Goal: Task Accomplishment & Management: Use online tool/utility

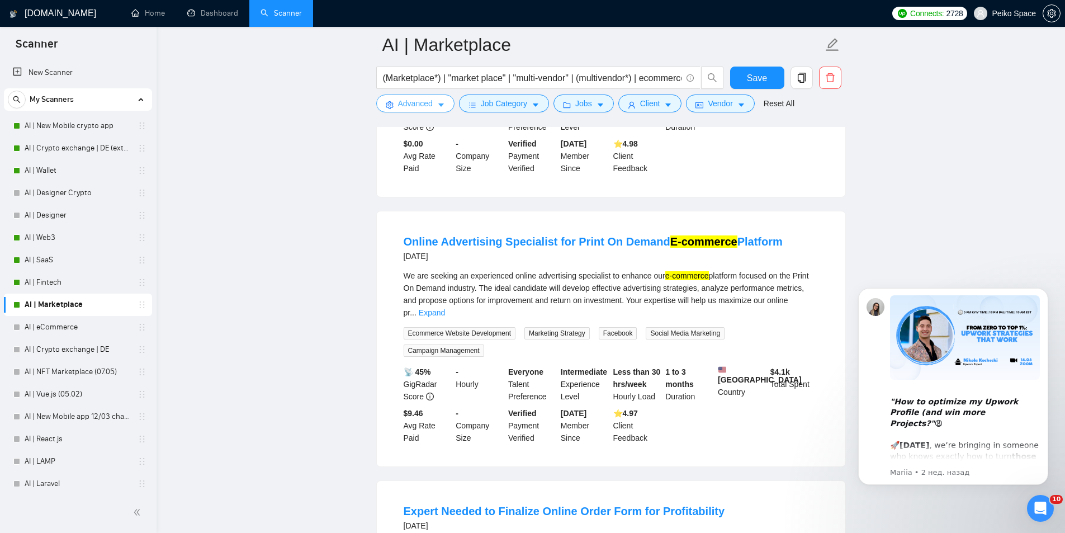
scroll to position [1846, 0]
click at [421, 99] on span "Advanced" at bounding box center [415, 103] width 35 height 12
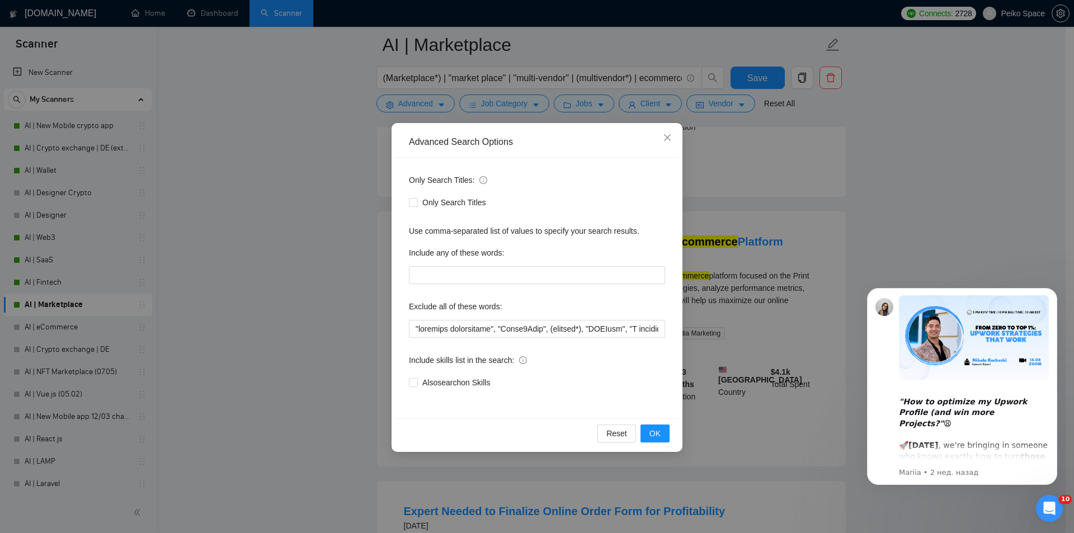
click at [337, 215] on div "Advanced Search Options Only Search Titles: Only Search Titles Use comma-separa…" at bounding box center [537, 266] width 1074 height 533
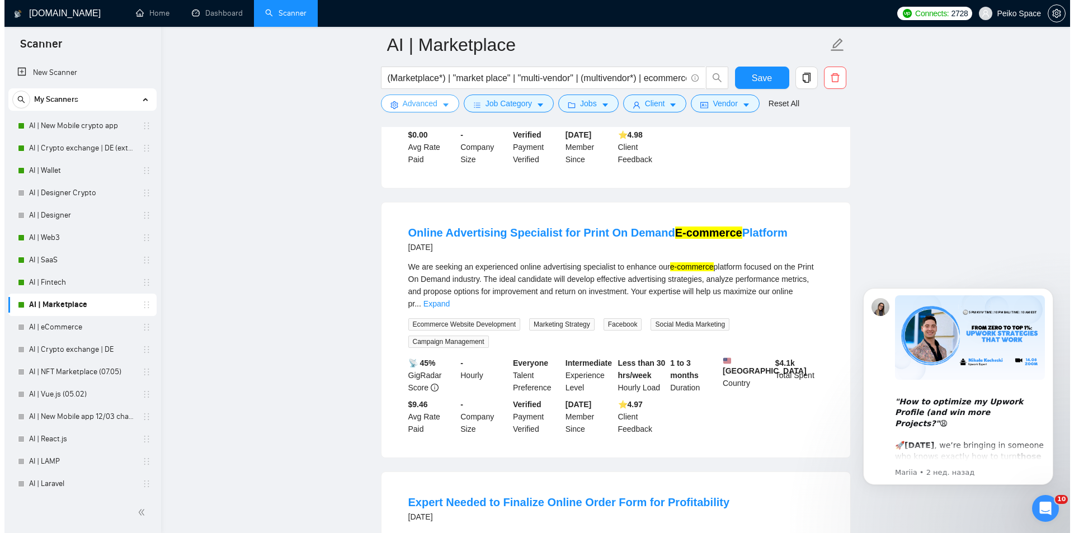
scroll to position [1913, 0]
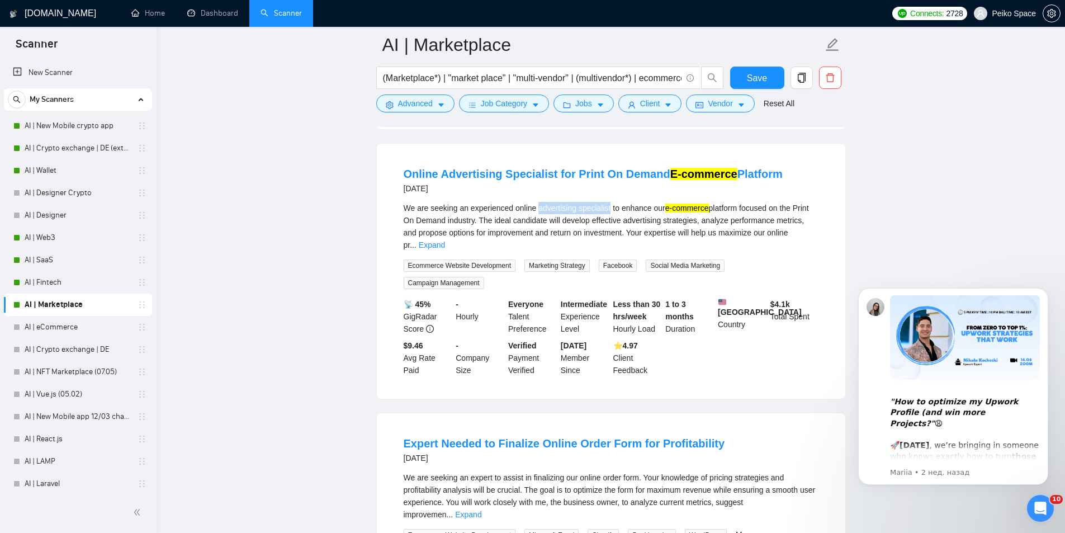
drag, startPoint x: 537, startPoint y: 190, endPoint x: 607, endPoint y: 188, distance: 69.4
click at [607, 202] on div "We are seeking an experienced online advertising specialist to enhance our e-co…" at bounding box center [611, 226] width 415 height 49
copy div "advertising specialist"
click at [409, 108] on span "Advanced" at bounding box center [415, 103] width 35 height 12
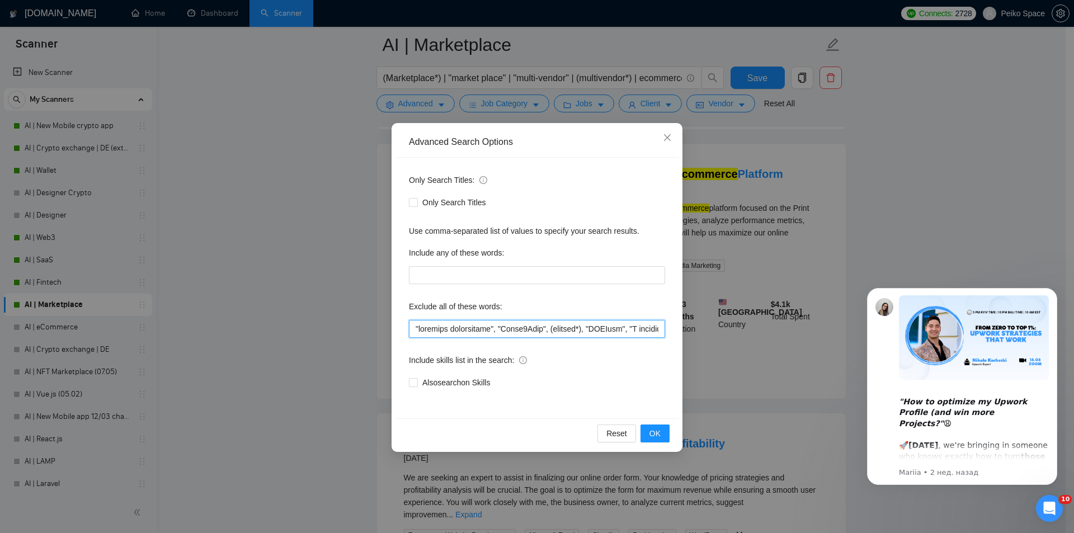
click at [416, 325] on input "text" at bounding box center [537, 329] width 256 height 18
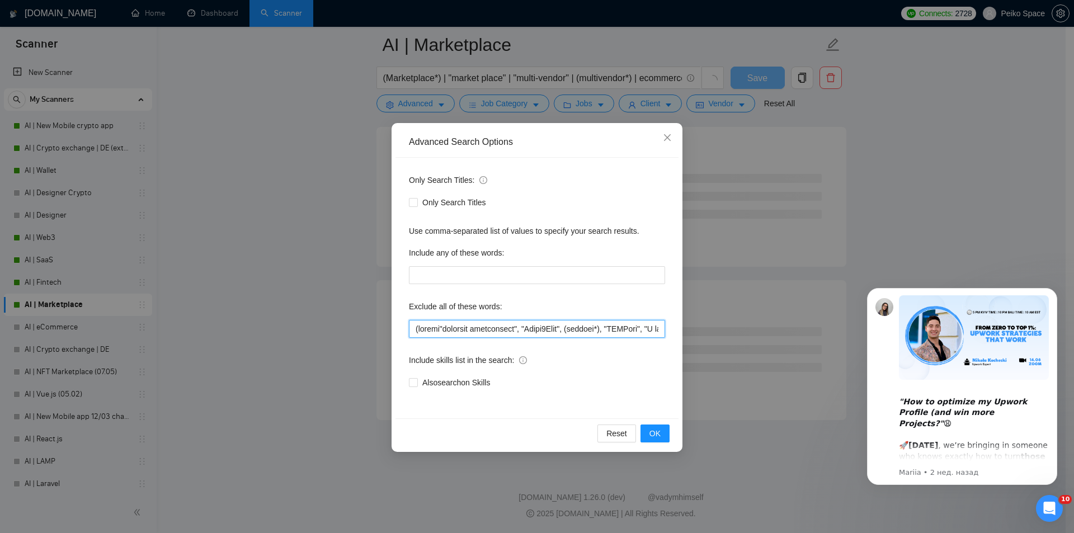
scroll to position [1332, 0]
paste input "advertising specialist"
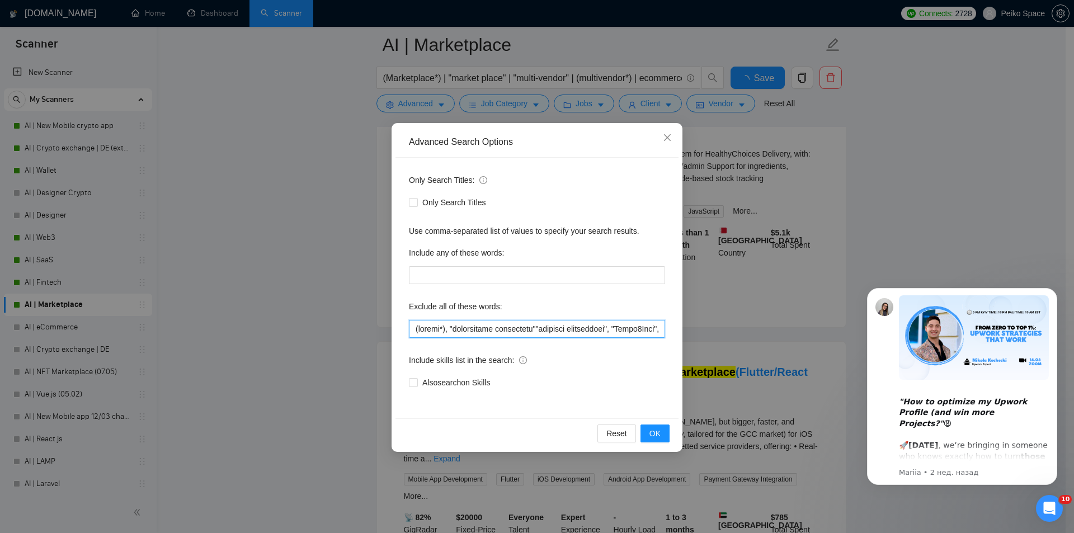
scroll to position [1913, 0]
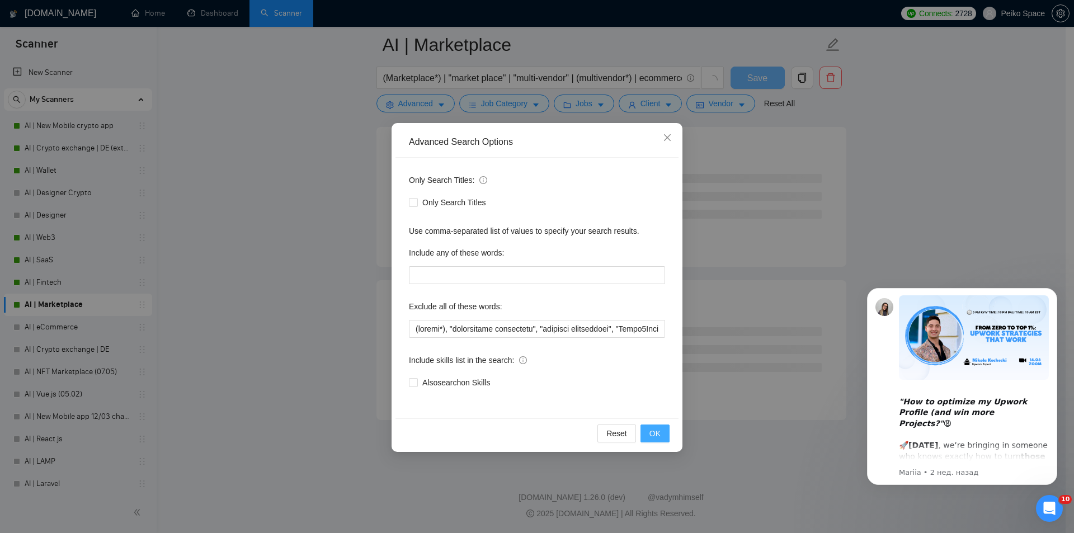
click at [656, 432] on span "OK" at bounding box center [654, 433] width 11 height 12
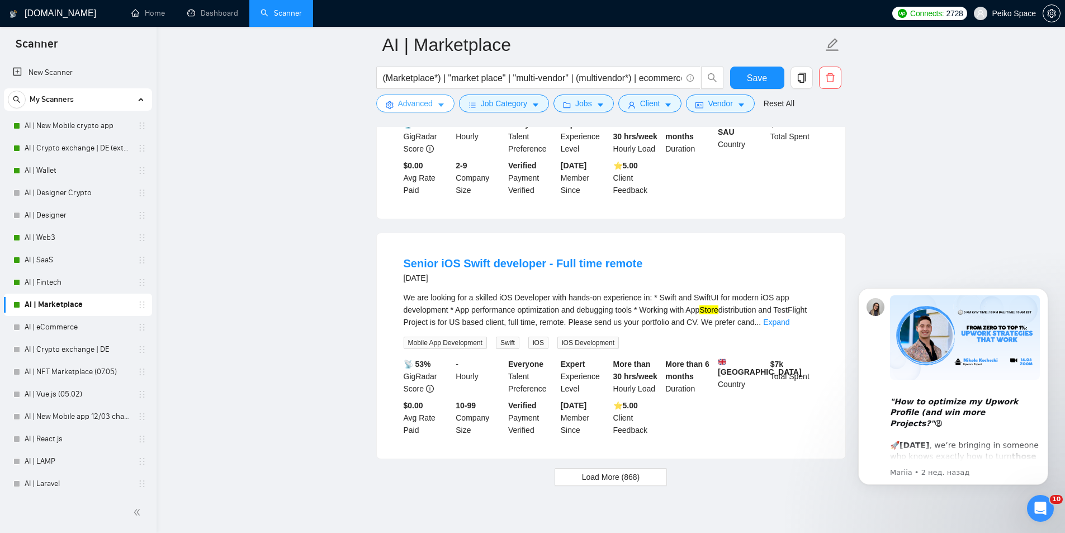
scroll to position [2196, 0]
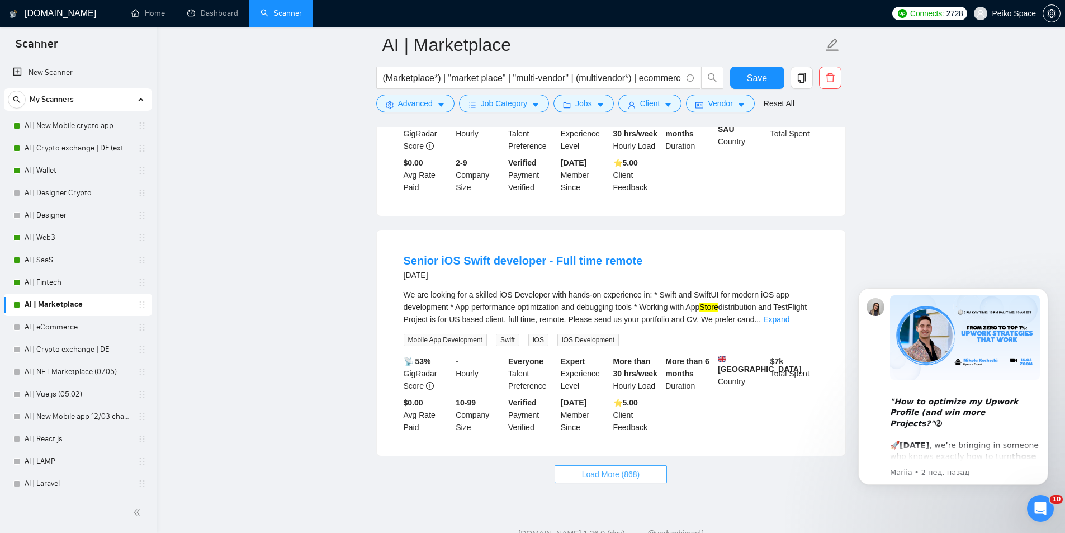
click at [612, 468] on span "Load More (868)" at bounding box center [611, 474] width 58 height 12
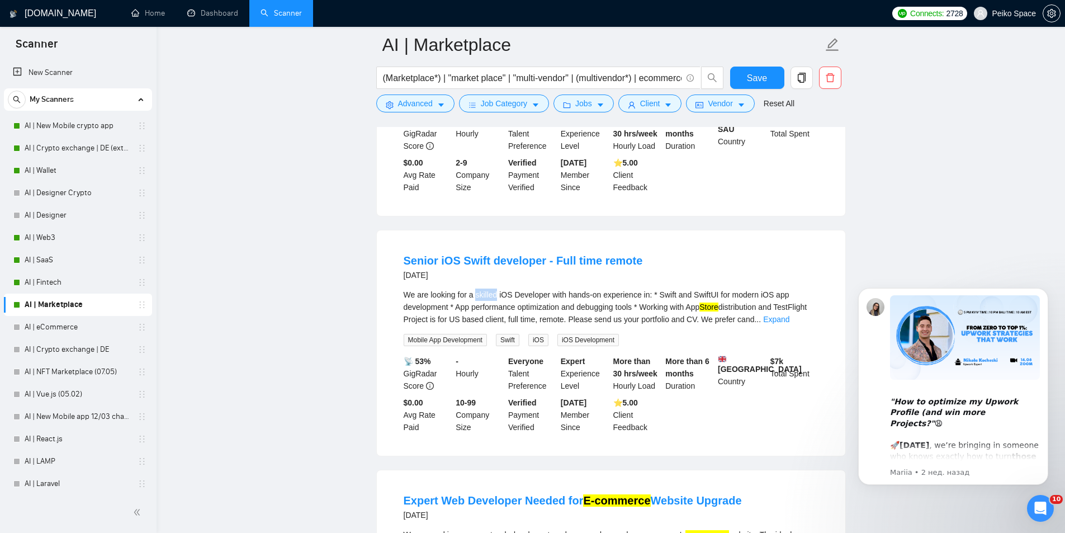
drag, startPoint x: 497, startPoint y: 251, endPoint x: 475, endPoint y: 252, distance: 21.3
click at [475, 289] on div "We are looking for a skilled iOS Developer with hands-on experience in: * Swift…" at bounding box center [611, 307] width 415 height 37
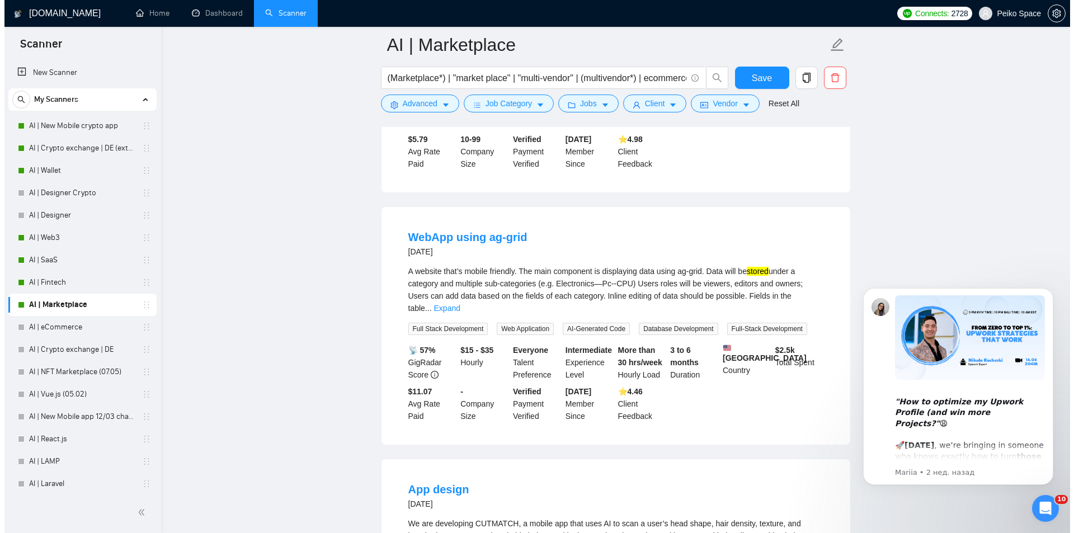
scroll to position [2755, 0]
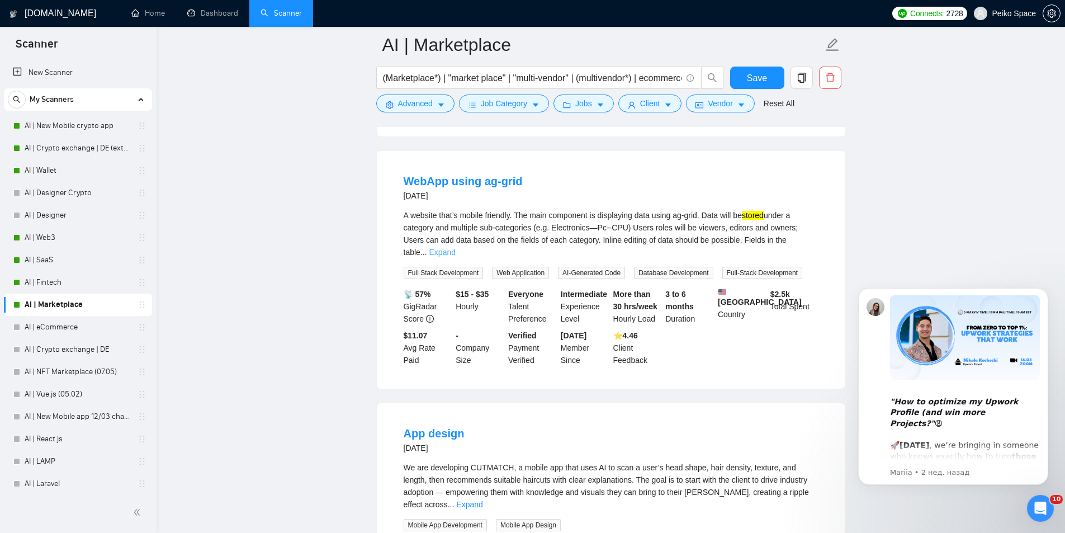
click at [456, 248] on link "Expand" at bounding box center [443, 252] width 26 height 9
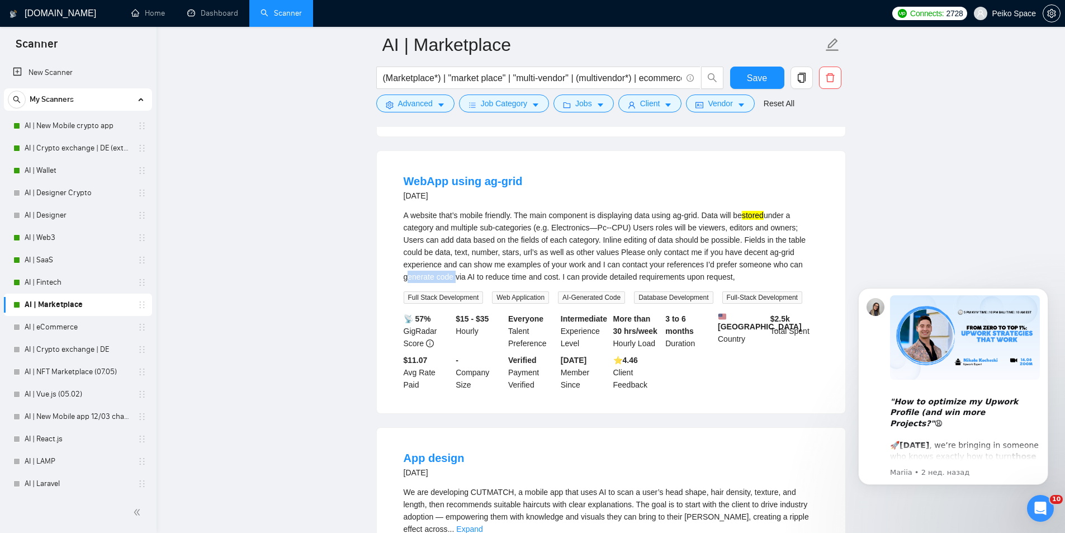
drag, startPoint x: 746, startPoint y: 233, endPoint x: 796, endPoint y: 236, distance: 49.9
click at [796, 236] on div "A website that’s mobile friendly. The main component is displaying data using a…" at bounding box center [611, 246] width 415 height 74
copy div "generate code"
click at [416, 107] on span "Advanced" at bounding box center [415, 103] width 35 height 12
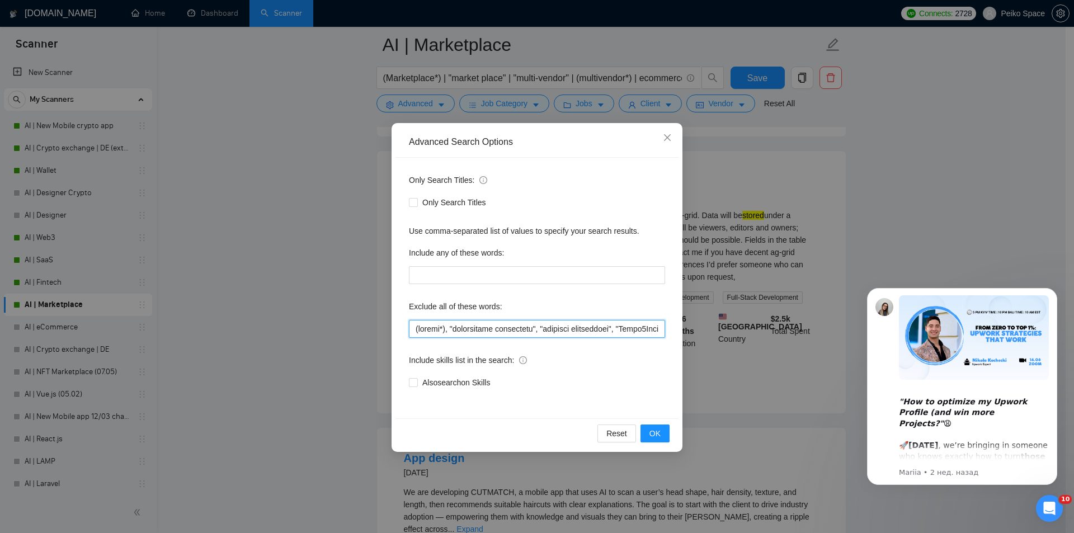
click at [411, 330] on input "text" at bounding box center [537, 329] width 256 height 18
paste input "generate code"
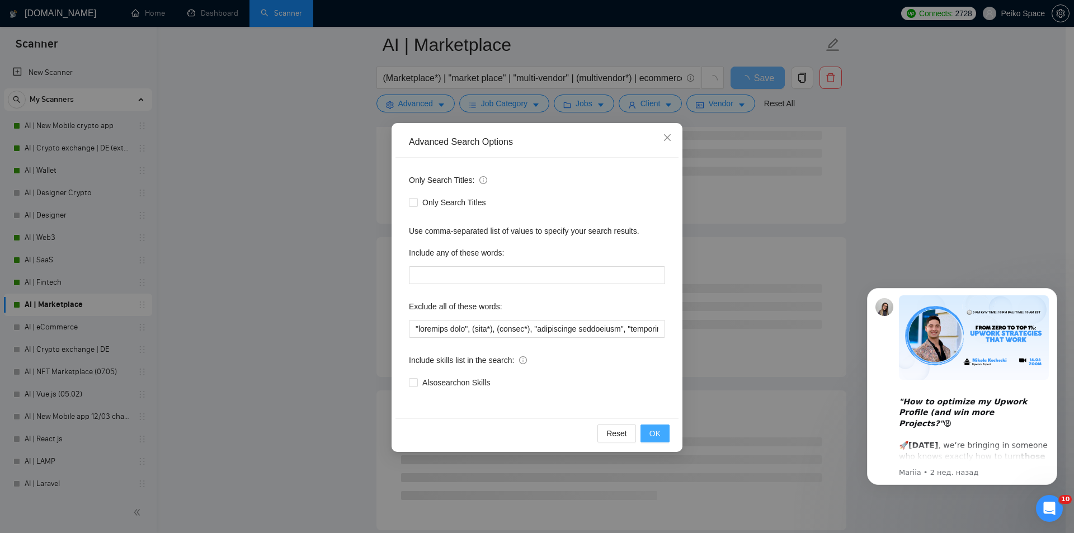
click at [655, 429] on span "OK" at bounding box center [654, 433] width 11 height 12
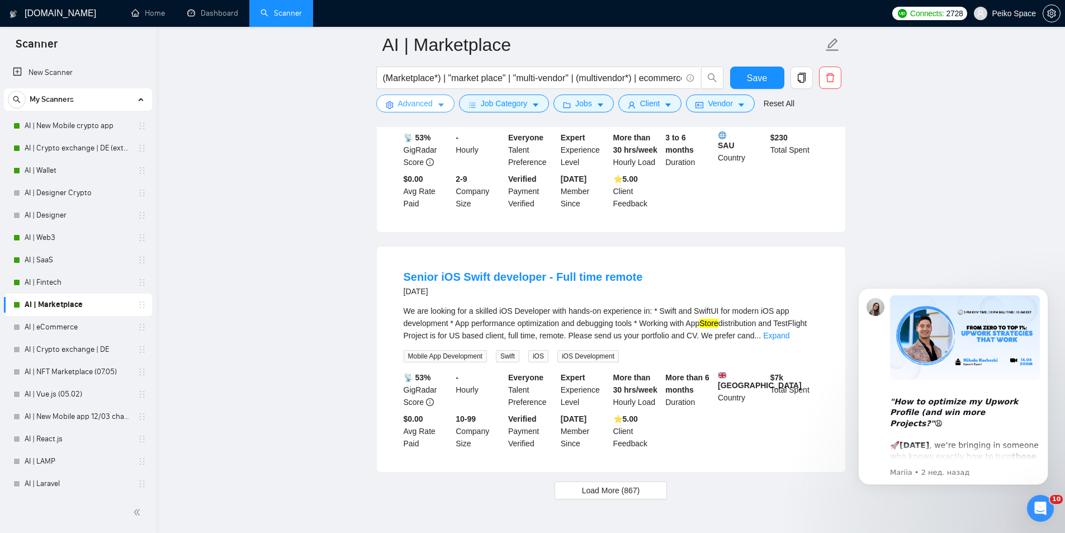
scroll to position [2196, 0]
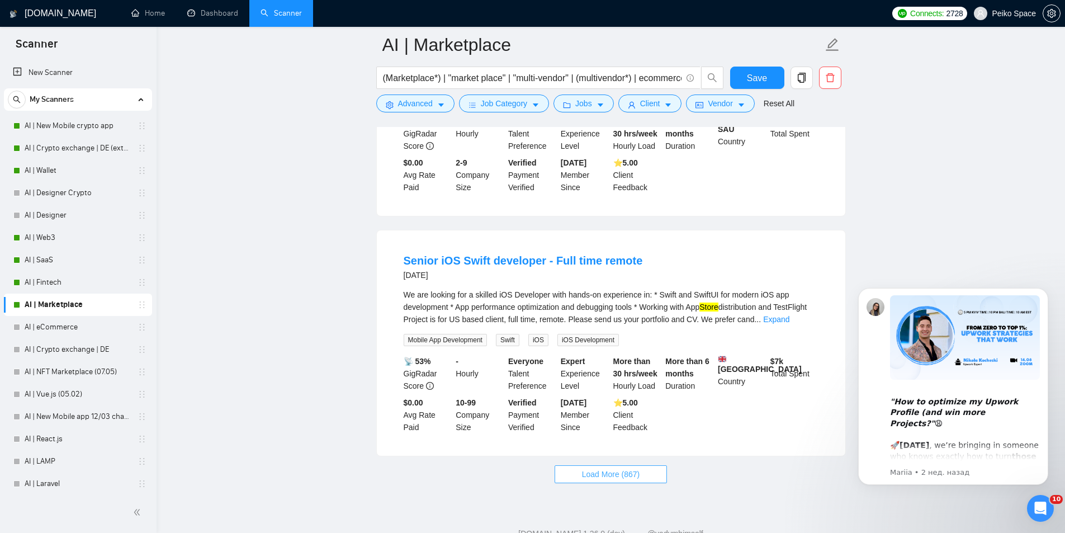
click at [612, 468] on span "Load More (867)" at bounding box center [611, 474] width 58 height 12
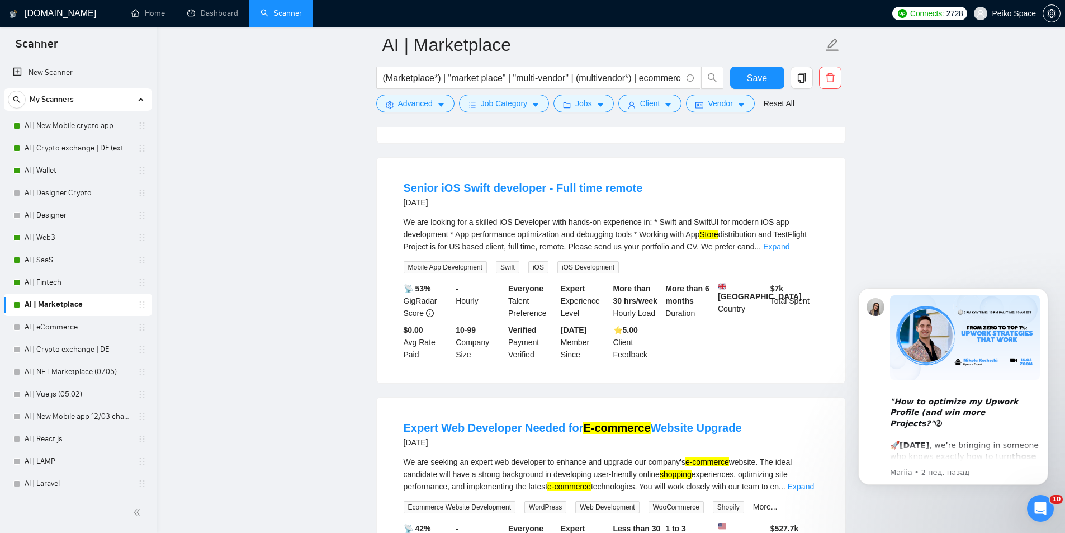
scroll to position [2308, 0]
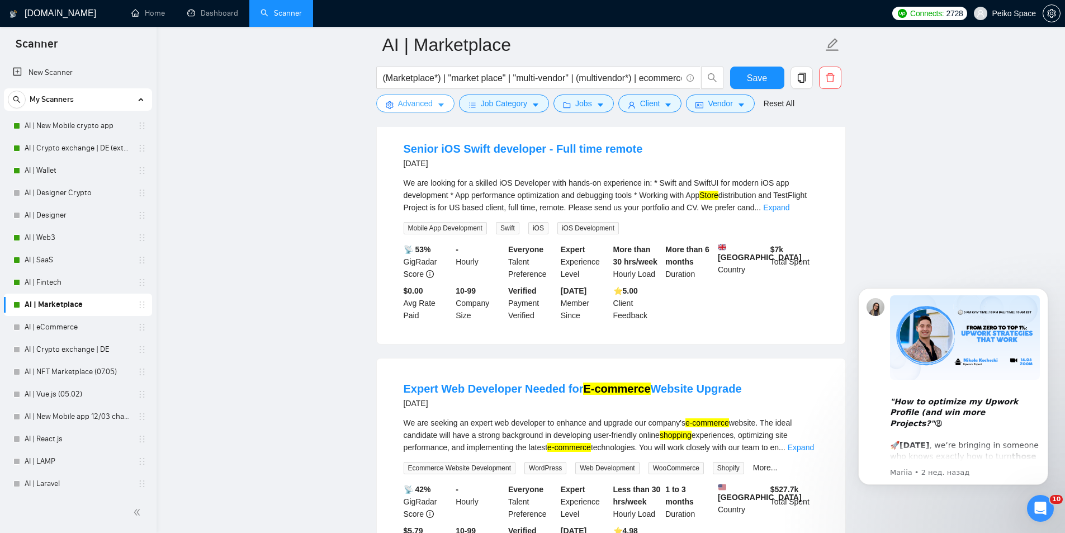
click at [437, 105] on icon "caret-down" at bounding box center [441, 105] width 8 height 8
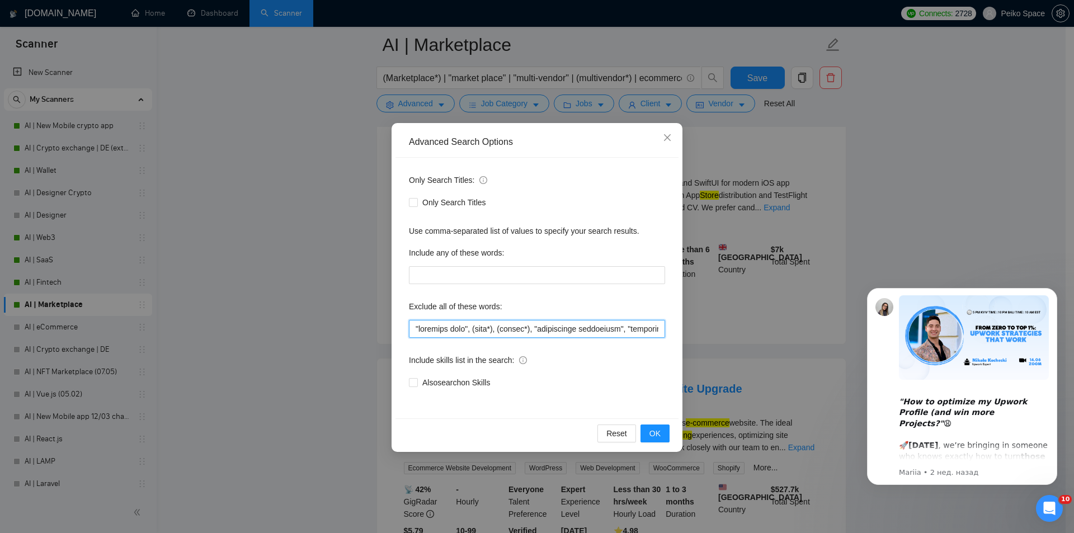
click at [413, 327] on input "text" at bounding box center [537, 329] width 256 height 18
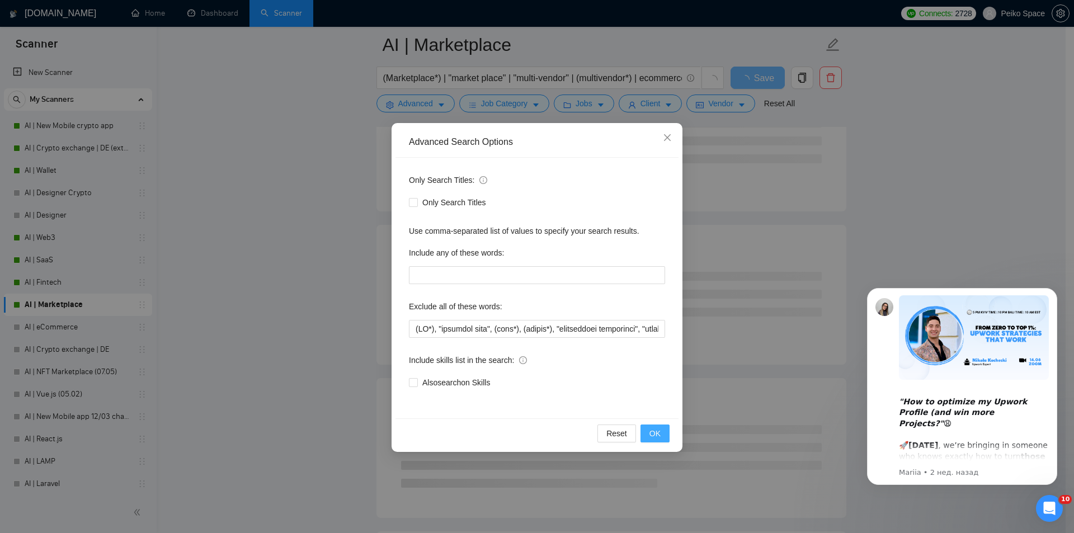
click at [654, 432] on span "OK" at bounding box center [654, 433] width 11 height 12
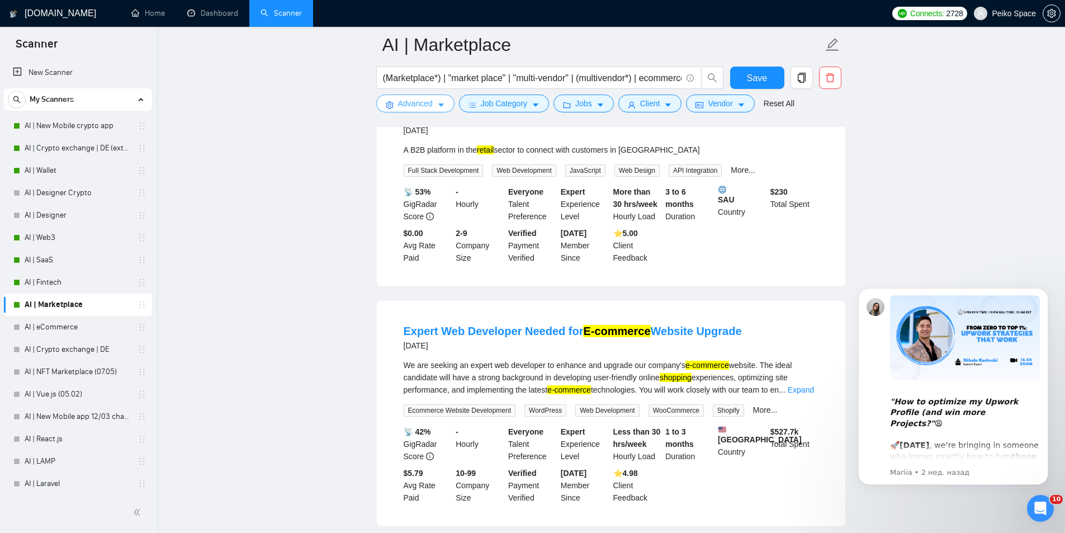
scroll to position [2196, 0]
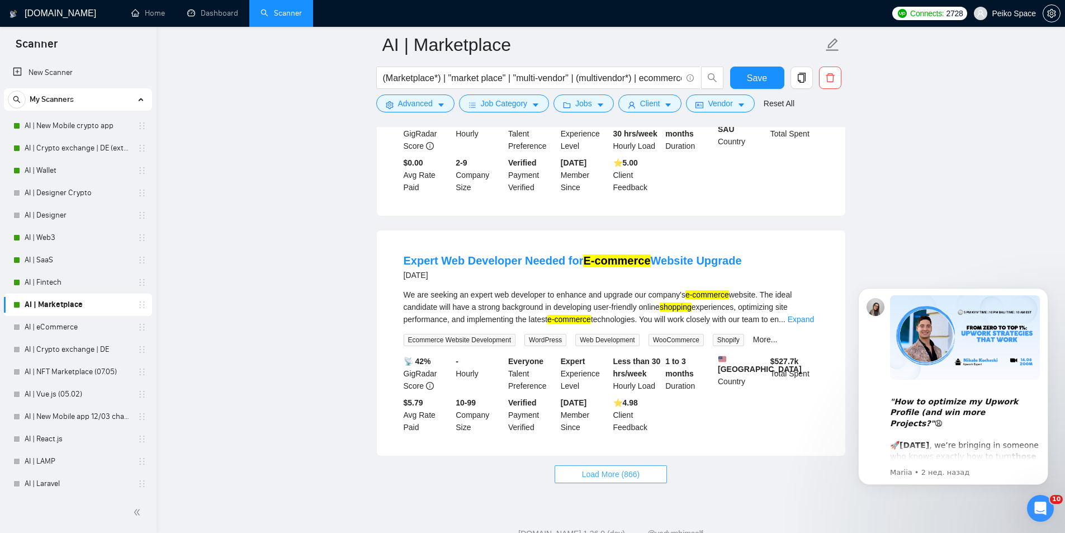
click at [610, 468] on span "Load More (866)" at bounding box center [611, 474] width 58 height 12
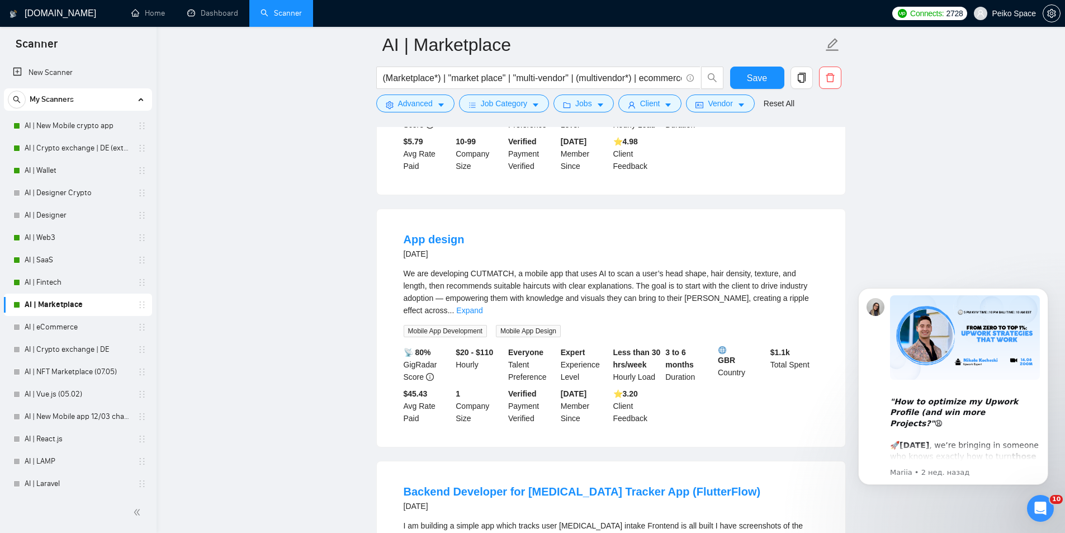
scroll to position [2475, 0]
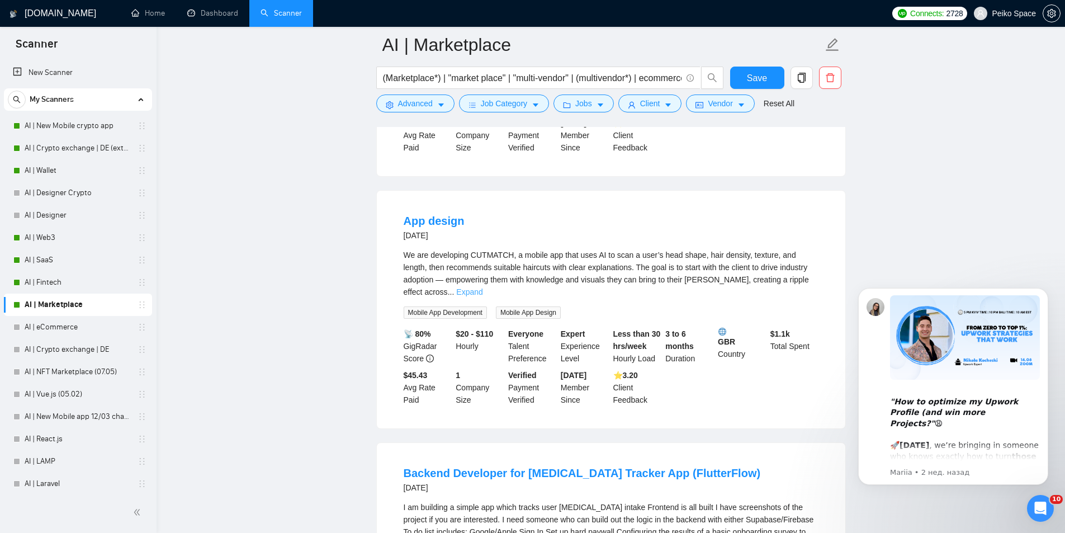
click at [483, 287] on link "Expand" at bounding box center [469, 291] width 26 height 9
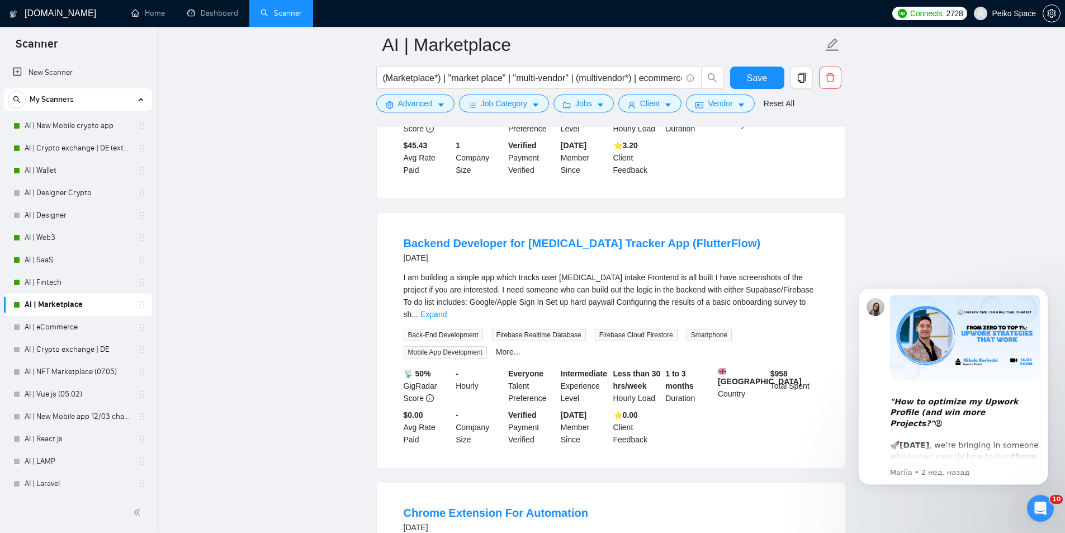
scroll to position [2755, 0]
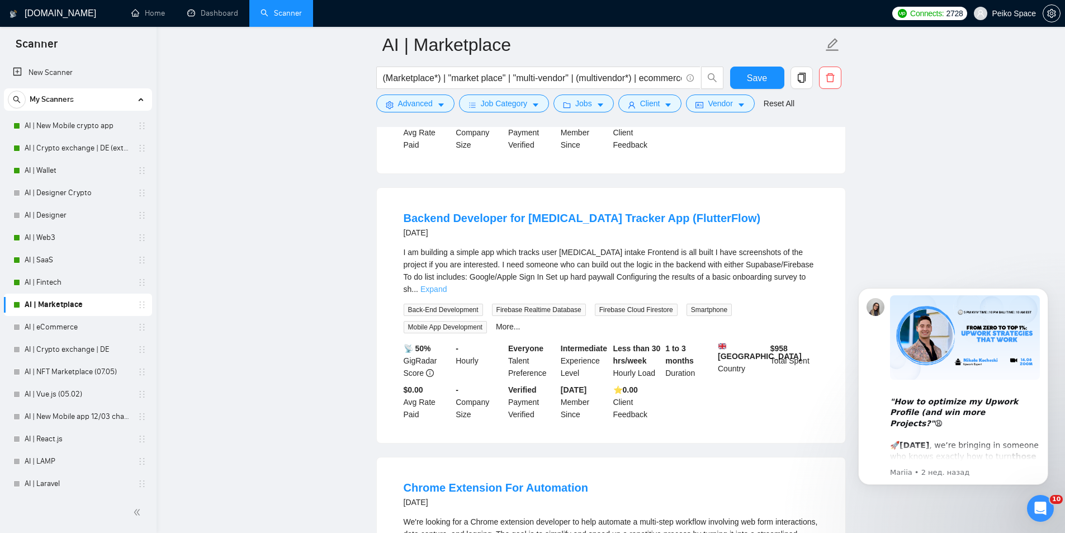
click at [447, 285] on link "Expand" at bounding box center [434, 289] width 26 height 9
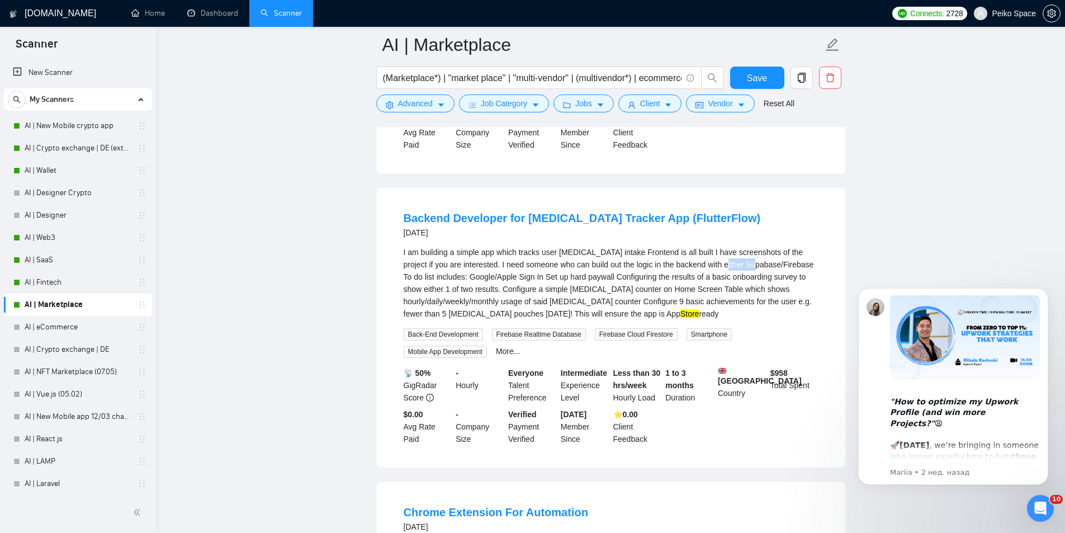
drag, startPoint x: 700, startPoint y: 227, endPoint x: 733, endPoint y: 227, distance: 32.4
click at [733, 246] on div "I am building a simple app which tracks user [MEDICAL_DATA] intake Frontend is …" at bounding box center [611, 283] width 415 height 74
drag, startPoint x: 436, startPoint y: 238, endPoint x: 484, endPoint y: 238, distance: 48.7
click at [484, 246] on div "I am building a simple app which tracks user [MEDICAL_DATA] intake Frontend is …" at bounding box center [611, 283] width 415 height 74
drag, startPoint x: 740, startPoint y: 238, endPoint x: 762, endPoint y: 241, distance: 22.0
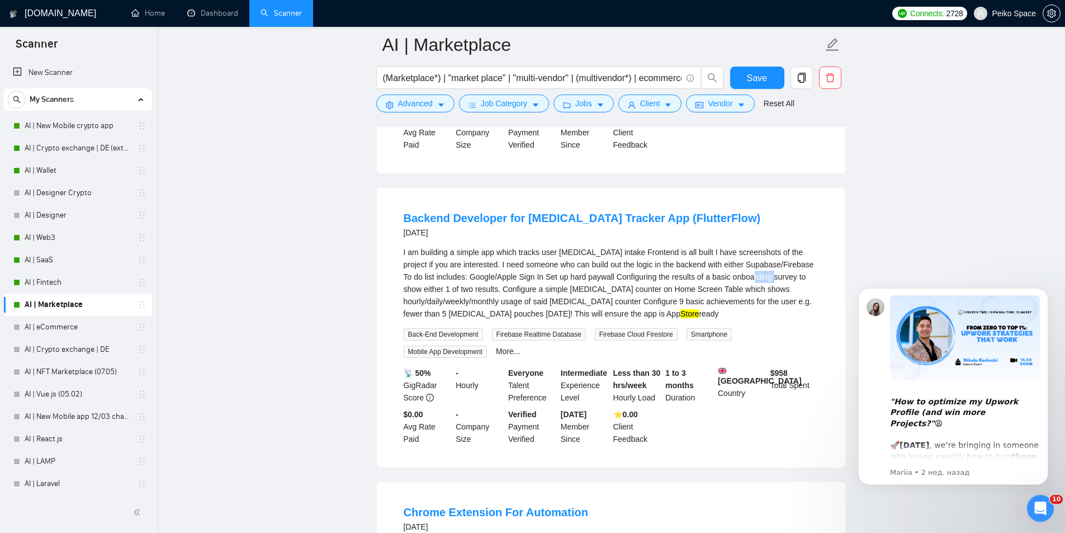
click at [762, 246] on div "I am building a simple app which tracks user [MEDICAL_DATA] intake Frontend is …" at bounding box center [611, 283] width 415 height 74
copy div "survey"
click at [397, 97] on button "Advanced" at bounding box center [415, 104] width 78 height 18
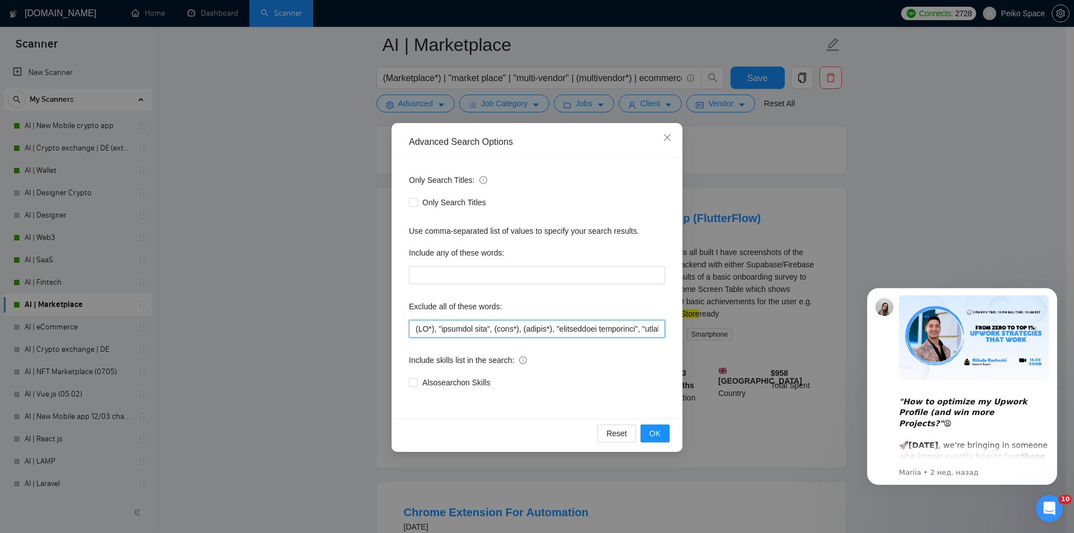
click at [415, 326] on input "text" at bounding box center [537, 329] width 256 height 18
paste input "survey"
click at [650, 435] on span "OK" at bounding box center [654, 433] width 11 height 12
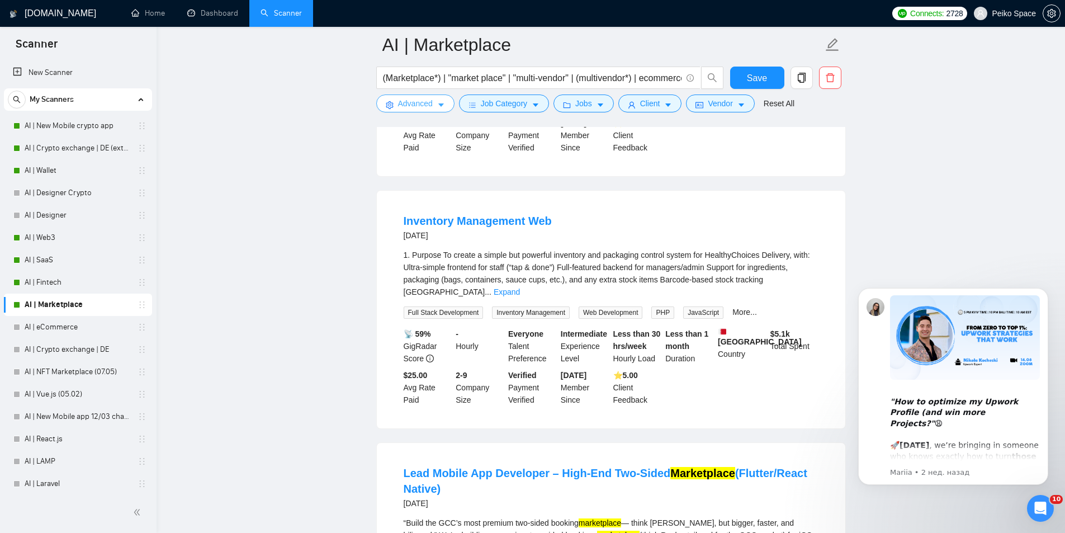
scroll to position [1230, 0]
click at [394, 109] on button "Advanced" at bounding box center [415, 104] width 78 height 18
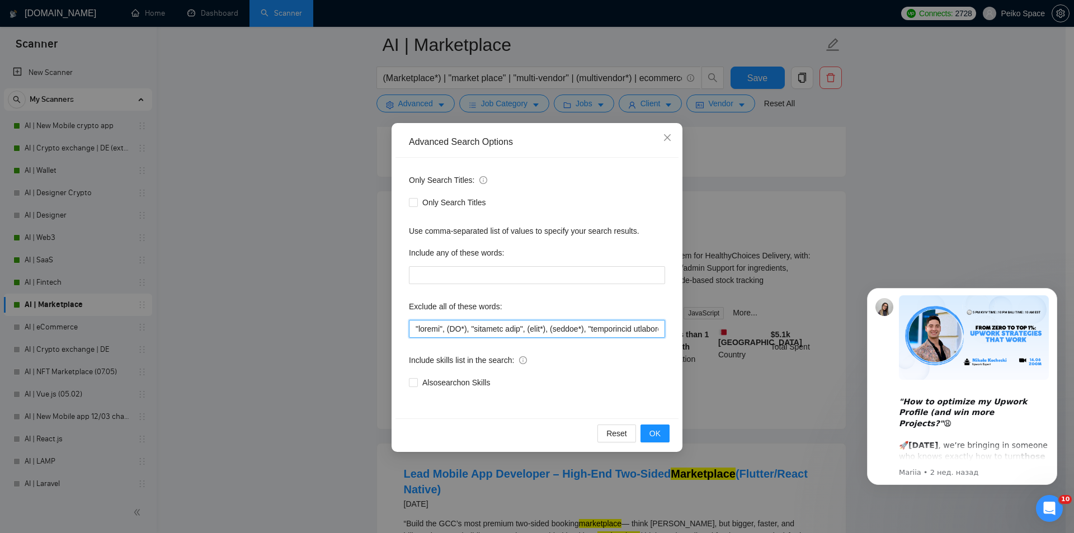
click at [412, 327] on input "text" at bounding box center [537, 329] width 256 height 18
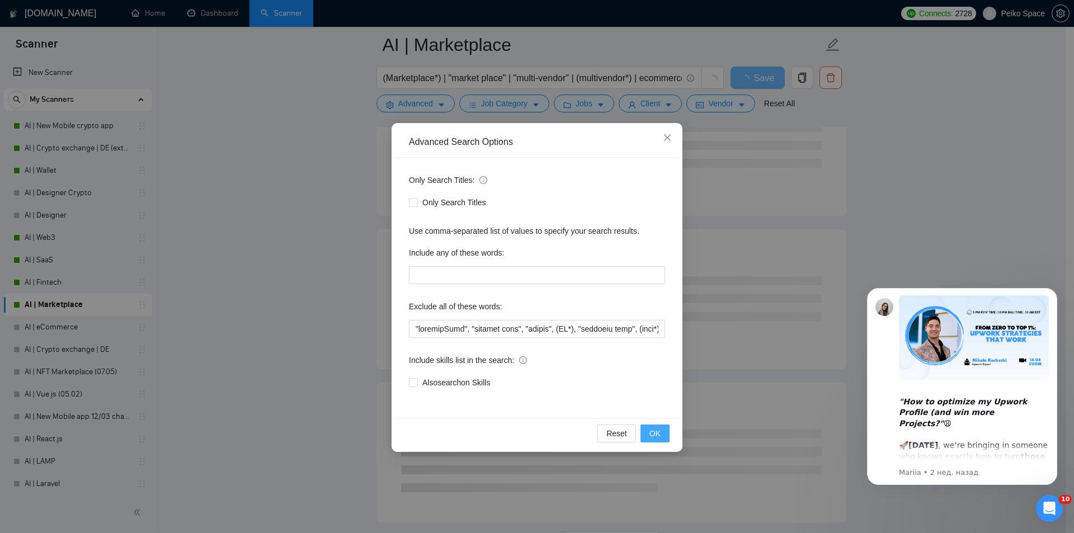
click at [648, 437] on button "OK" at bounding box center [654, 433] width 29 height 18
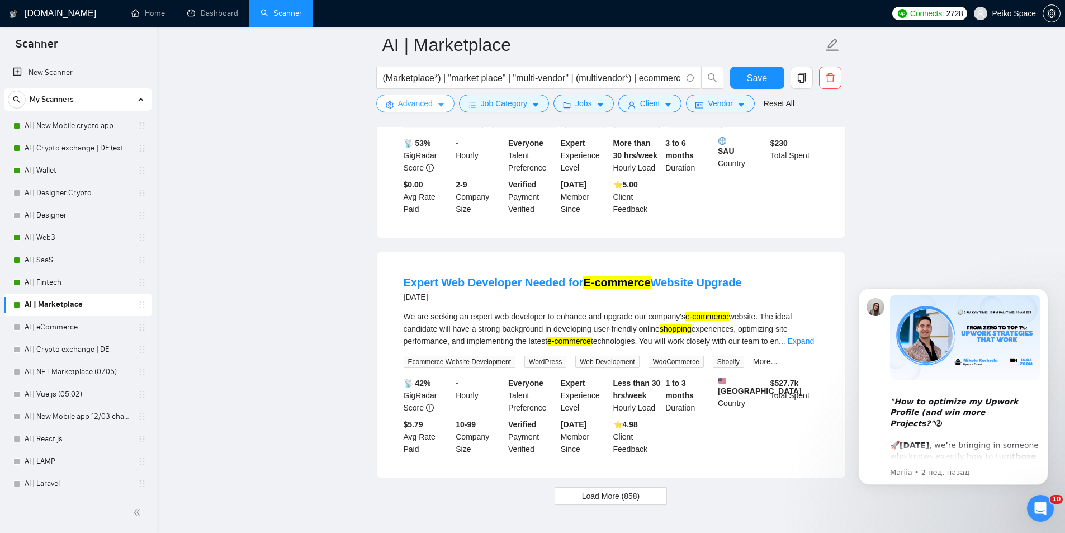
scroll to position [2196, 0]
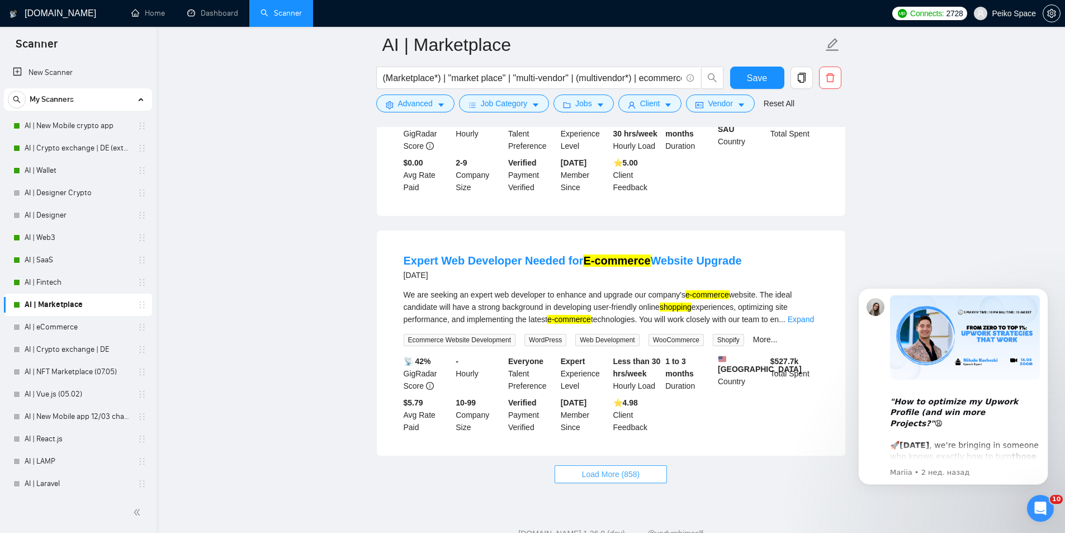
click at [603, 468] on span "Load More (858)" at bounding box center [611, 474] width 58 height 12
click at [747, 76] on button "Save" at bounding box center [757, 78] width 54 height 22
click at [598, 468] on span "Load More (858)" at bounding box center [611, 474] width 58 height 12
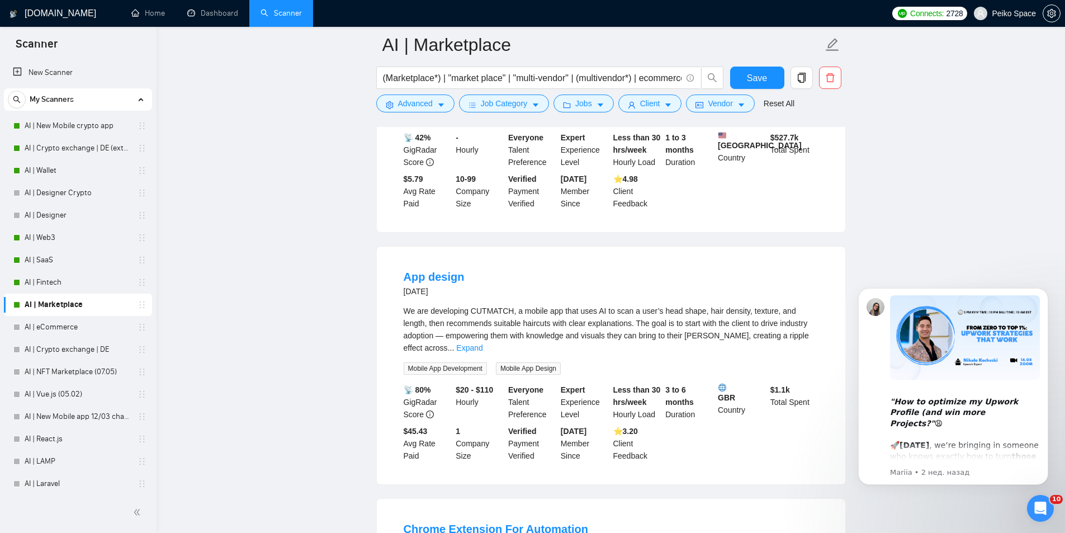
scroll to position [2475, 0]
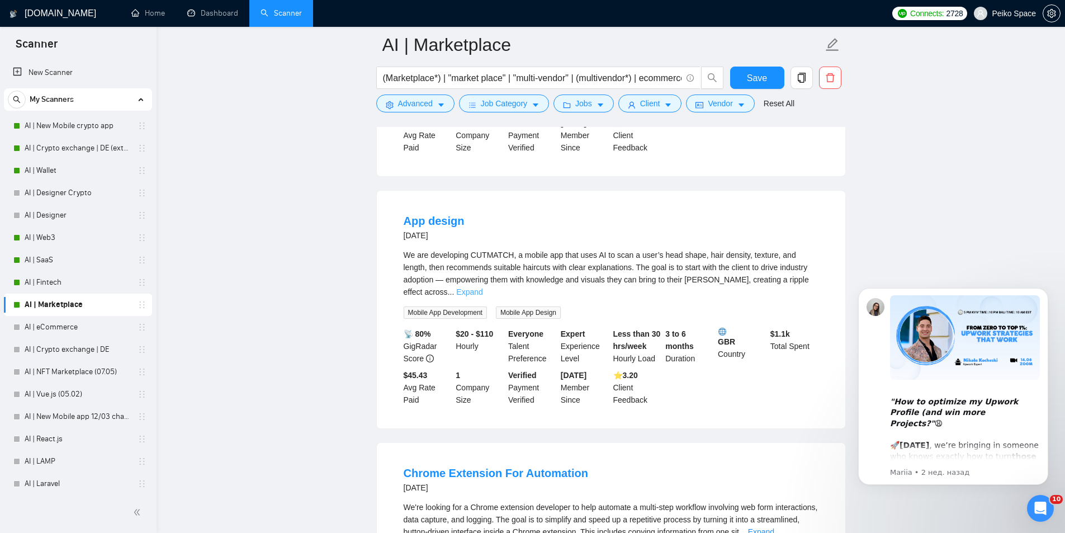
click at [483, 287] on link "Expand" at bounding box center [469, 291] width 26 height 9
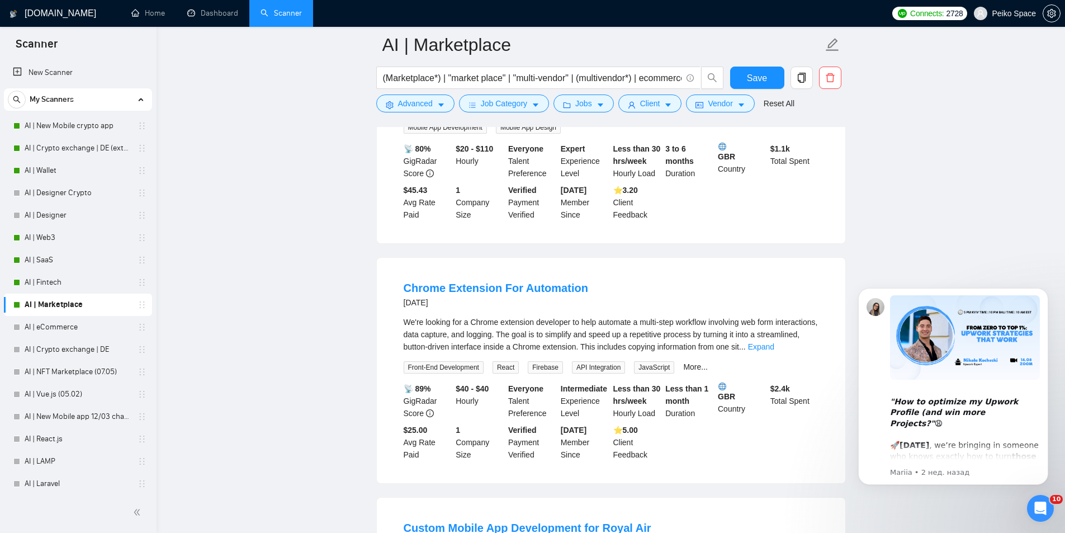
scroll to position [2755, 0]
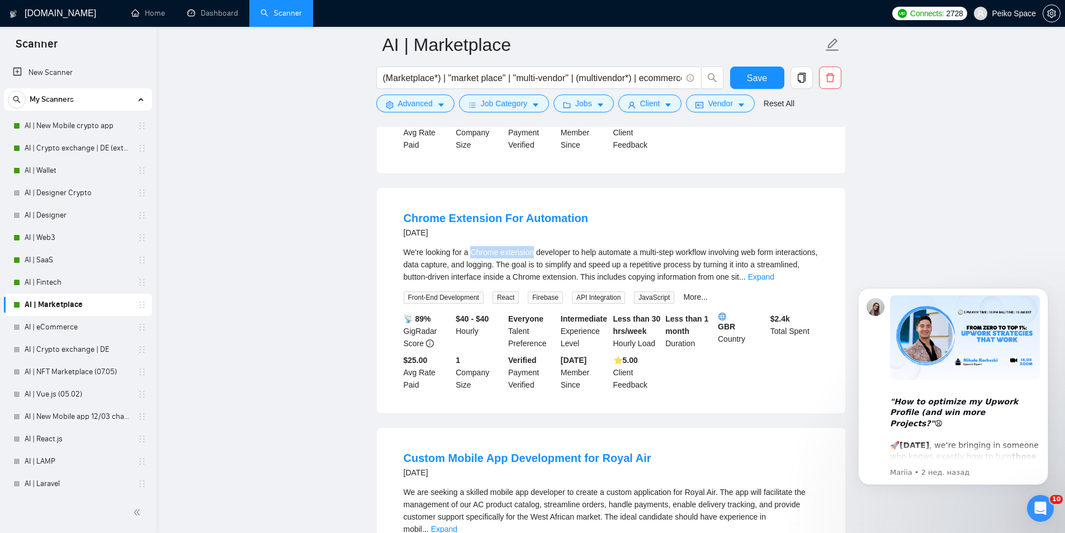
drag, startPoint x: 472, startPoint y: 213, endPoint x: 534, endPoint y: 213, distance: 61.5
click at [534, 246] on div "We're looking for a Chrome extension developer to help automate a multi-step wo…" at bounding box center [611, 264] width 415 height 37
copy div "Chrome extension"
click at [418, 100] on span "Advanced" at bounding box center [415, 103] width 35 height 12
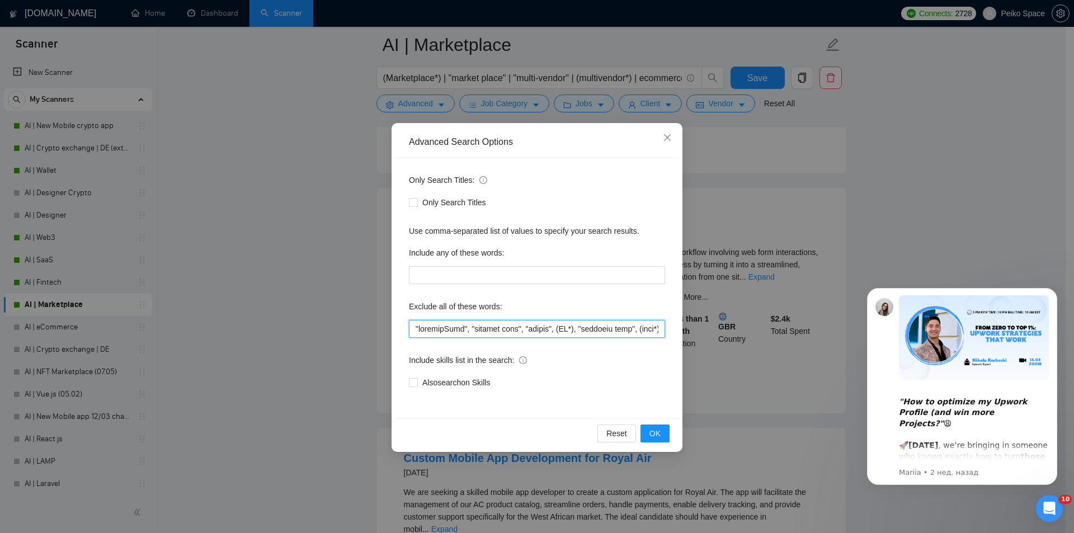
click at [412, 328] on input "text" at bounding box center [537, 329] width 256 height 18
paste input "Chrome extension"
click at [654, 430] on span "OK" at bounding box center [654, 433] width 11 height 12
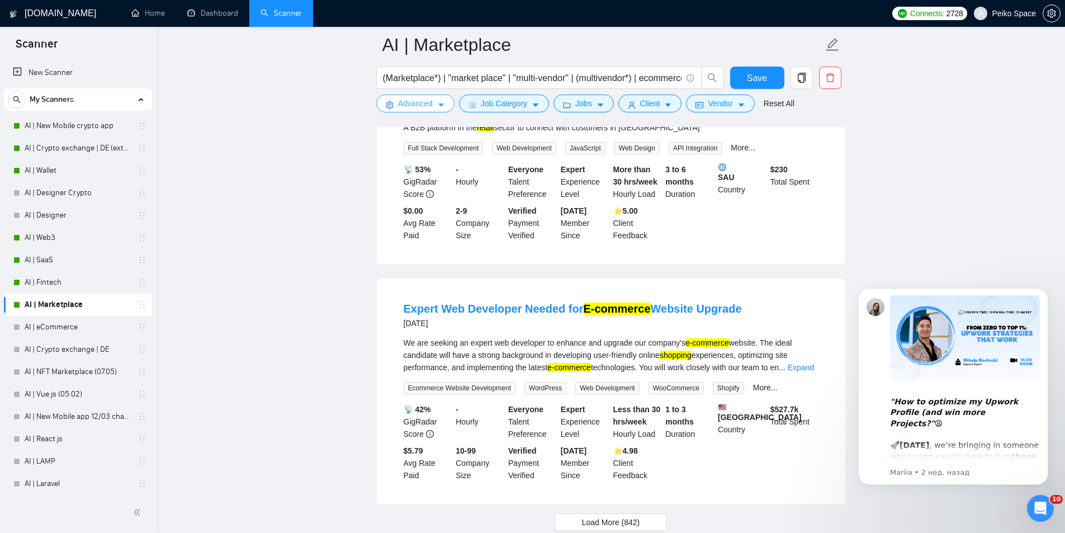
scroll to position [2196, 0]
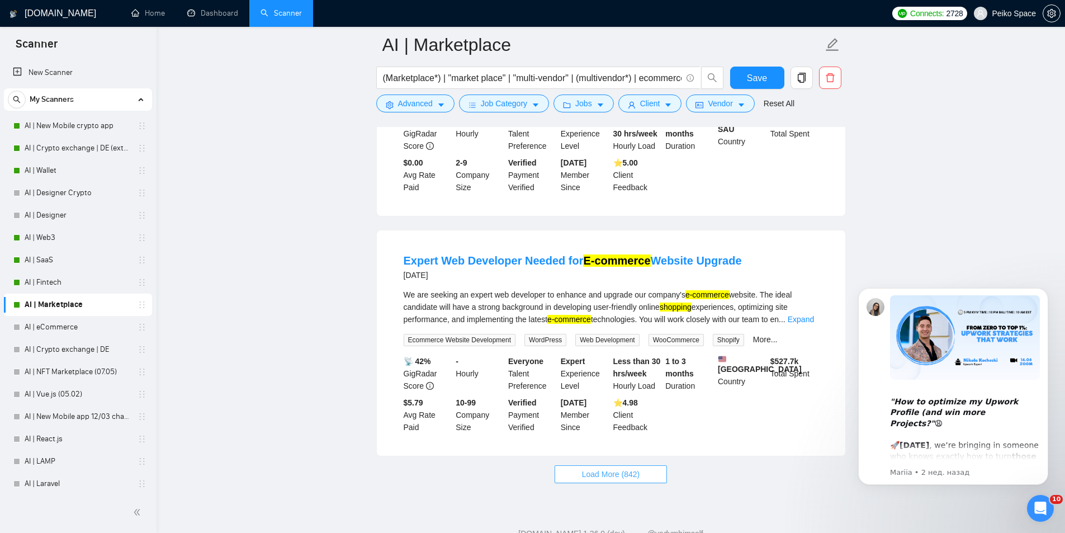
click at [617, 468] on span "Load More (842)" at bounding box center [611, 474] width 58 height 12
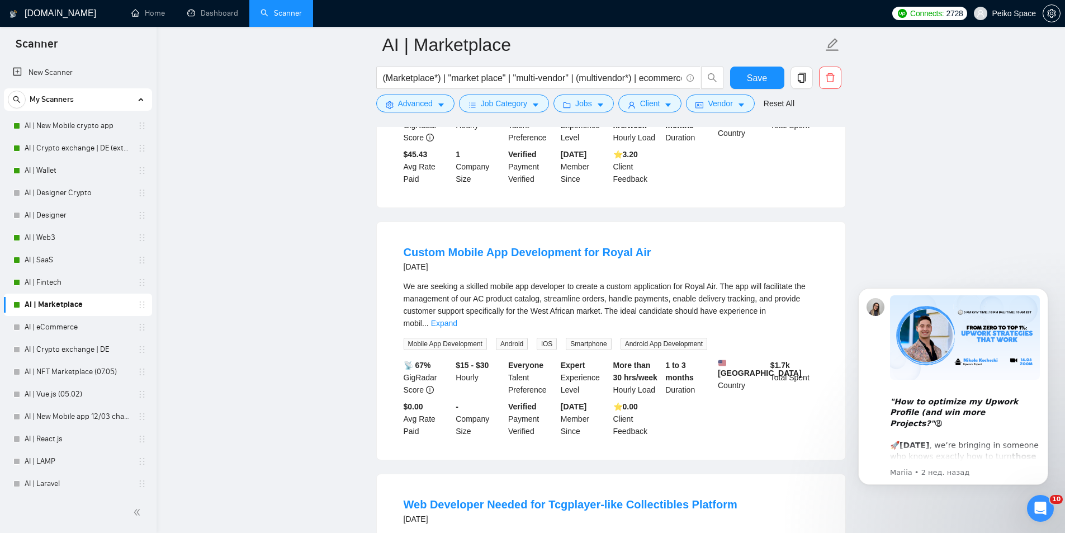
scroll to position [2755, 0]
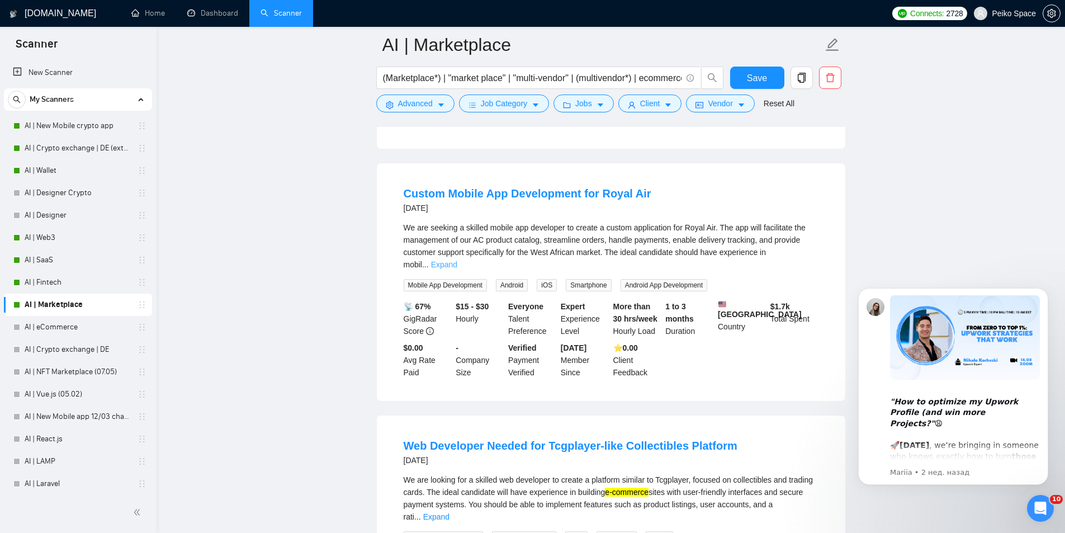
click at [457, 260] on link "Expand" at bounding box center [444, 264] width 26 height 9
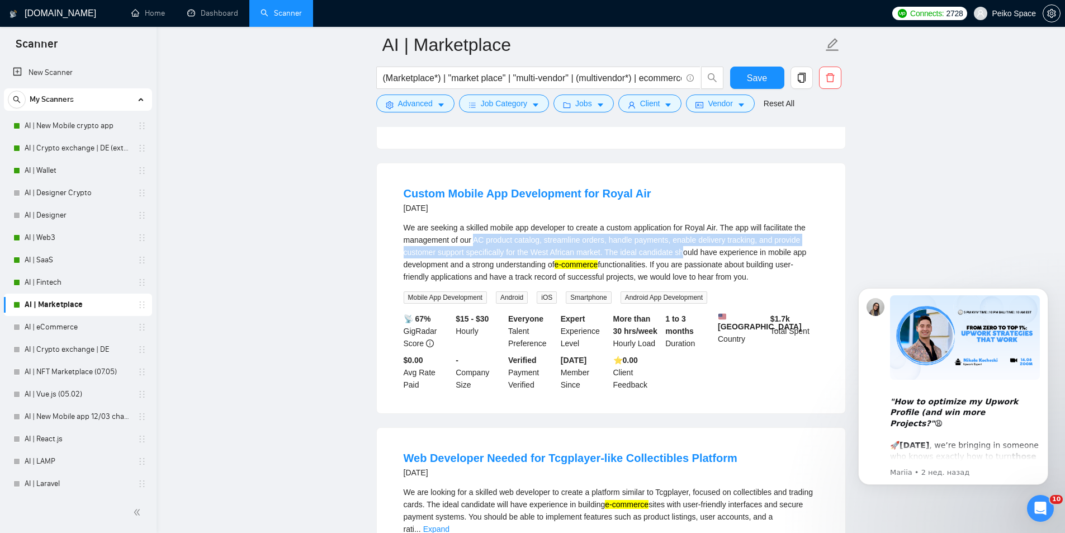
drag, startPoint x: 479, startPoint y: 193, endPoint x: 689, endPoint y: 204, distance: 210.0
click at [688, 221] on div "We are seeking a skilled mobile app developer to create a custom application fo…" at bounding box center [611, 252] width 415 height 62
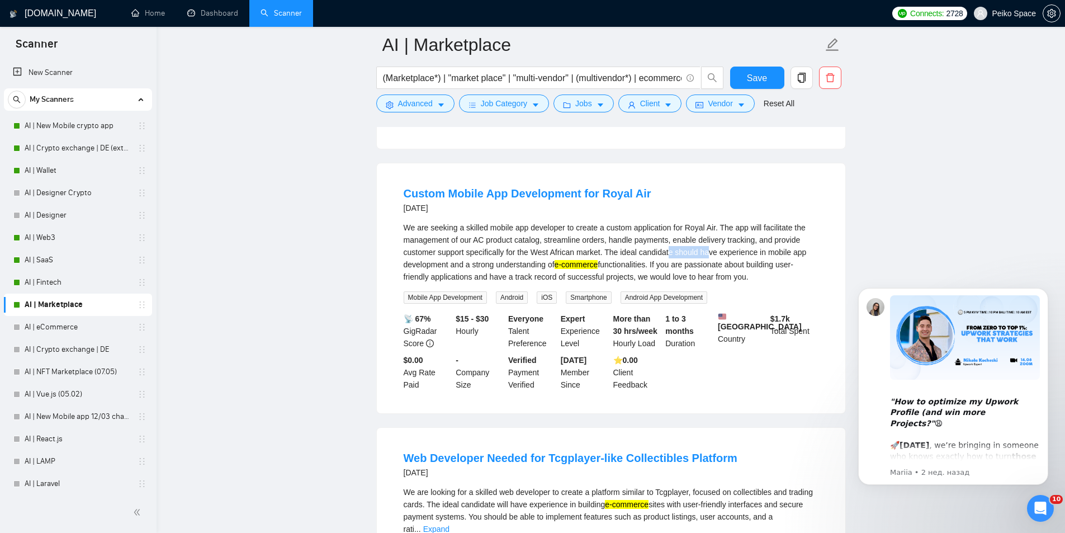
drag, startPoint x: 706, startPoint y: 205, endPoint x: 565, endPoint y: 199, distance: 140.5
click at [578, 221] on div "We are seeking a skilled mobile app developer to create a custom application fo…" at bounding box center [611, 252] width 415 height 62
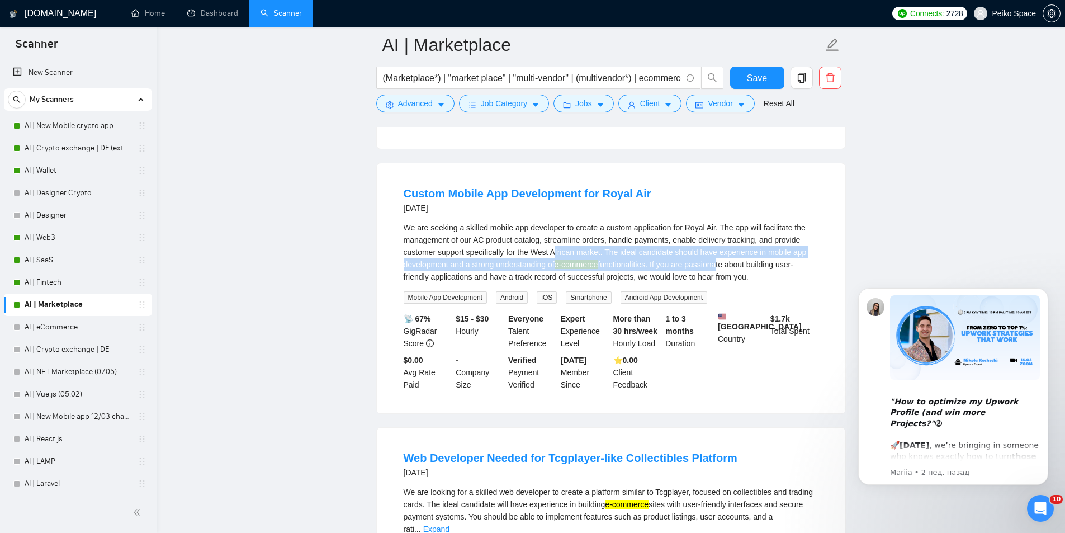
drag, startPoint x: 554, startPoint y: 199, endPoint x: 719, endPoint y: 220, distance: 165.8
click at [719, 221] on div "We are seeking a skilled mobile app developer to create a custom application fo…" at bounding box center [611, 252] width 415 height 62
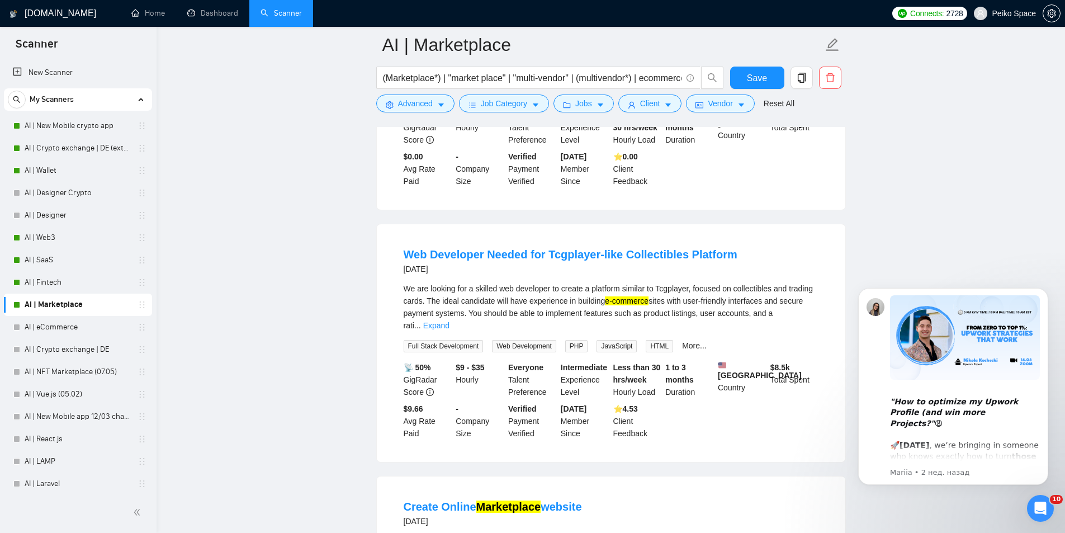
scroll to position [2979, 0]
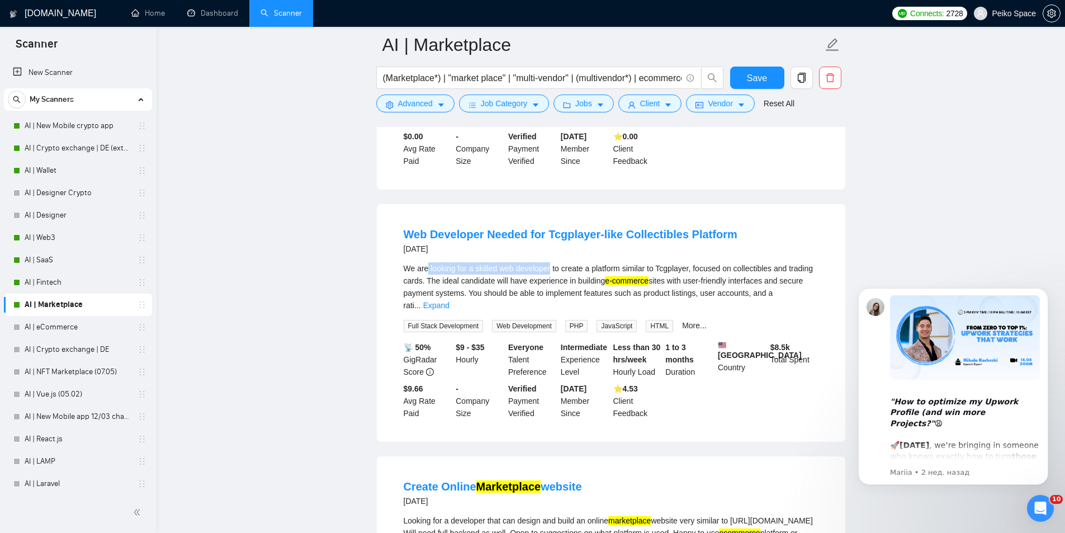
drag, startPoint x: 428, startPoint y: 219, endPoint x: 586, endPoint y: 219, distance: 158.3
click at [559, 262] on div "We are looking for a skilled web developer to create a platform similar to Tcgp…" at bounding box center [611, 286] width 415 height 49
drag, startPoint x: 593, startPoint y: 219, endPoint x: 688, endPoint y: 218, distance: 95.1
click at [666, 262] on div "We are looking for a skilled web developer to create a platform similar to Tcgp…" at bounding box center [611, 286] width 415 height 49
drag, startPoint x: 705, startPoint y: 218, endPoint x: 653, endPoint y: 214, distance: 51.6
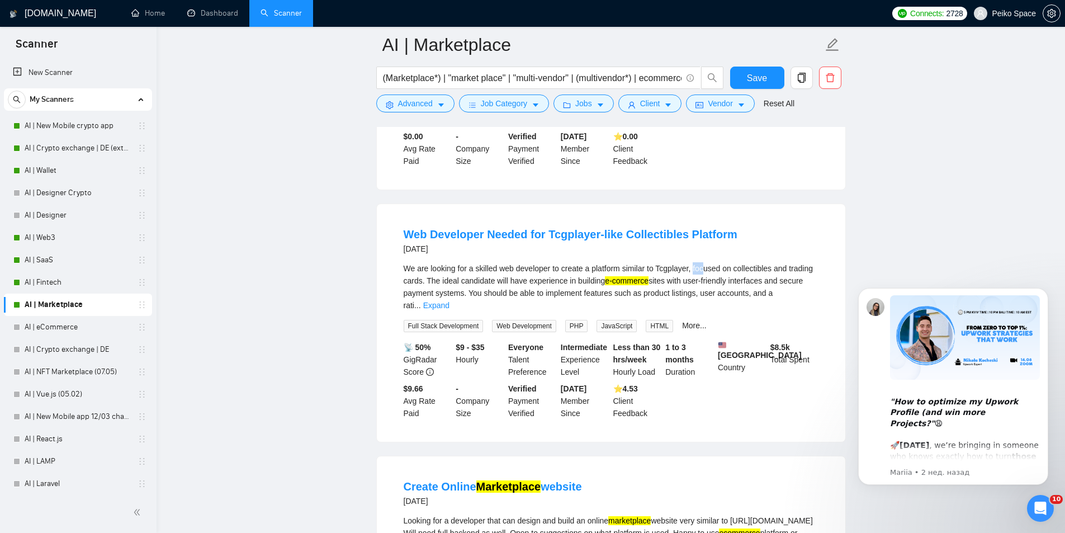
click at [663, 262] on div "We are looking for a skilled web developer to create a platform similar to Tcgp…" at bounding box center [611, 286] width 415 height 49
drag, startPoint x: 595, startPoint y: 214, endPoint x: 704, endPoint y: 225, distance: 109.0
click at [687, 262] on div "We are looking for a skilled web developer to create a platform similar to Tcgp…" at bounding box center [611, 286] width 415 height 49
drag, startPoint x: 709, startPoint y: 225, endPoint x: 734, endPoint y: 225, distance: 24.6
click at [727, 262] on div "We are looking for a skilled web developer to create a platform similar to Tcgp…" at bounding box center [611, 286] width 415 height 49
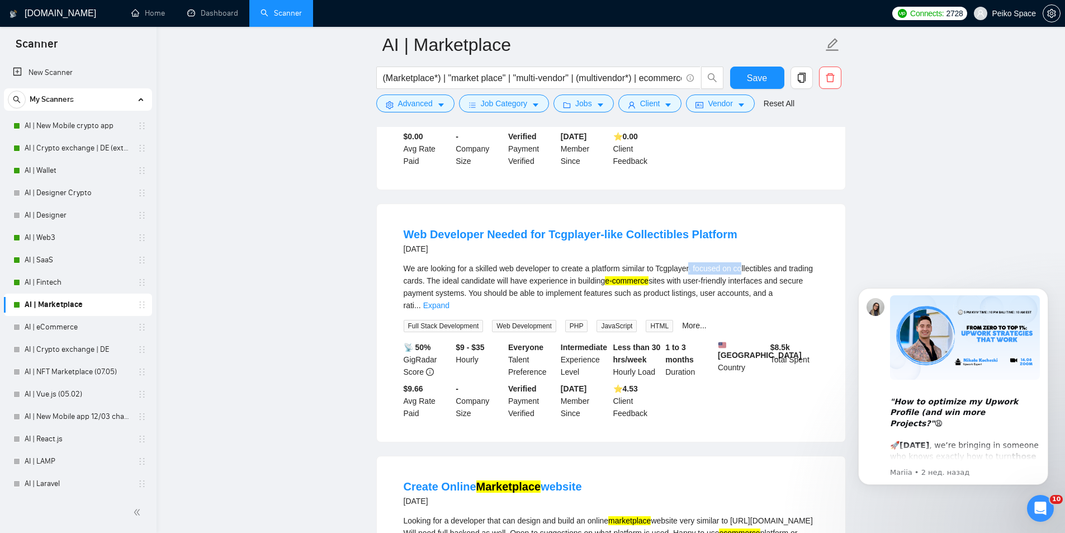
drag, startPoint x: 742, startPoint y: 224, endPoint x: 654, endPoint y: 218, distance: 88.6
click at [671, 262] on div "We are looking for a skilled web developer to create a platform similar to Tcgp…" at bounding box center [611, 286] width 415 height 49
drag, startPoint x: 653, startPoint y: 218, endPoint x: 773, endPoint y: 224, distance: 120.4
click at [771, 262] on div "We are looking for a skilled web developer to create a platform similar to Tcgp…" at bounding box center [611, 286] width 415 height 49
drag, startPoint x: 777, startPoint y: 224, endPoint x: 483, endPoint y: 225, distance: 294.2
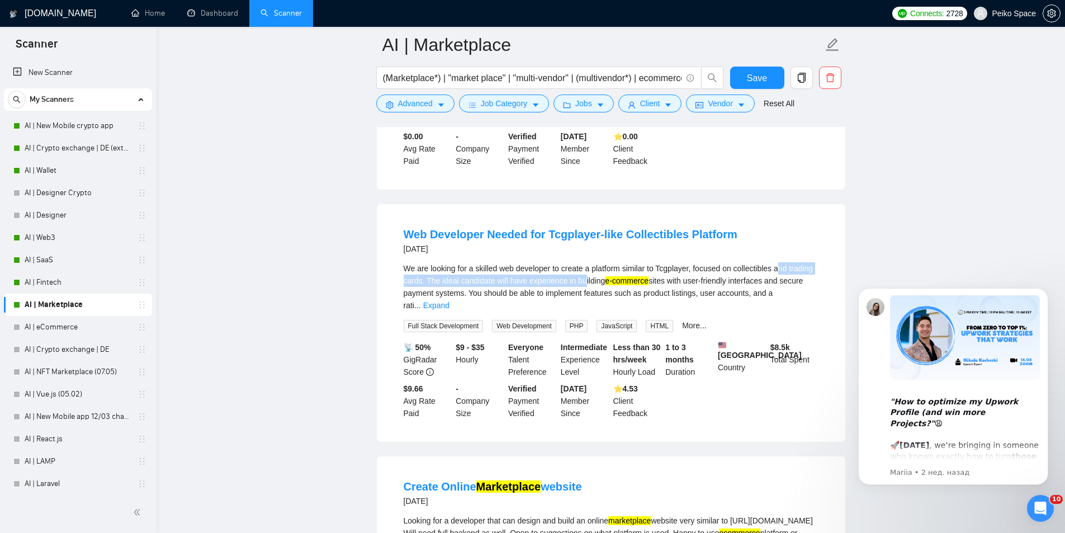
click at [552, 262] on div "We are looking for a skilled web developer to create a platform similar to Tcgp…" at bounding box center [611, 286] width 415 height 49
drag, startPoint x: 450, startPoint y: 220, endPoint x: 608, endPoint y: 233, distance: 158.8
click at [607, 262] on div "We are looking for a skilled web developer to create a platform similar to Tcgp…" at bounding box center [611, 286] width 415 height 49
drag, startPoint x: 693, startPoint y: 238, endPoint x: 748, endPoint y: 240, distance: 54.8
click at [741, 262] on div "We are looking for a skilled web developer to create a platform similar to Tcgp…" at bounding box center [611, 286] width 415 height 49
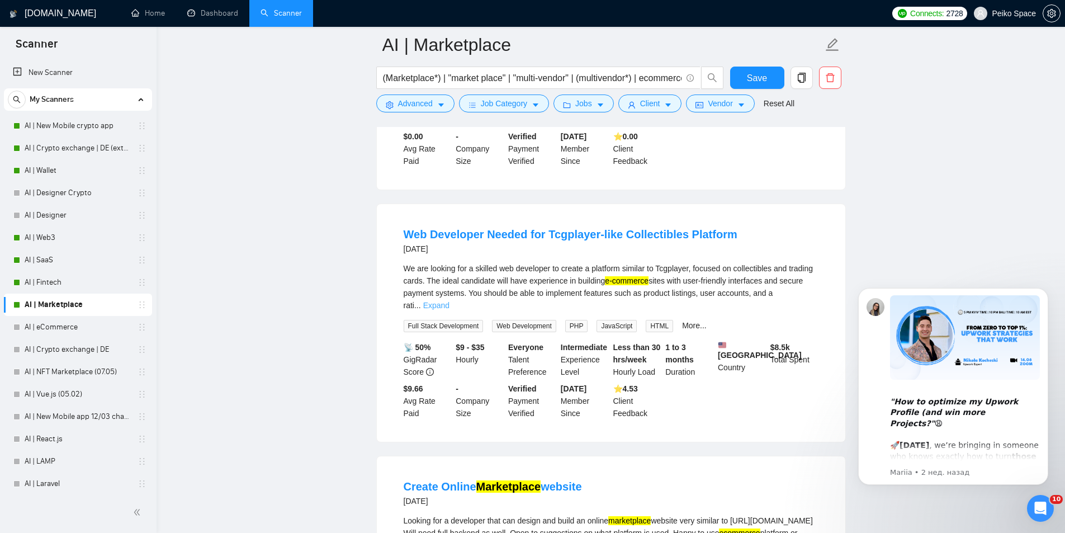
click at [450, 301] on link "Expand" at bounding box center [436, 305] width 26 height 9
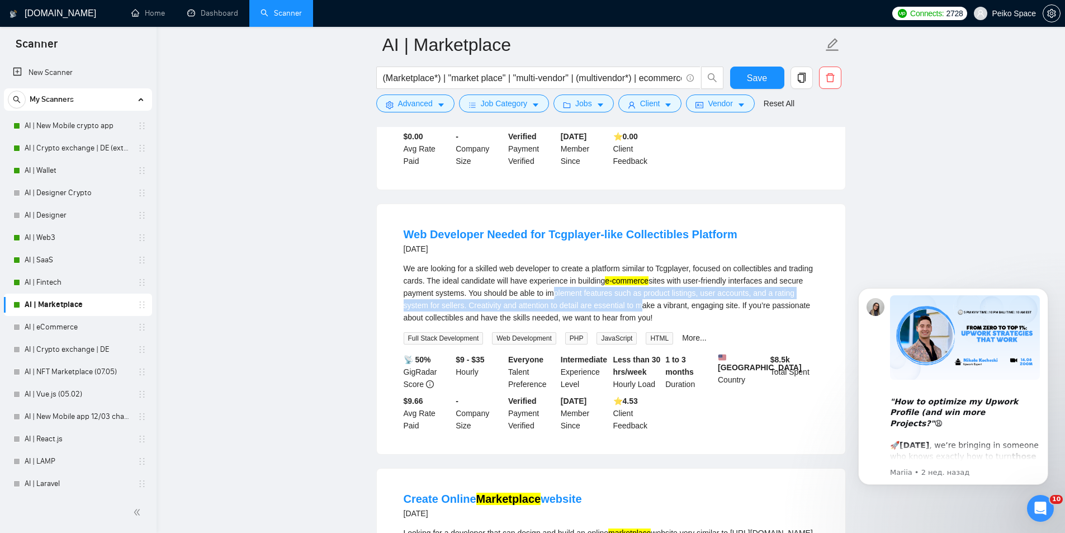
drag, startPoint x: 549, startPoint y: 247, endPoint x: 614, endPoint y: 258, distance: 65.8
click at [613, 262] on div "We are looking for a skilled web developer to create a platform similar to Tcgp…" at bounding box center [611, 293] width 415 height 62
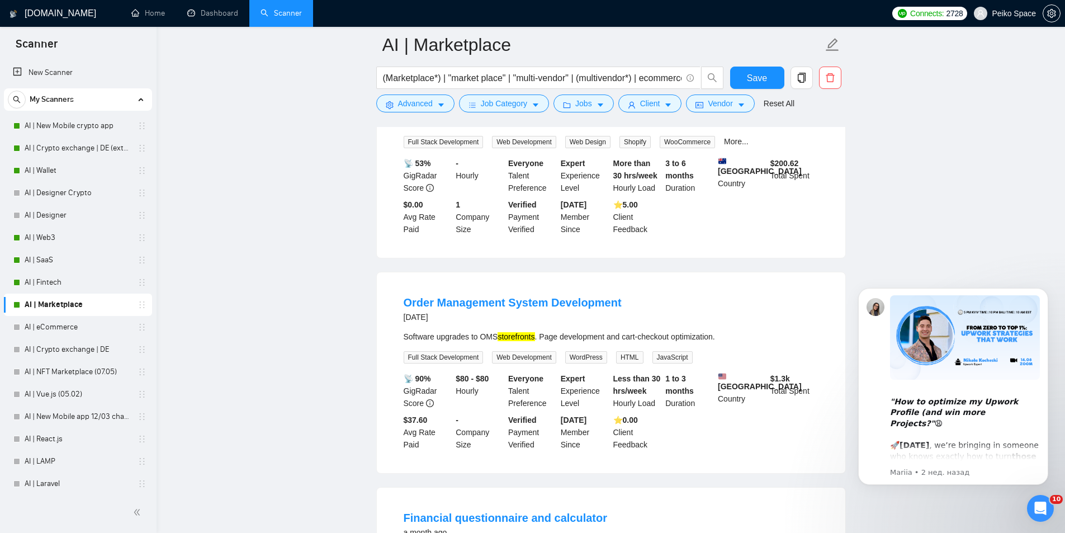
scroll to position [3482, 0]
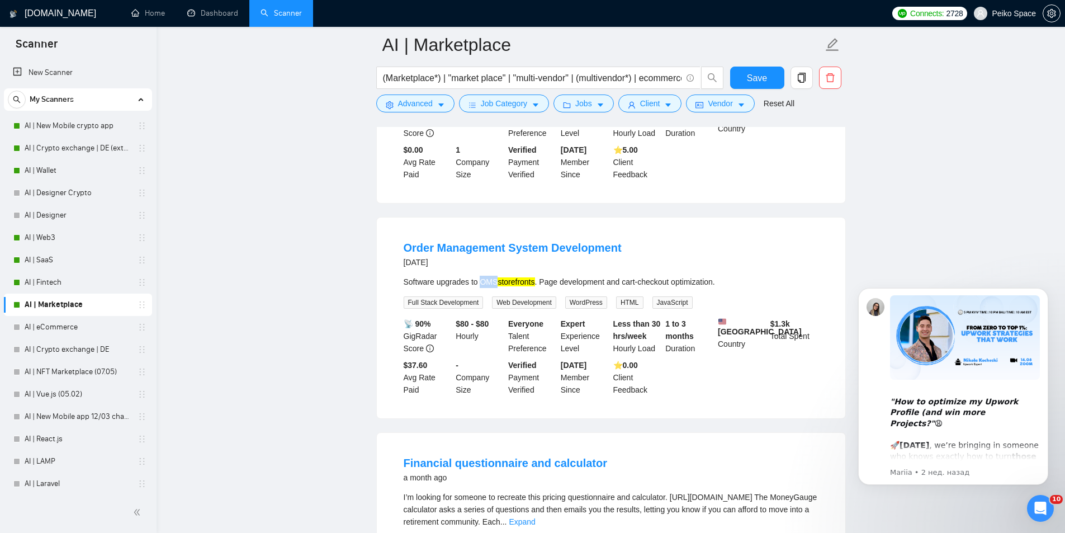
drag, startPoint x: 482, startPoint y: 223, endPoint x: 498, endPoint y: 225, distance: 16.4
click at [498, 276] on div "Software upgrades to OMS storefronts . Page development and cart-checkout optim…" at bounding box center [611, 282] width 415 height 12
copy div "OMS"
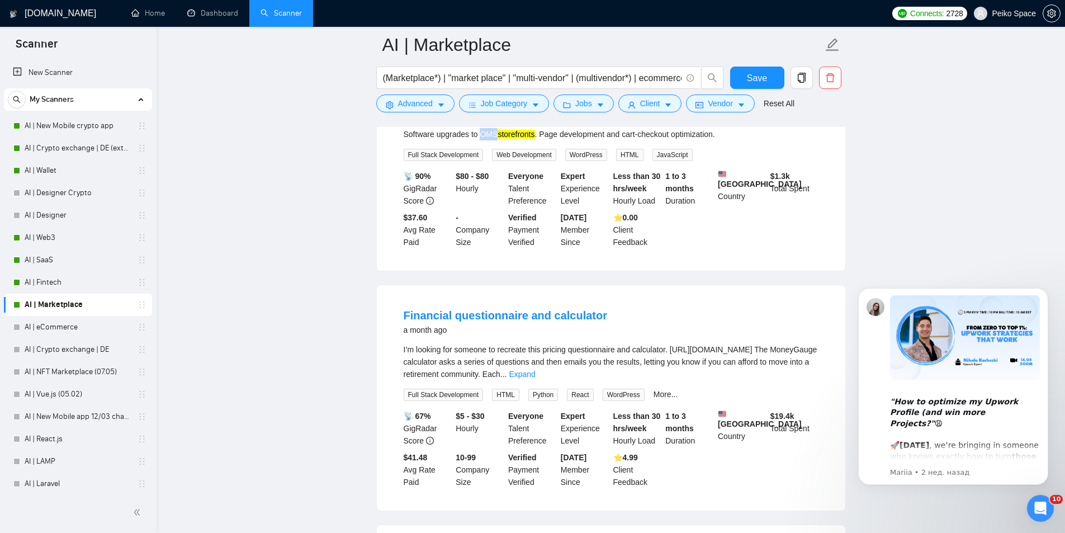
scroll to position [3650, 0]
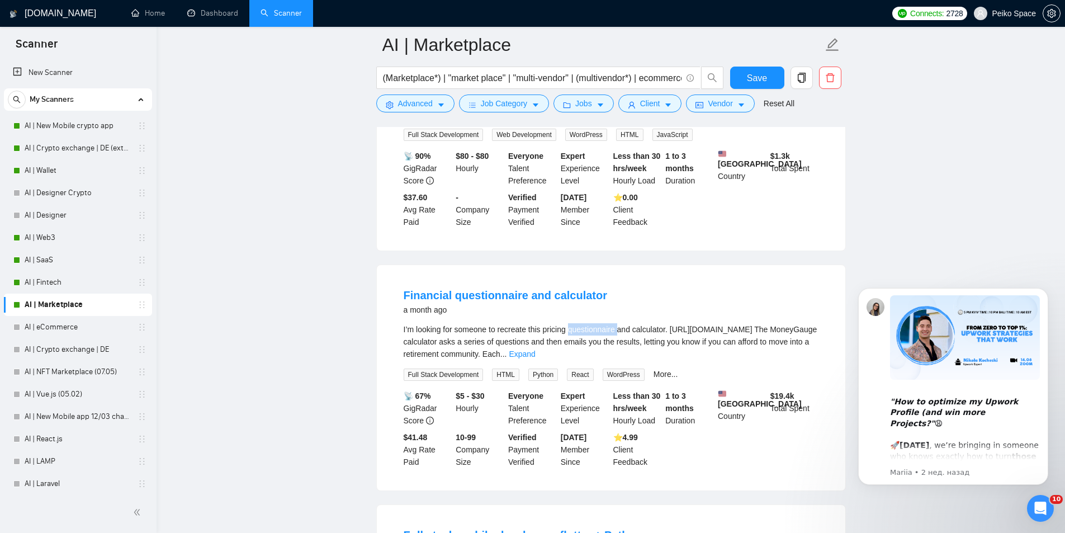
drag, startPoint x: 570, startPoint y: 272, endPoint x: 621, endPoint y: 272, distance: 51.5
click at [621, 323] on div "I’m looking for someone to recreate this pricing questionnaire and calculator. …" at bounding box center [611, 341] width 415 height 37
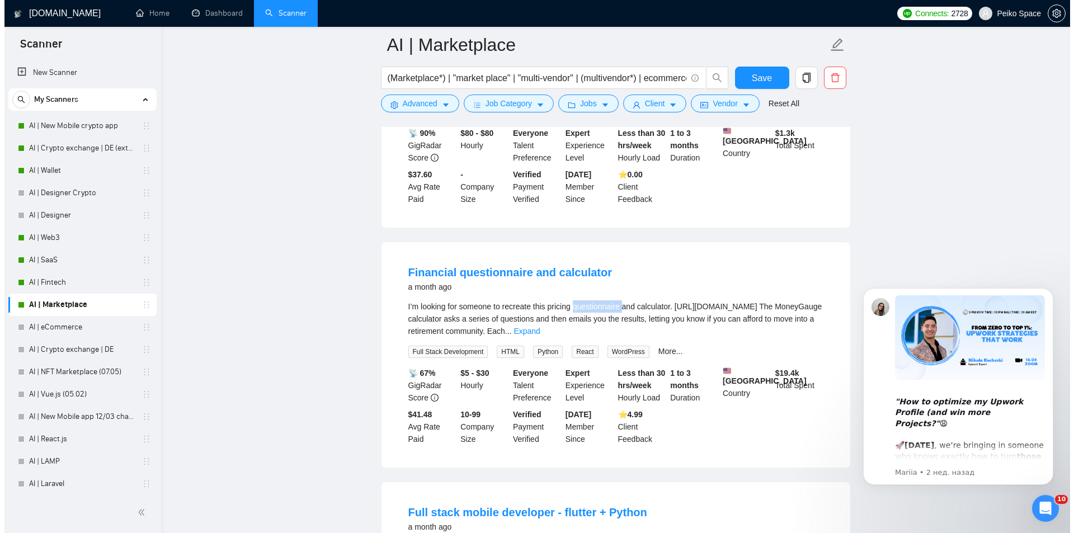
scroll to position [3706, 0]
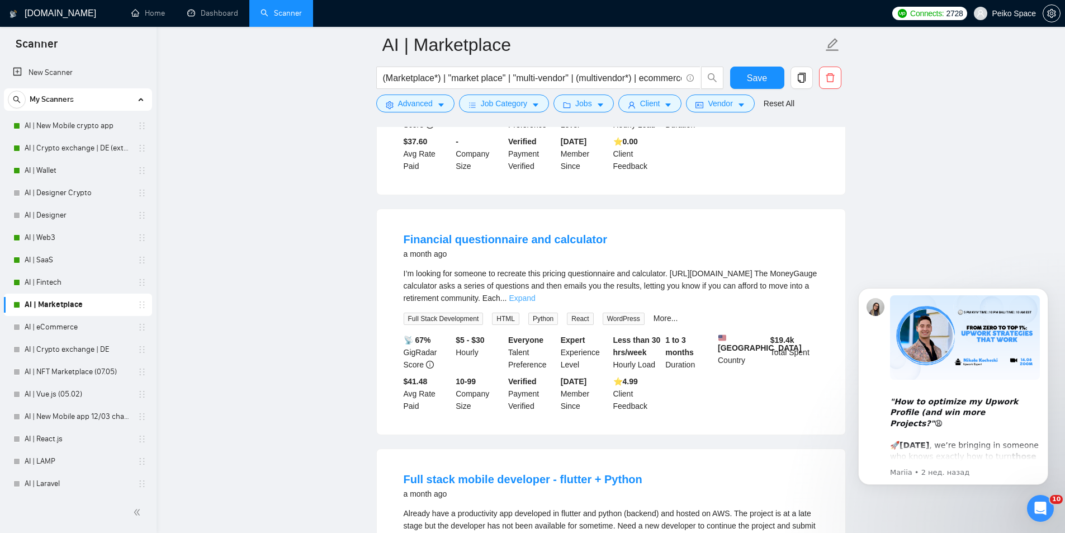
click at [535, 294] on link "Expand" at bounding box center [522, 298] width 26 height 9
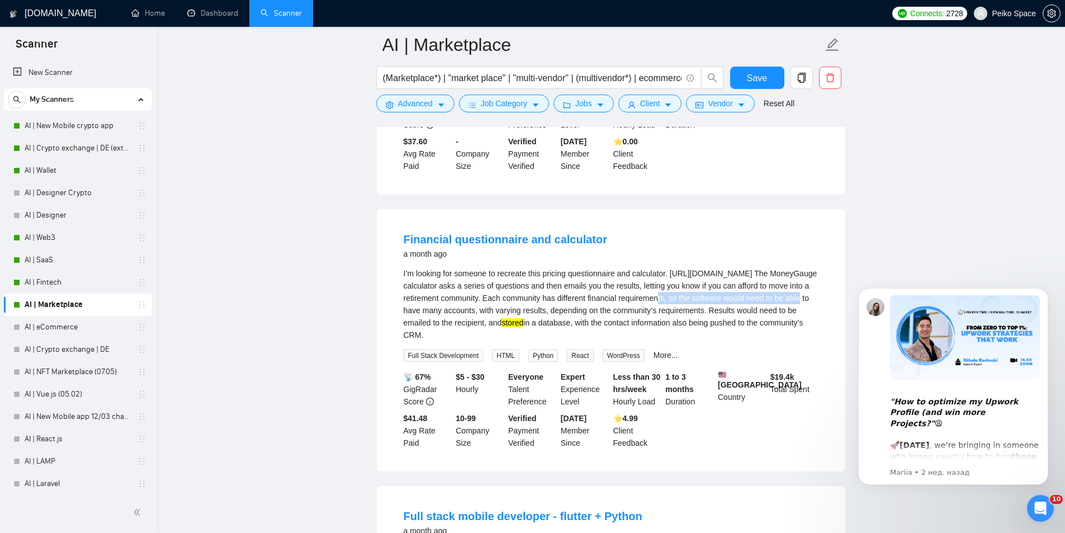
drag, startPoint x: 438, startPoint y: 254, endPoint x: 574, endPoint y: 256, distance: 136.5
click at [566, 267] on div "I’m looking for someone to recreate this pricing questionnaire and calculator. …" at bounding box center [611, 304] width 415 height 74
drag, startPoint x: 638, startPoint y: 258, endPoint x: 706, endPoint y: 260, distance: 68.8
click at [694, 267] on div "I’m looking for someone to recreate this pricing questionnaire and calculator. …" at bounding box center [611, 304] width 415 height 74
drag, startPoint x: 749, startPoint y: 256, endPoint x: 675, endPoint y: 252, distance: 74.0
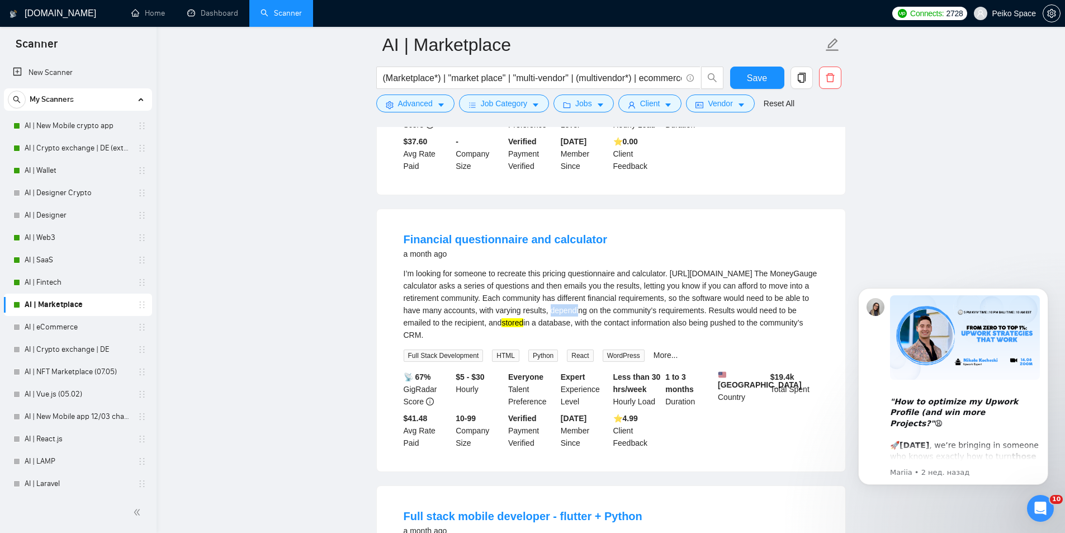
click at [678, 267] on div "I’m looking for someone to recreate this pricing questionnaire and calculator. …" at bounding box center [611, 304] width 415 height 74
drag, startPoint x: 722, startPoint y: 251, endPoint x: 784, endPoint y: 249, distance: 61.6
click at [781, 267] on div "I’m looking for someone to recreate this pricing questionnaire and calculator. …" at bounding box center [611, 304] width 415 height 74
drag, startPoint x: 799, startPoint y: 250, endPoint x: 422, endPoint y: 252, distance: 377.0
click at [438, 267] on div "I’m looking for someone to recreate this pricing questionnaire and calculator. …" at bounding box center [611, 304] width 415 height 74
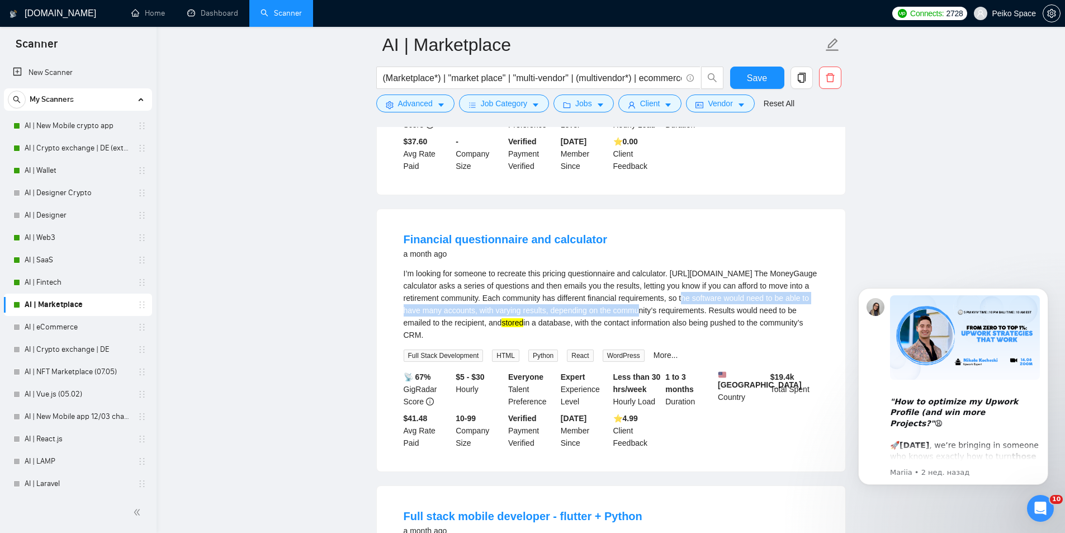
drag, startPoint x: 416, startPoint y: 262, endPoint x: 789, endPoint y: 266, distance: 373.1
click at [770, 267] on div "I’m looking for someone to recreate this pricing questionnaire and calculator. …" at bounding box center [611, 304] width 415 height 74
drag, startPoint x: 792, startPoint y: 266, endPoint x: 527, endPoint y: 253, distance: 264.9
click at [532, 267] on div "I’m looking for someone to recreate this pricing questionnaire and calculator. …" at bounding box center [611, 304] width 415 height 74
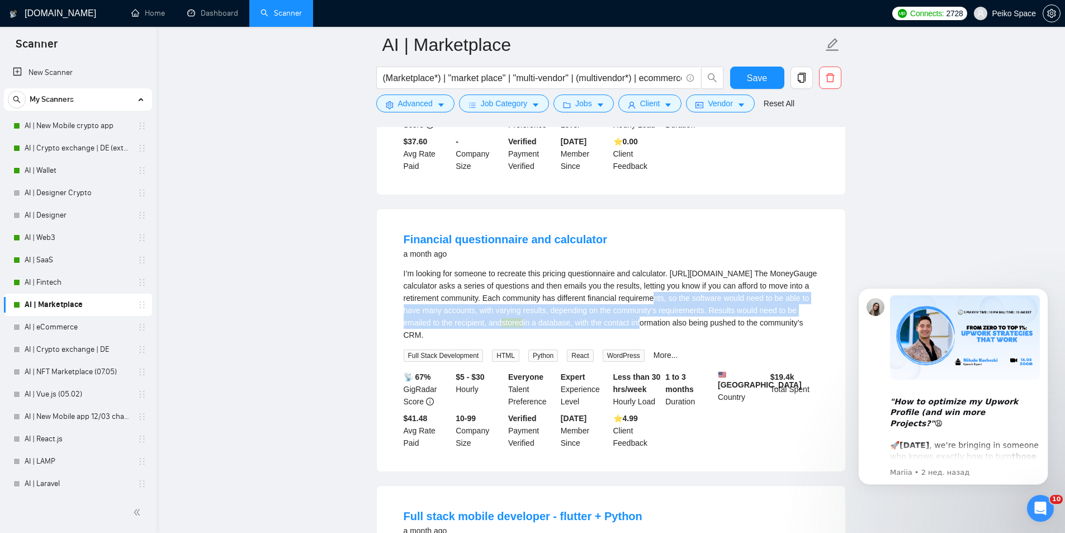
drag, startPoint x: 411, startPoint y: 249, endPoint x: 575, endPoint y: 279, distance: 166.5
click at [556, 278] on div "I’m looking for someone to recreate this pricing questionnaire and calculator. …" at bounding box center [611, 304] width 415 height 74
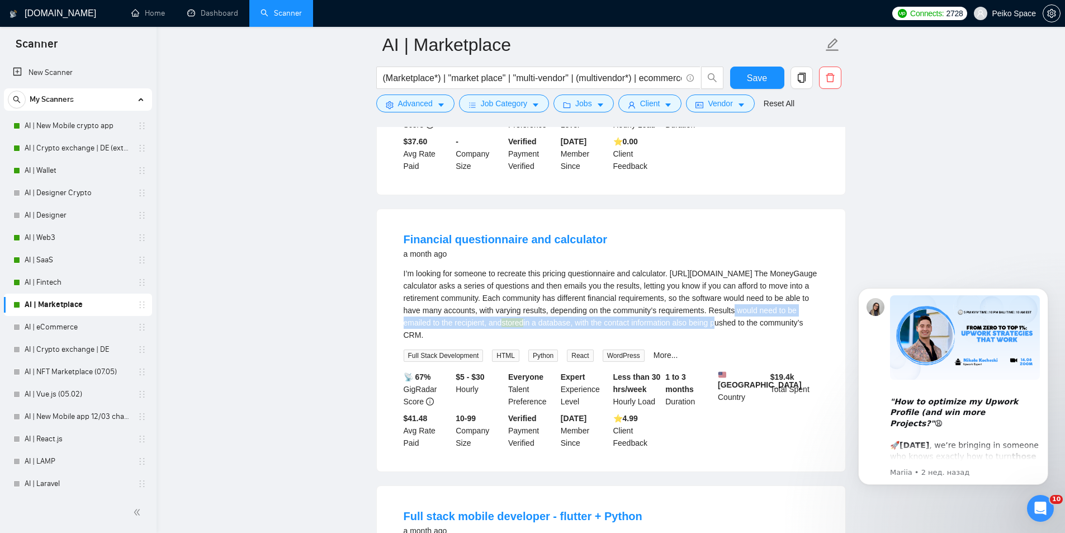
drag, startPoint x: 615, startPoint y: 275, endPoint x: 467, endPoint y: 263, distance: 148.7
click at [492, 267] on div "I’m looking for someone to recreate this pricing questionnaire and calculator. …" at bounding box center [611, 304] width 415 height 74
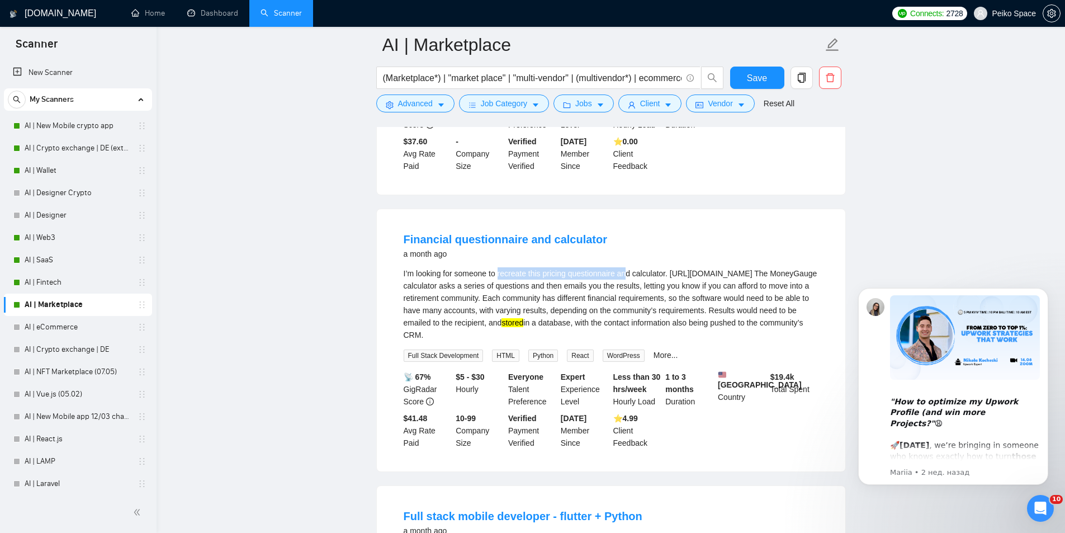
drag, startPoint x: 499, startPoint y: 215, endPoint x: 652, endPoint y: 214, distance: 152.7
click at [639, 267] on div "I’m looking for someone to recreate this pricing questionnaire and calculator. …" at bounding box center [611, 304] width 415 height 74
drag, startPoint x: 662, startPoint y: 214, endPoint x: 522, endPoint y: 211, distance: 139.3
click at [532, 267] on div "I’m looking for someone to recreate this pricing questionnaire and calculator. …" at bounding box center [611, 304] width 415 height 74
drag, startPoint x: 516, startPoint y: 211, endPoint x: 622, endPoint y: 219, distance: 106.6
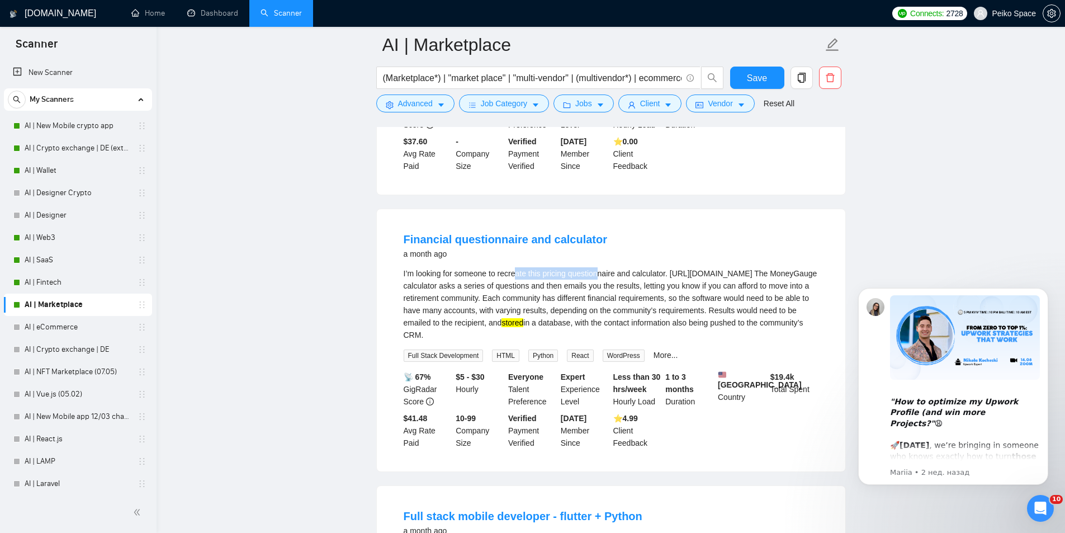
click at [611, 267] on div "I’m looking for someone to recreate this pricing questionnaire and calculator. …" at bounding box center [611, 304] width 415 height 74
drag, startPoint x: 649, startPoint y: 221, endPoint x: 526, endPoint y: 215, distance: 123.2
click at [531, 267] on div "I’m looking for someone to recreate this pricing questionnaire and calculator. …" at bounding box center [611, 304] width 415 height 74
drag, startPoint x: 500, startPoint y: 215, endPoint x: 529, endPoint y: 216, distance: 28.6
click at [529, 267] on div "I’m looking for someone to recreate this pricing questionnaire and calculator. …" at bounding box center [611, 304] width 415 height 74
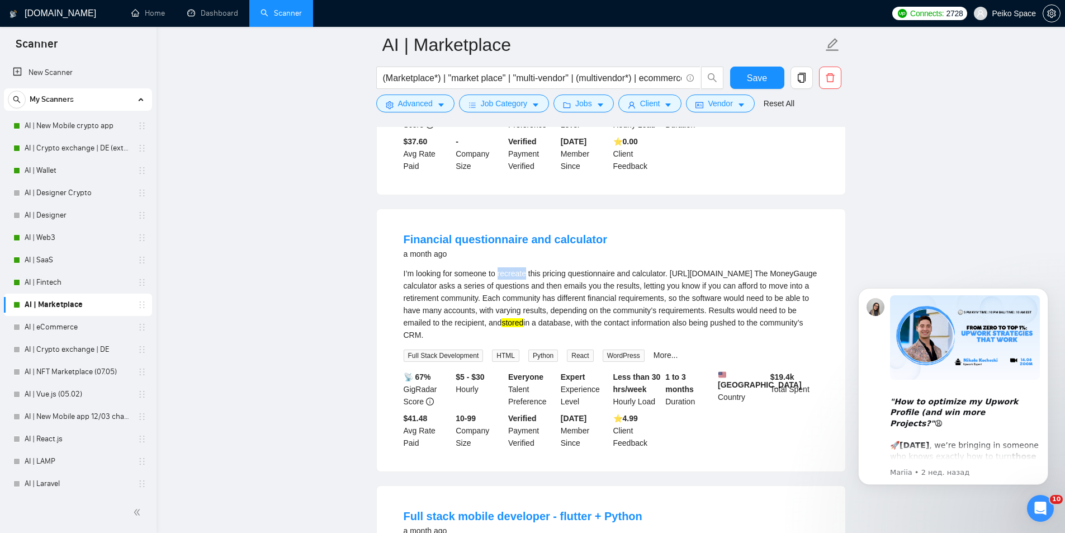
copy div "recreate"
click at [414, 103] on span "Advanced" at bounding box center [415, 103] width 35 height 12
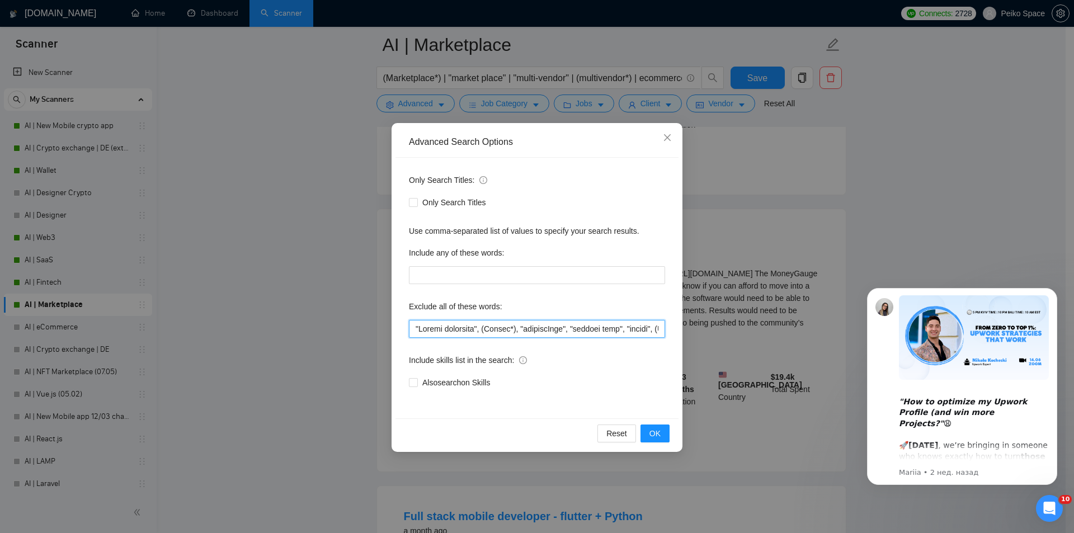
click at [413, 327] on input "text" at bounding box center [537, 329] width 256 height 18
paste input "recreate"
click at [654, 437] on span "OK" at bounding box center [654, 433] width 11 height 12
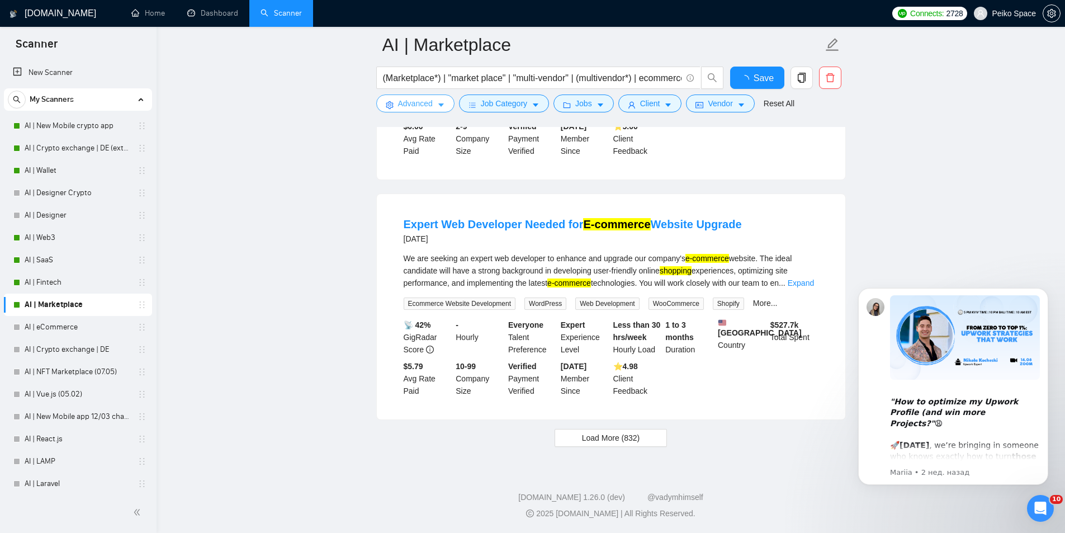
scroll to position [2196, 0]
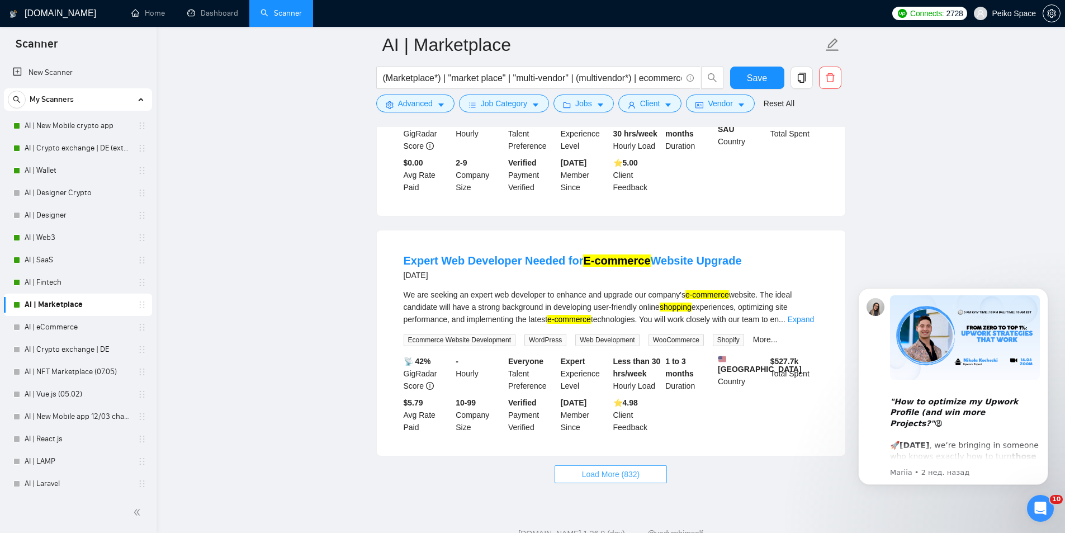
click at [625, 468] on span "Load More (832)" at bounding box center [611, 474] width 58 height 12
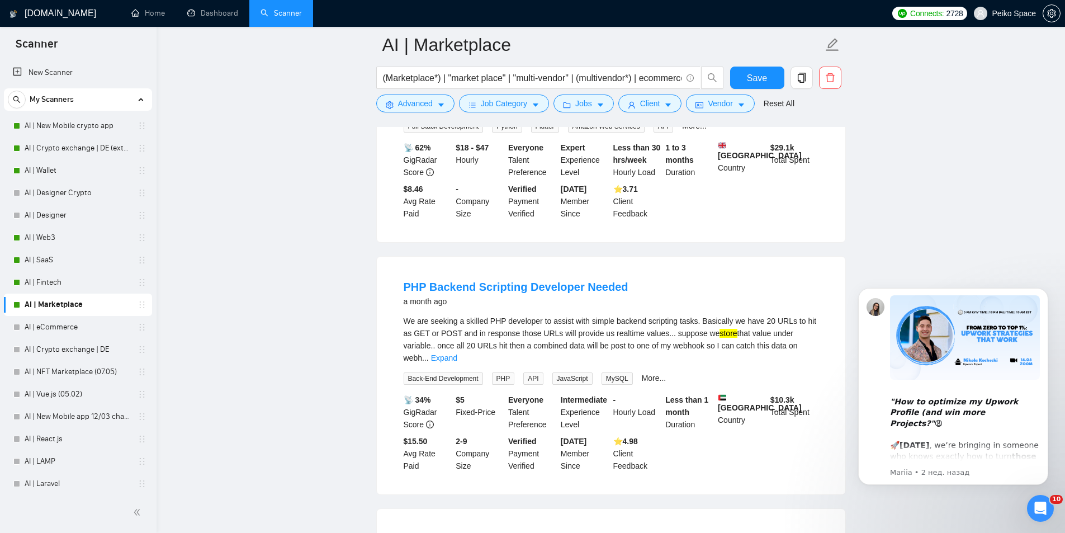
scroll to position [3985, 0]
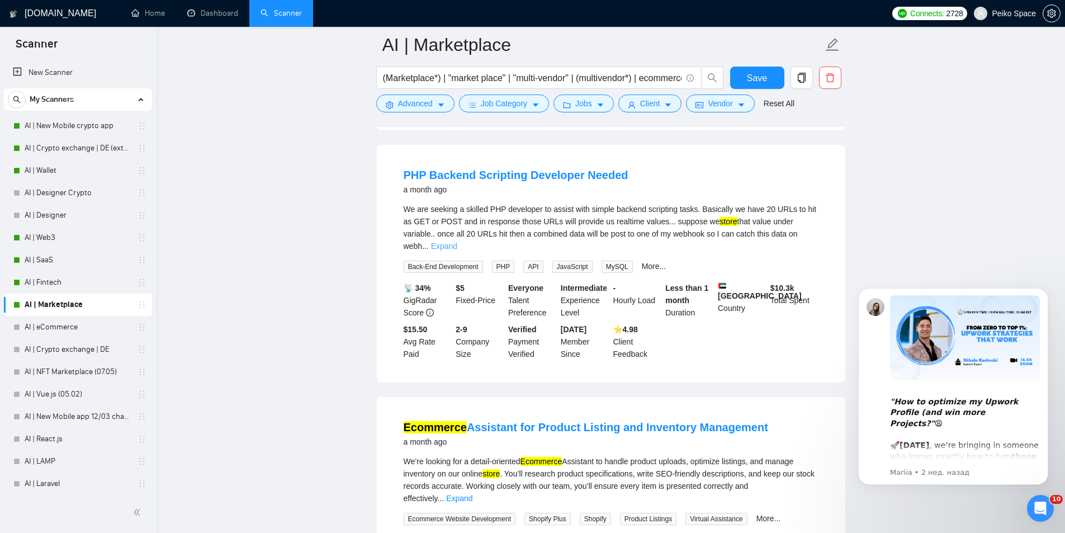
click at [457, 242] on link "Expand" at bounding box center [444, 246] width 26 height 9
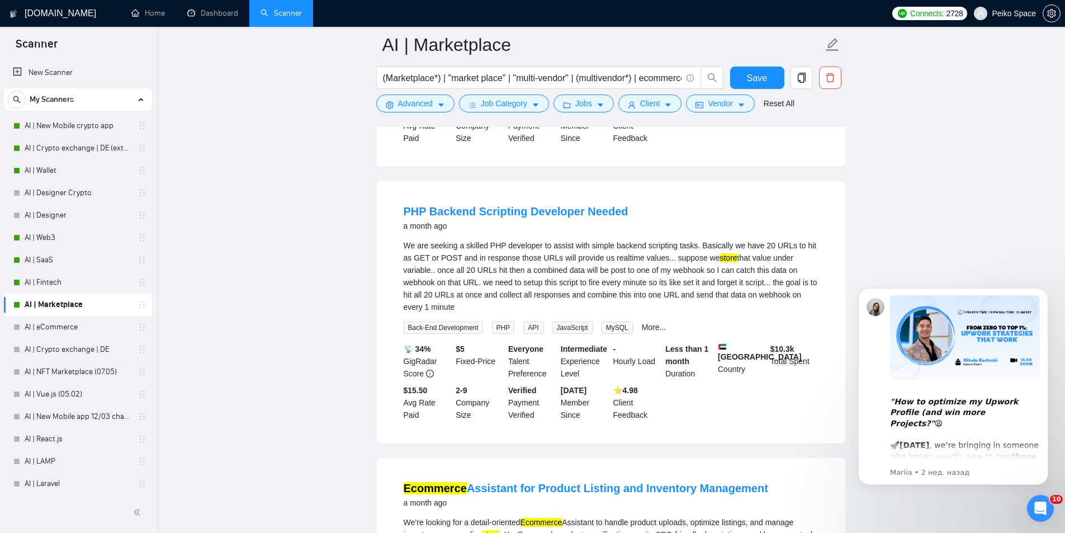
scroll to position [3930, 0]
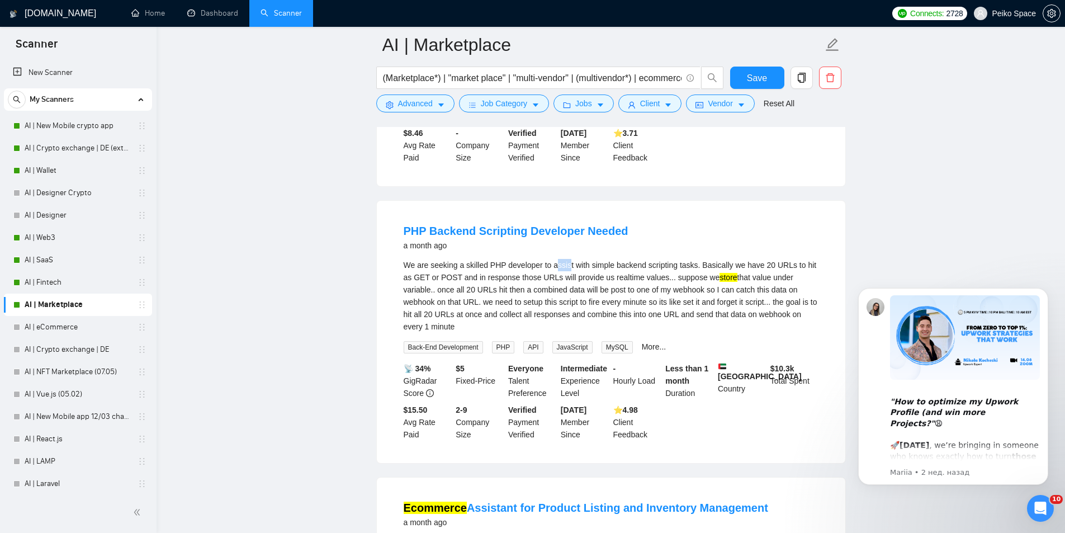
drag, startPoint x: 553, startPoint y: 190, endPoint x: 567, endPoint y: 193, distance: 14.9
click at [567, 259] on div "We are seeking a skilled PHP developer to assist with simple backend scripting …" at bounding box center [611, 296] width 415 height 74
drag, startPoint x: 569, startPoint y: 192, endPoint x: 552, endPoint y: 191, distance: 17.4
click at [552, 259] on div "We are seeking a skilled PHP developer to assist with simple backend scripting …" at bounding box center [611, 296] width 415 height 74
copy div "assist"
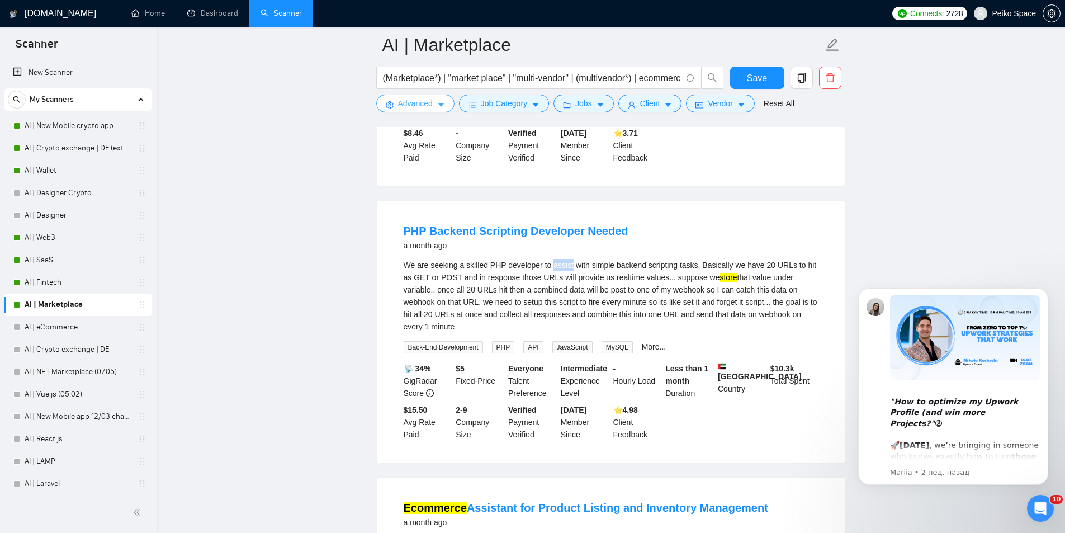
click at [397, 101] on button "Advanced" at bounding box center [415, 104] width 78 height 18
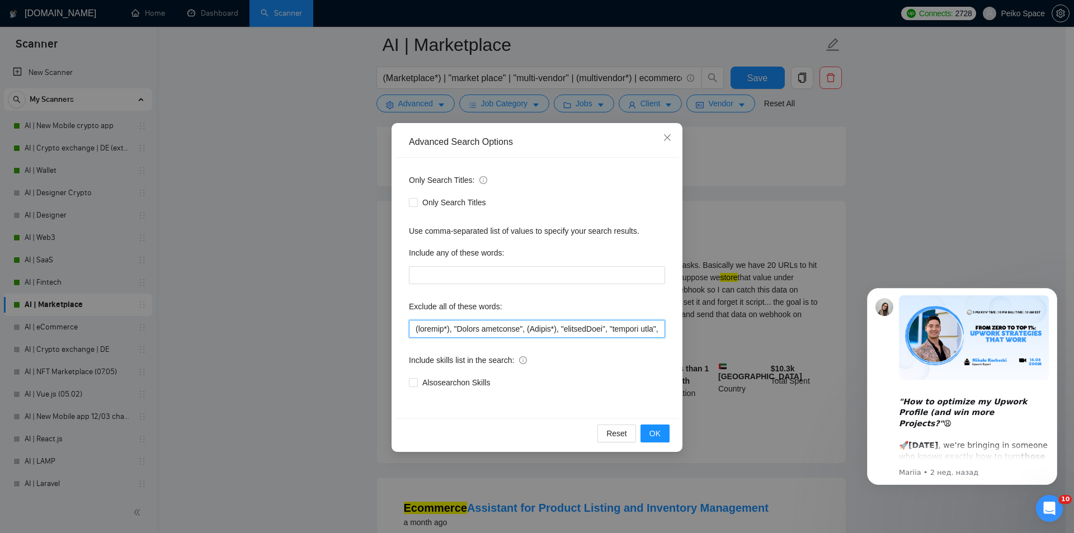
click at [413, 327] on input "text" at bounding box center [537, 329] width 256 height 18
paste input "assist"
click at [659, 436] on span "OK" at bounding box center [654, 433] width 11 height 12
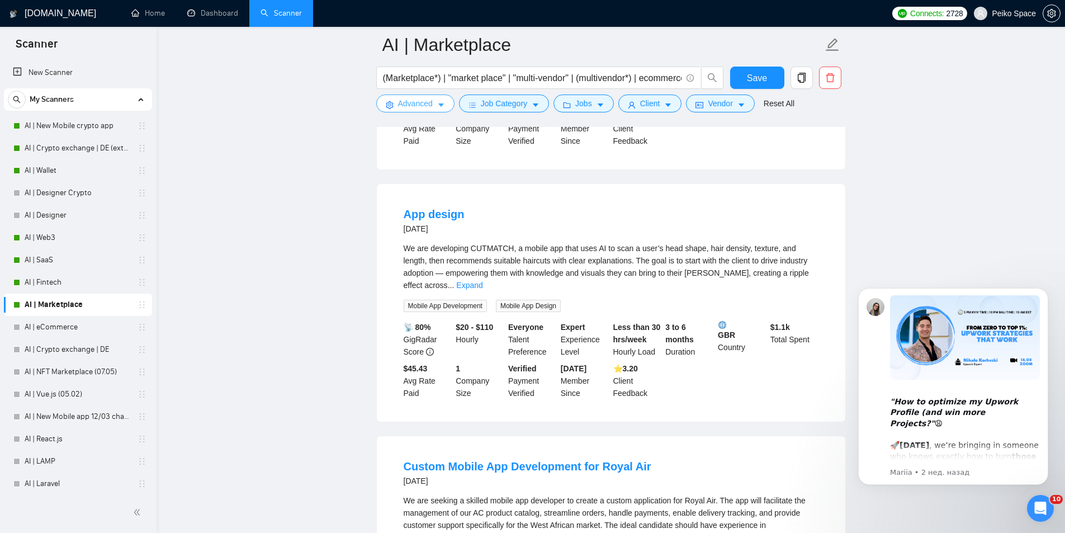
scroll to position [2196, 0]
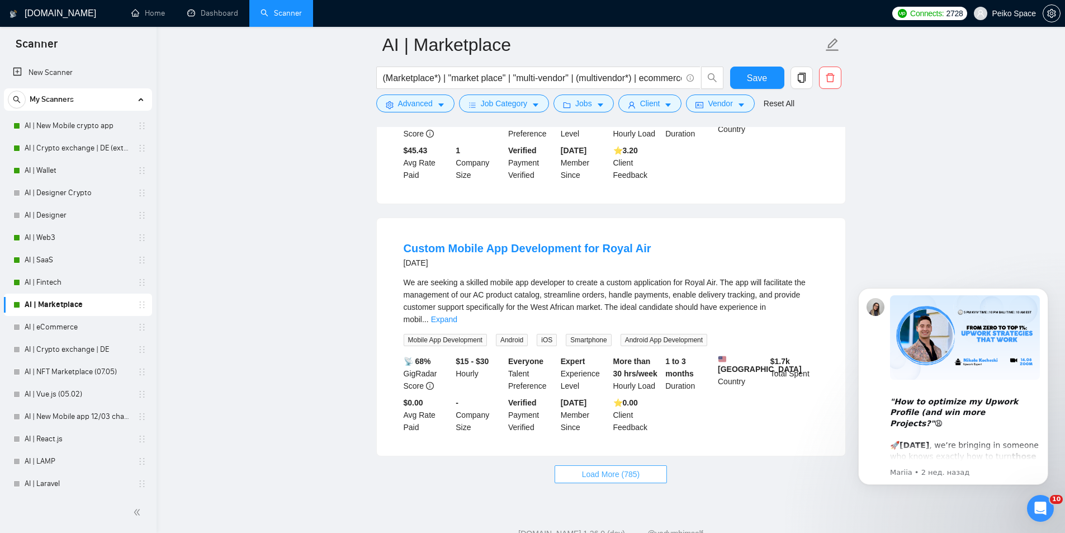
click at [631, 468] on span "Load More (785)" at bounding box center [611, 474] width 58 height 12
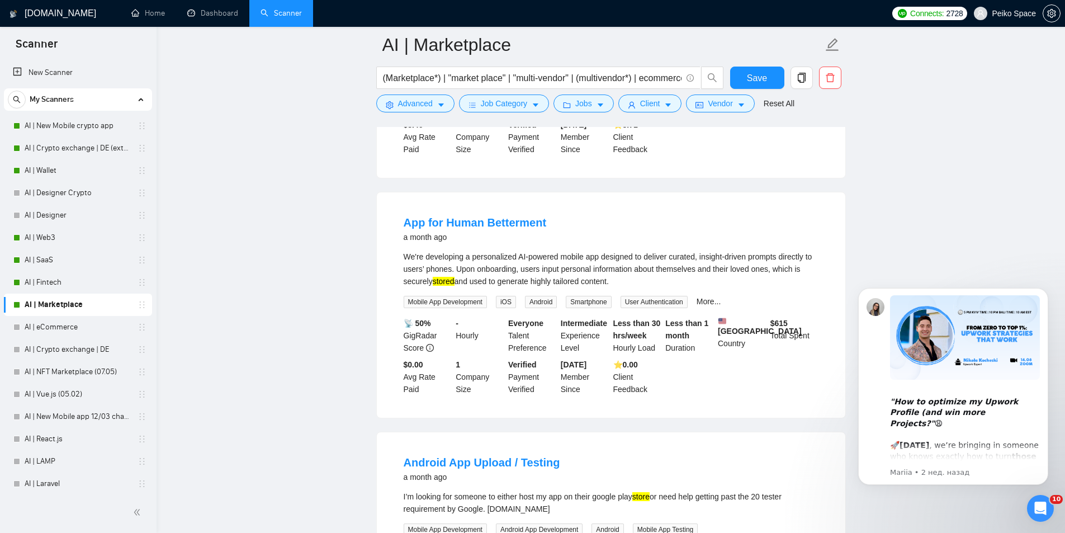
scroll to position [3426, 0]
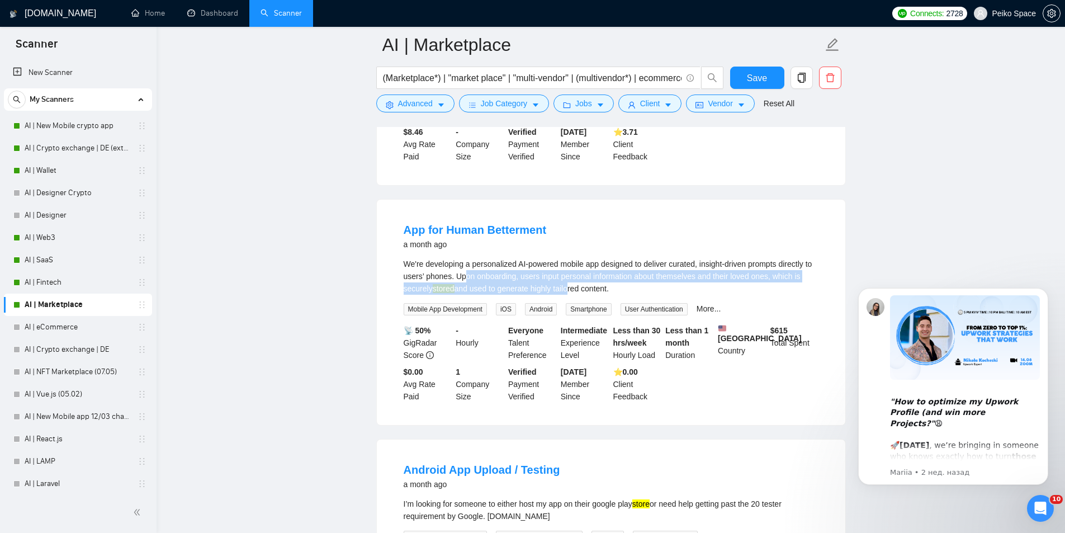
drag, startPoint x: 469, startPoint y: 230, endPoint x: 571, endPoint y: 242, distance: 102.4
click at [570, 258] on div "We're developing a personalized AI-powered mobile app designed to deliver curat…" at bounding box center [611, 276] width 415 height 37
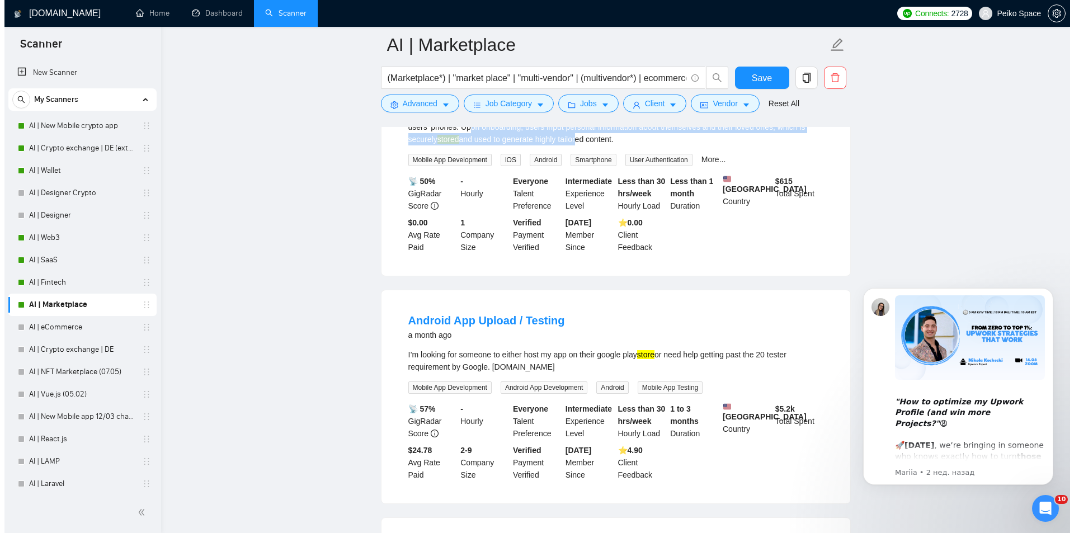
scroll to position [3594, 0]
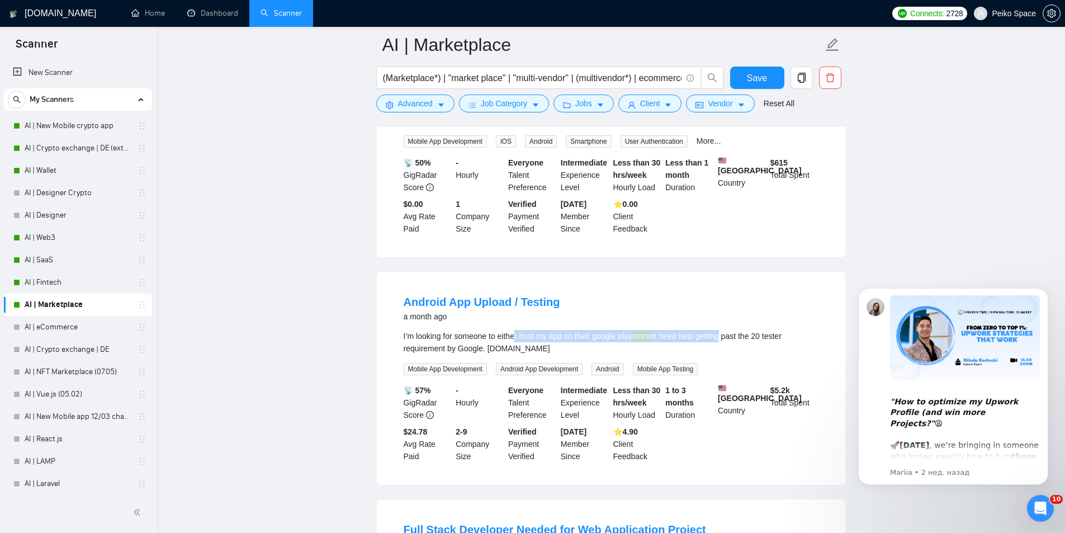
drag, startPoint x: 535, startPoint y: 286, endPoint x: 728, endPoint y: 281, distance: 193.0
click at [725, 285] on li "Android App Upload / Testing a month ago I’m looking for someone to either host…" at bounding box center [611, 378] width 442 height 186
drag, startPoint x: 755, startPoint y: 286, endPoint x: 441, endPoint y: 289, distance: 314.3
click at [474, 330] on div "I’m looking for someone to either host my app on their google play store or nee…" at bounding box center [611, 342] width 415 height 25
click at [415, 330] on div "I’m looking for someone to either host my app on their google play store or nee…" at bounding box center [611, 342] width 415 height 25
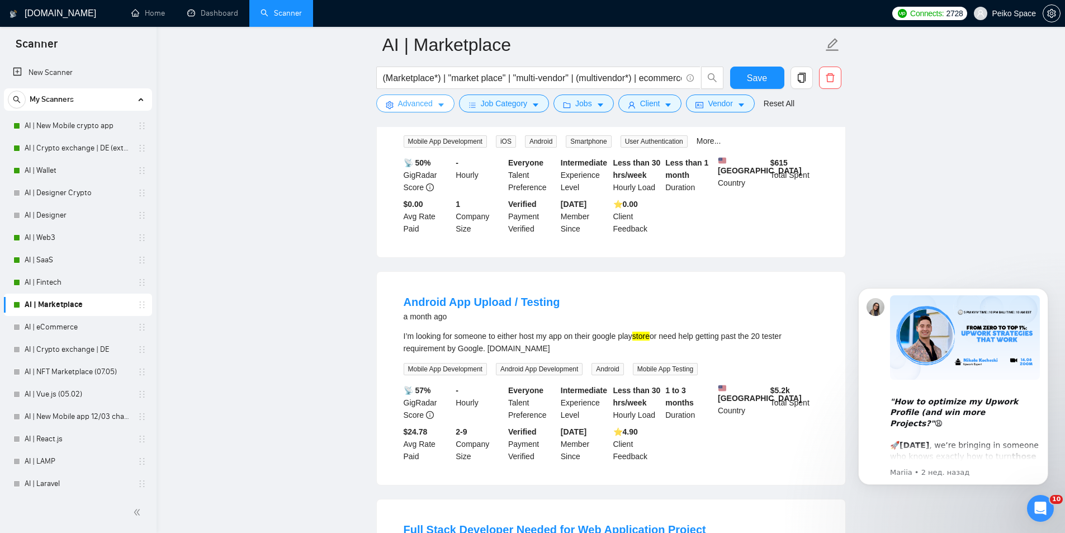
click at [411, 100] on span "Advanced" at bounding box center [415, 103] width 35 height 12
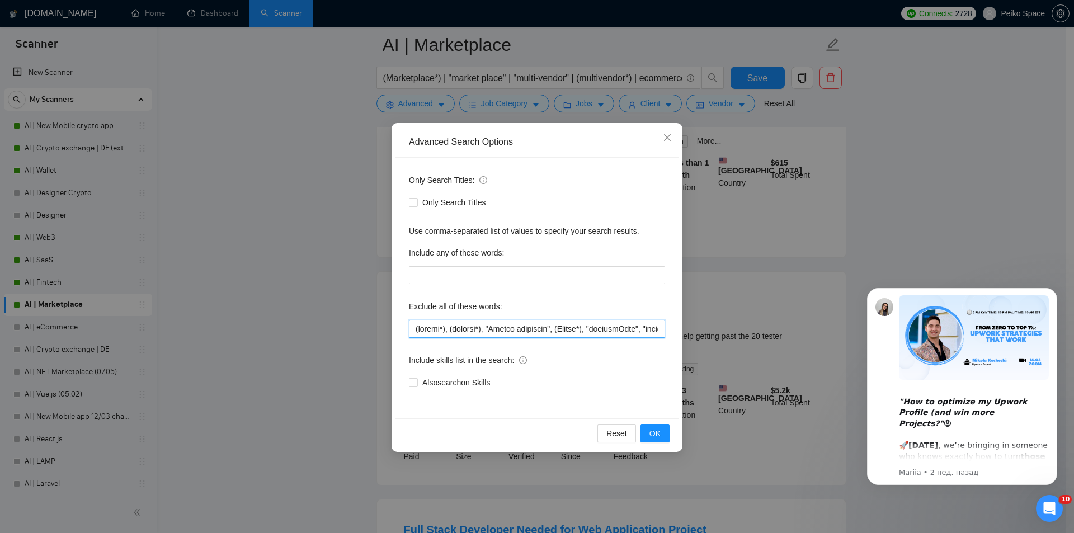
click at [413, 326] on input "text" at bounding box center [537, 329] width 256 height 18
click at [651, 431] on span "OK" at bounding box center [654, 433] width 11 height 12
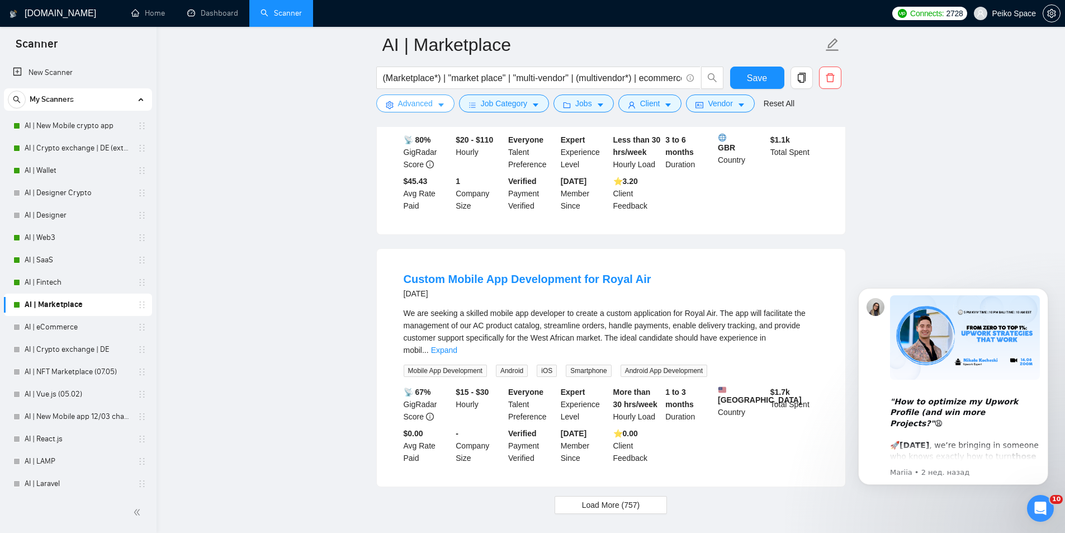
scroll to position [2196, 0]
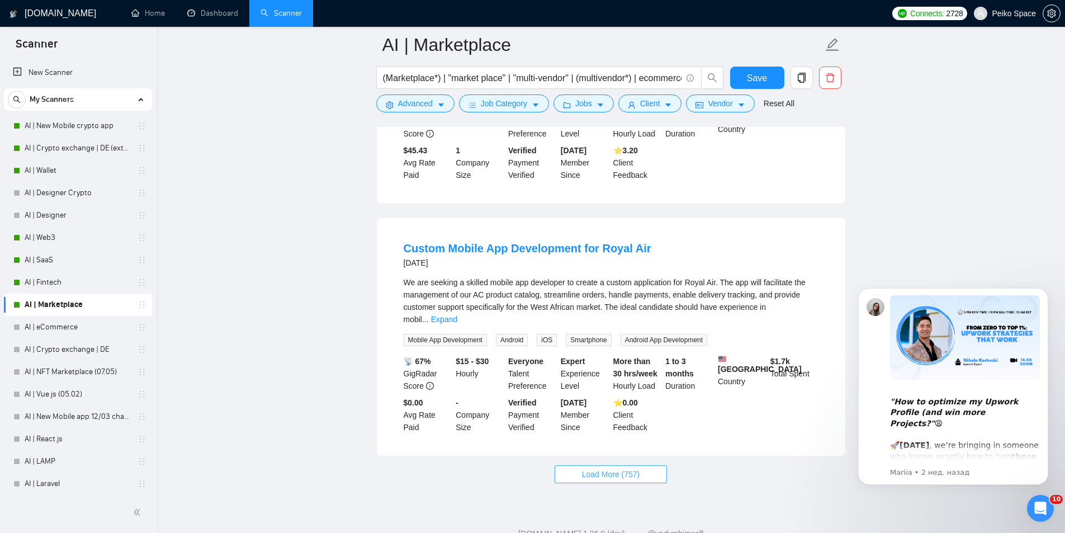
click at [637, 468] on span "Load More (757)" at bounding box center [611, 474] width 58 height 12
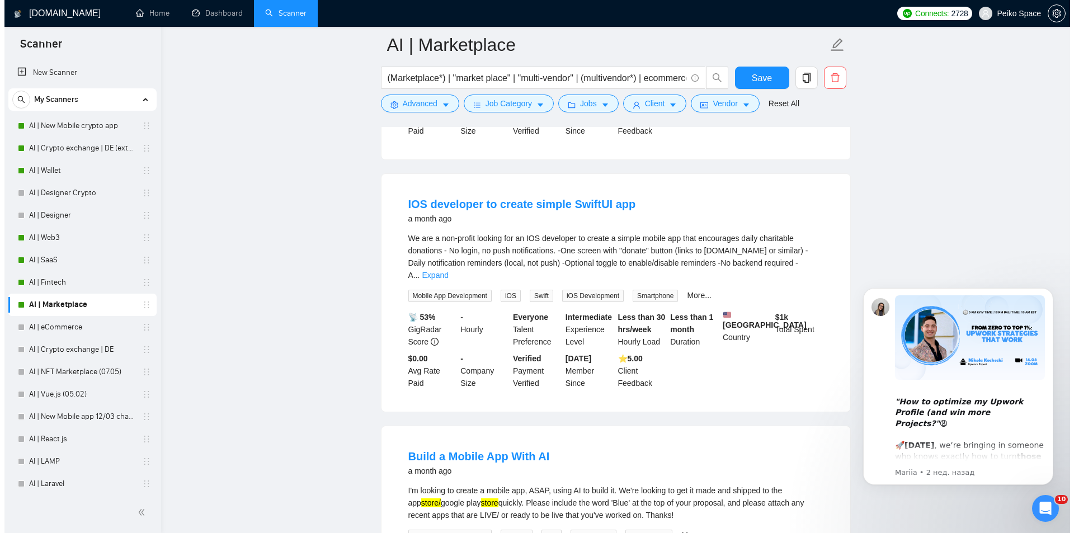
scroll to position [4153, 0]
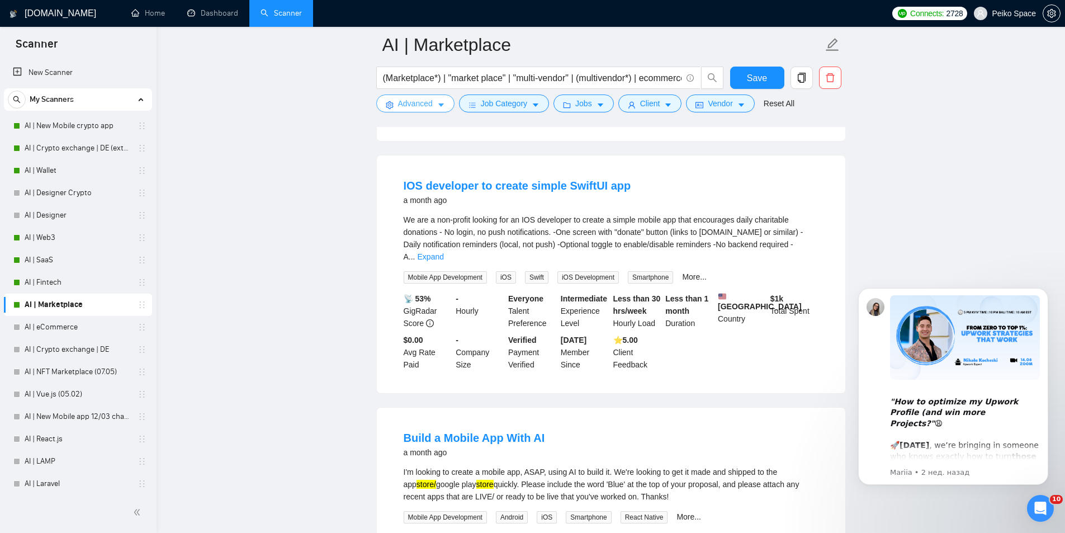
click at [400, 99] on span "Advanced" at bounding box center [415, 103] width 35 height 12
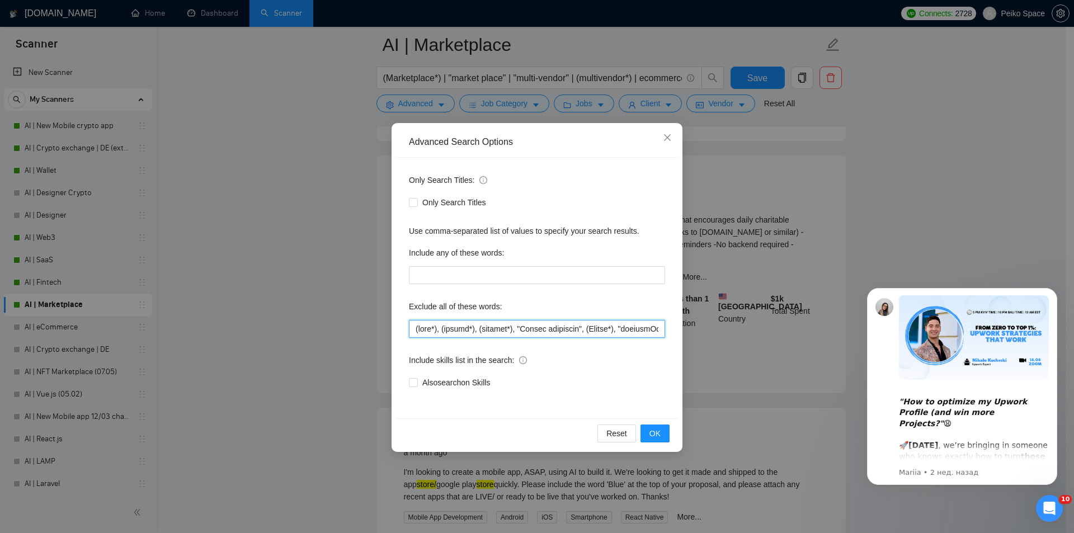
click at [414, 331] on input "text" at bounding box center [537, 329] width 256 height 18
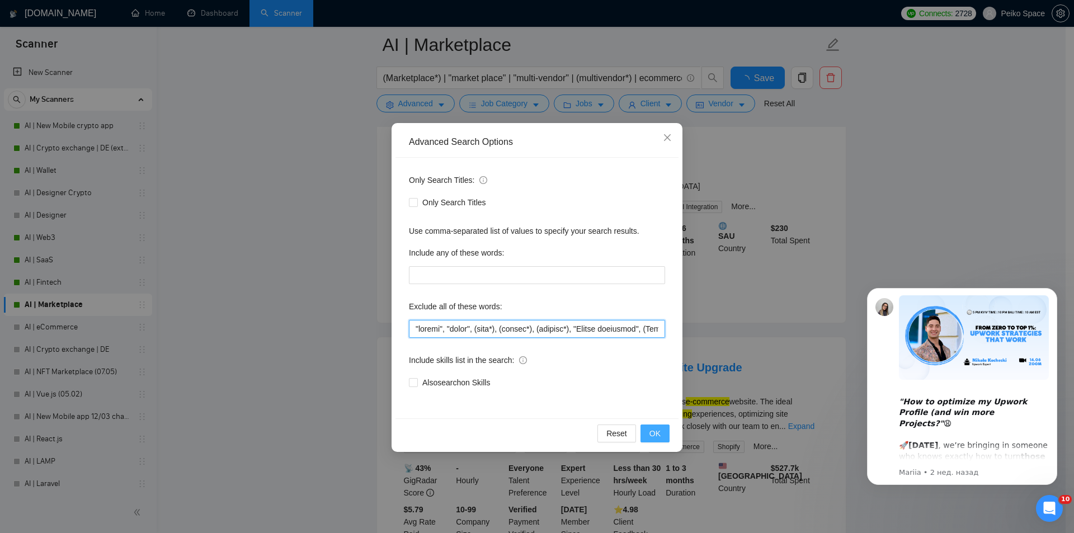
scroll to position [2204, 0]
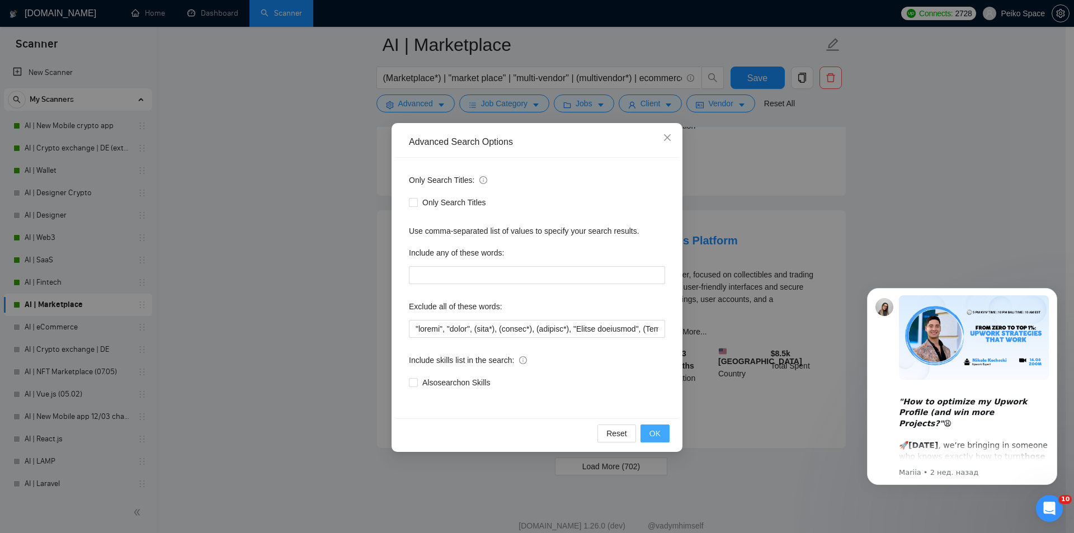
click at [643, 436] on button "OK" at bounding box center [654, 433] width 29 height 18
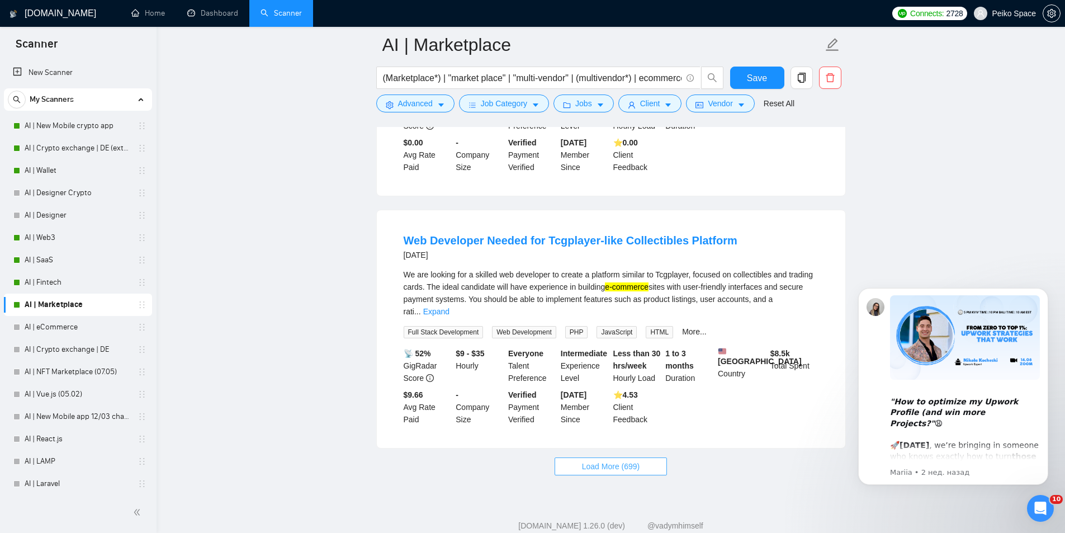
click at [605, 460] on span "Load More (699)" at bounding box center [611, 466] width 58 height 12
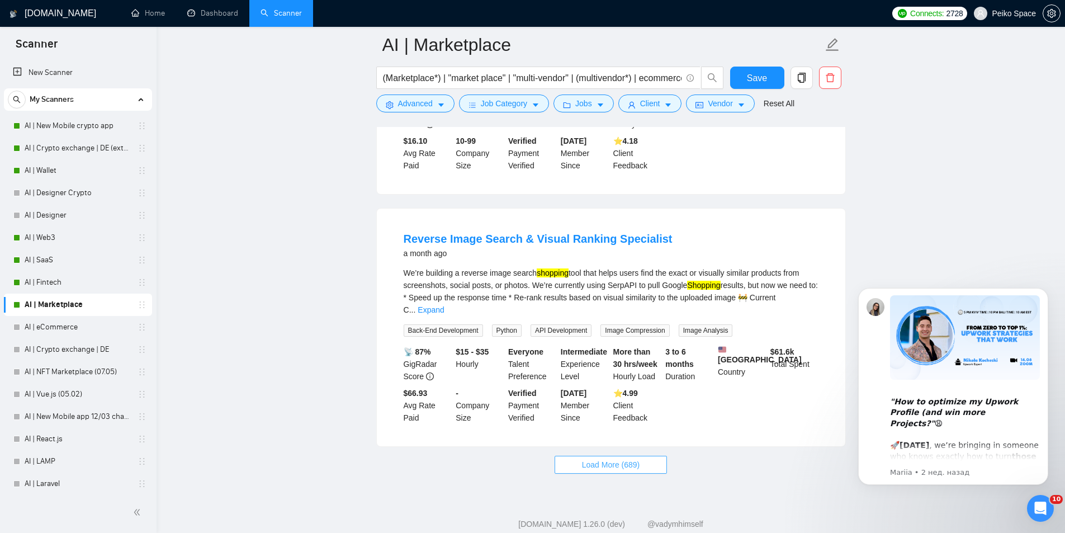
scroll to position [4583, 0]
click at [584, 456] on span "Load More (689)" at bounding box center [611, 462] width 58 height 12
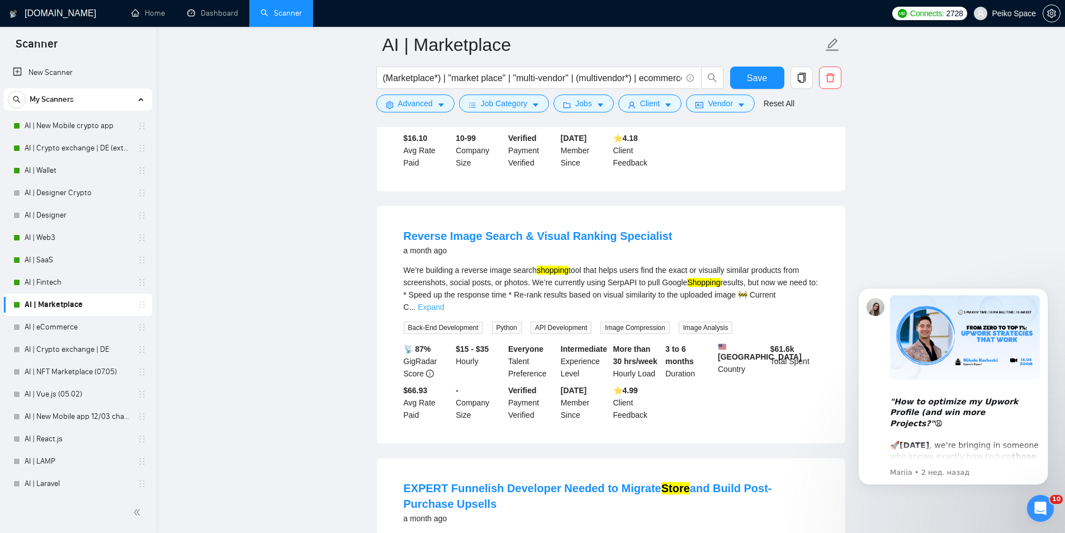
click at [444, 303] on link "Expand" at bounding box center [431, 307] width 26 height 9
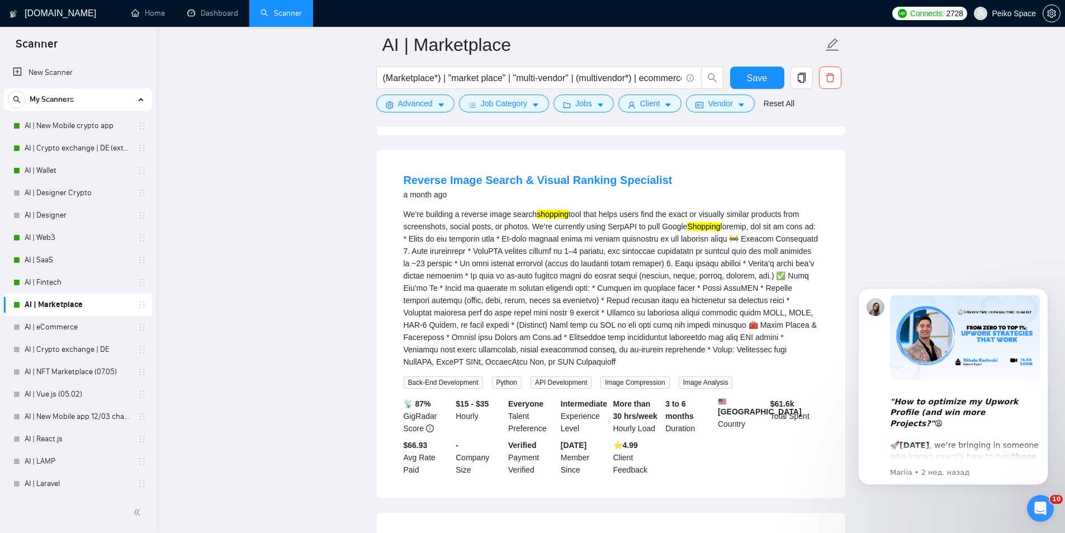
scroll to position [4695, 0]
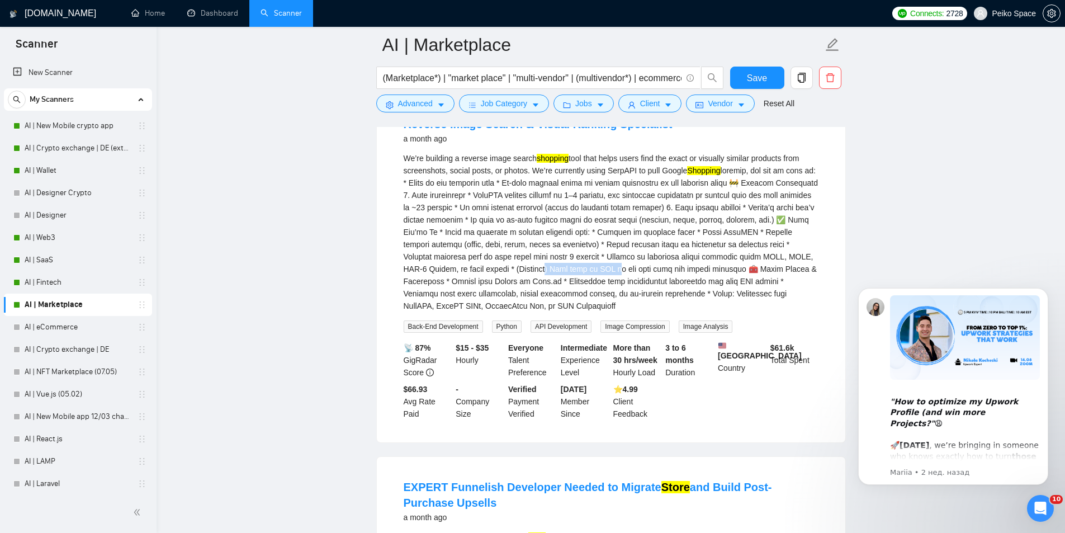
drag, startPoint x: 589, startPoint y: 249, endPoint x: 630, endPoint y: 254, distance: 41.1
click at [624, 254] on div "We’re building a reverse image search shopping tool that helps users find the e…" at bounding box center [611, 232] width 415 height 160
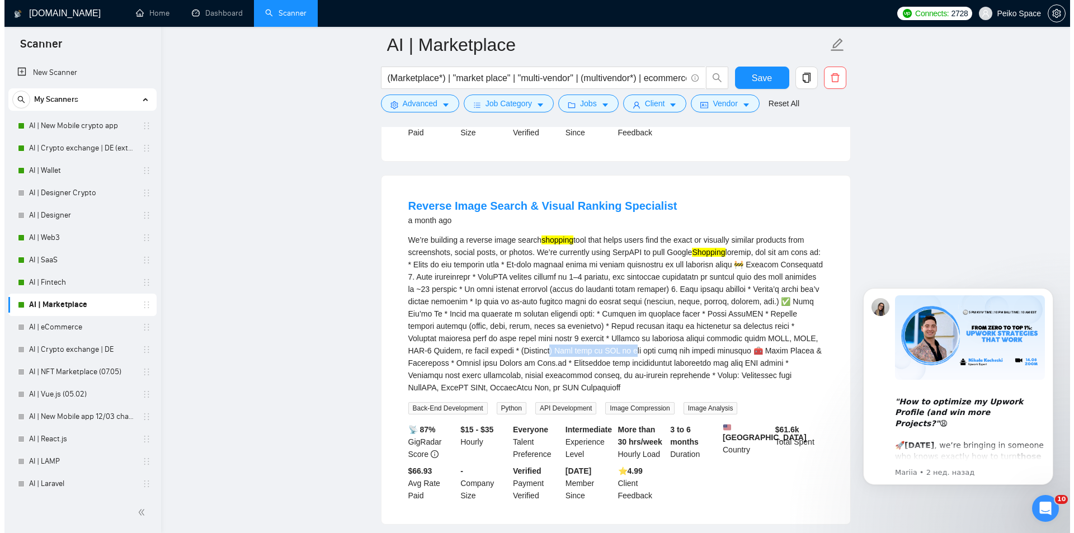
scroll to position [4639, 0]
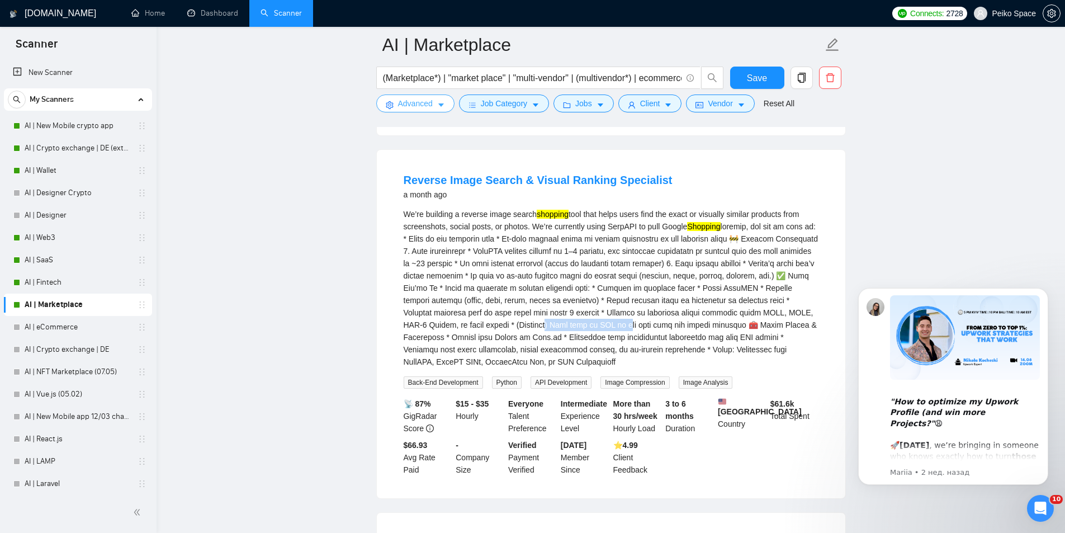
click at [407, 107] on span "Advanced" at bounding box center [415, 103] width 35 height 12
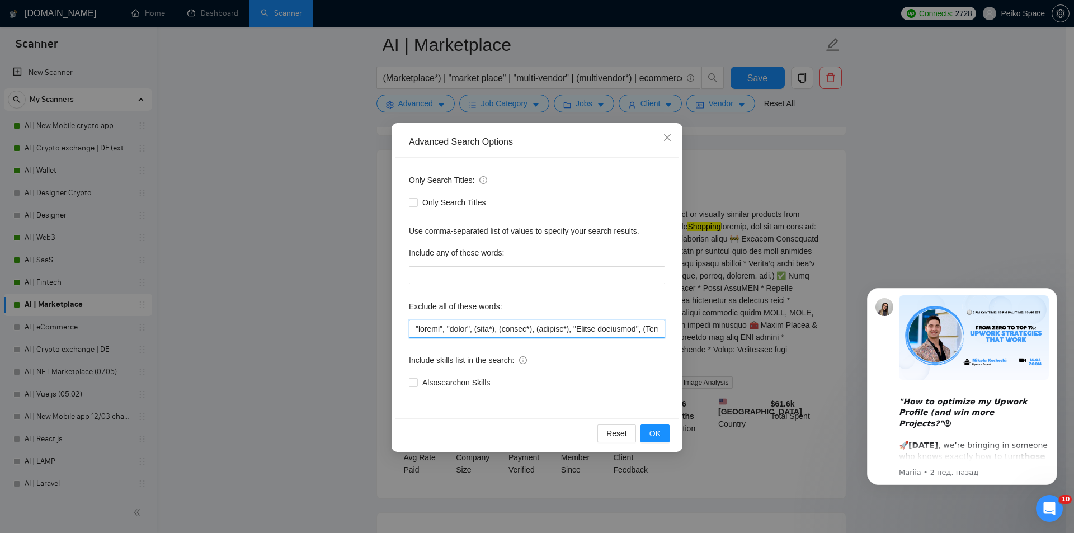
click at [413, 328] on input "text" at bounding box center [537, 329] width 256 height 18
click at [643, 434] on button "OK" at bounding box center [654, 433] width 29 height 18
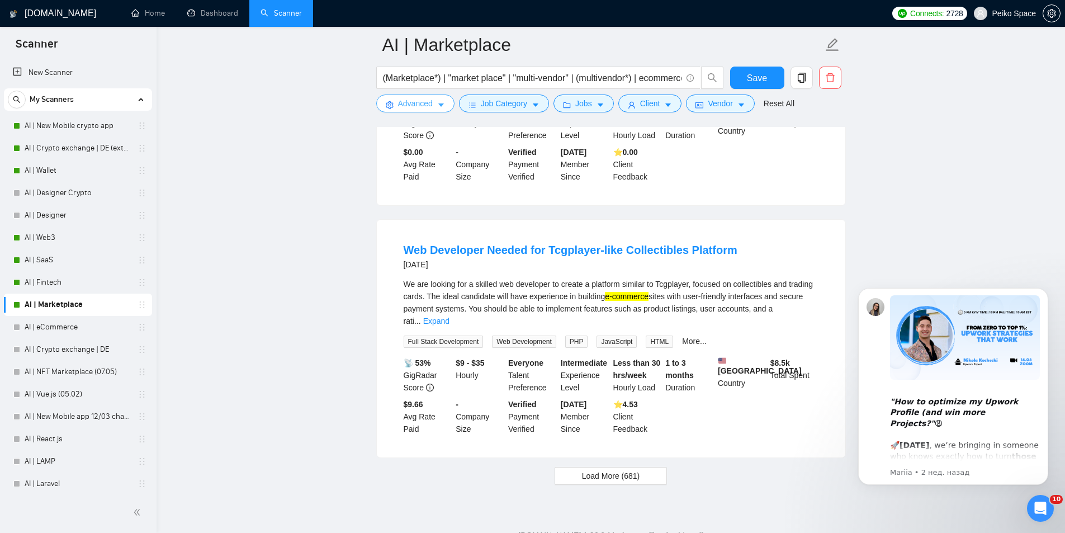
scroll to position [2204, 0]
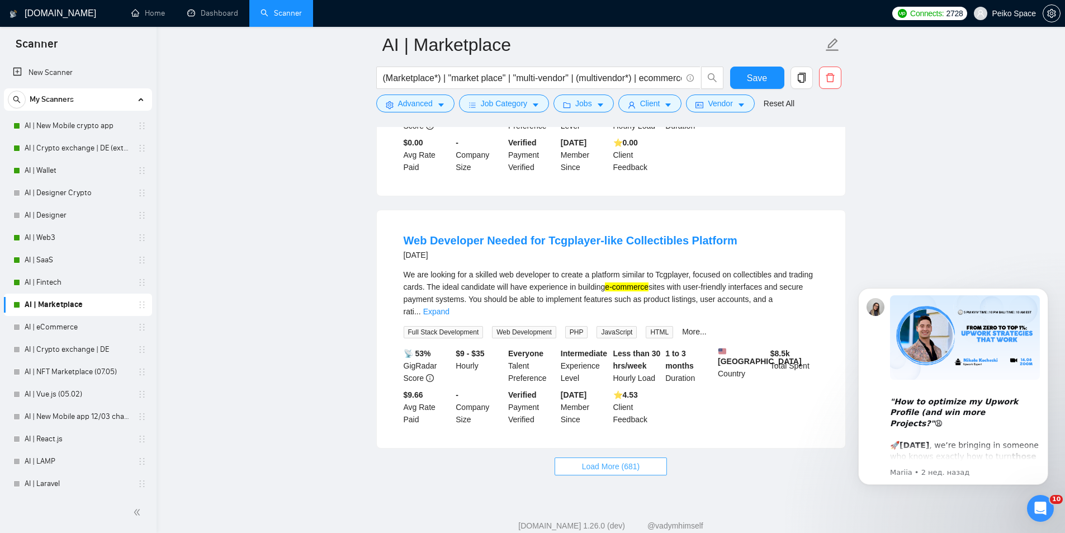
click at [603, 460] on span "Load More (681)" at bounding box center [611, 466] width 58 height 12
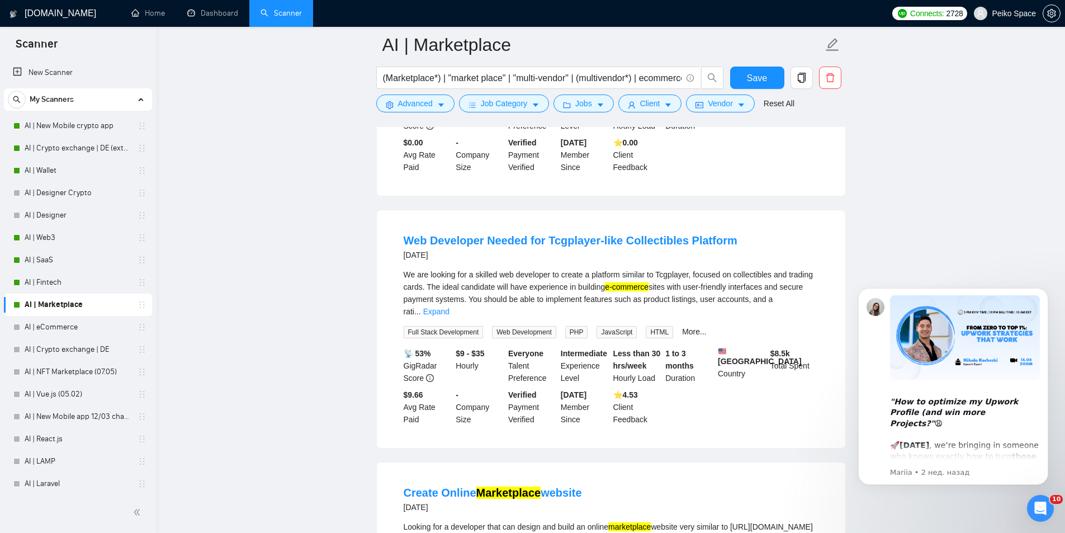
click at [265, 393] on main "AI | Marketplace (Marketplace*) | "market place" | "multi-vendor" | (multivendo…" at bounding box center [610, 347] width 873 height 5012
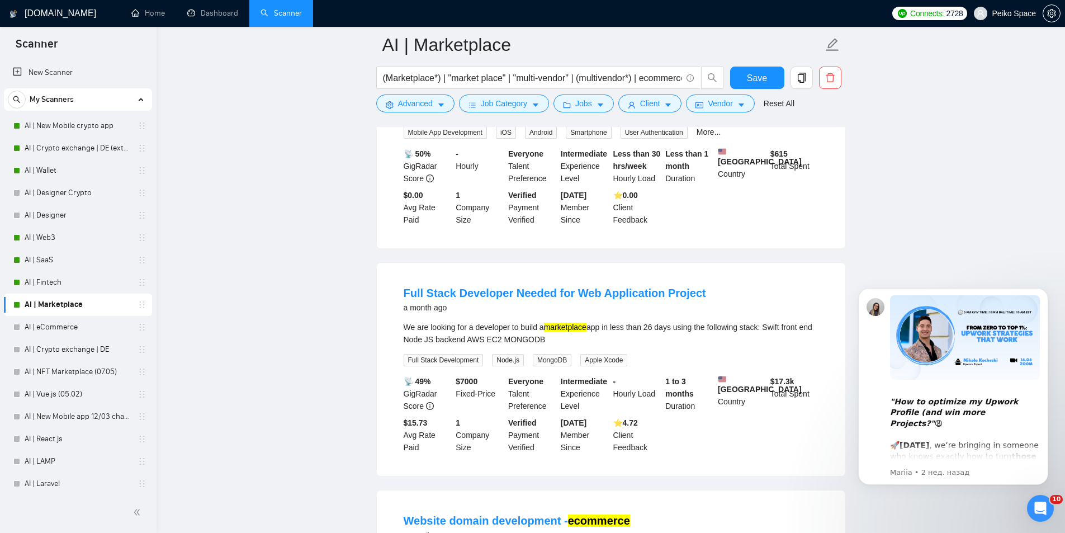
scroll to position [3378, 0]
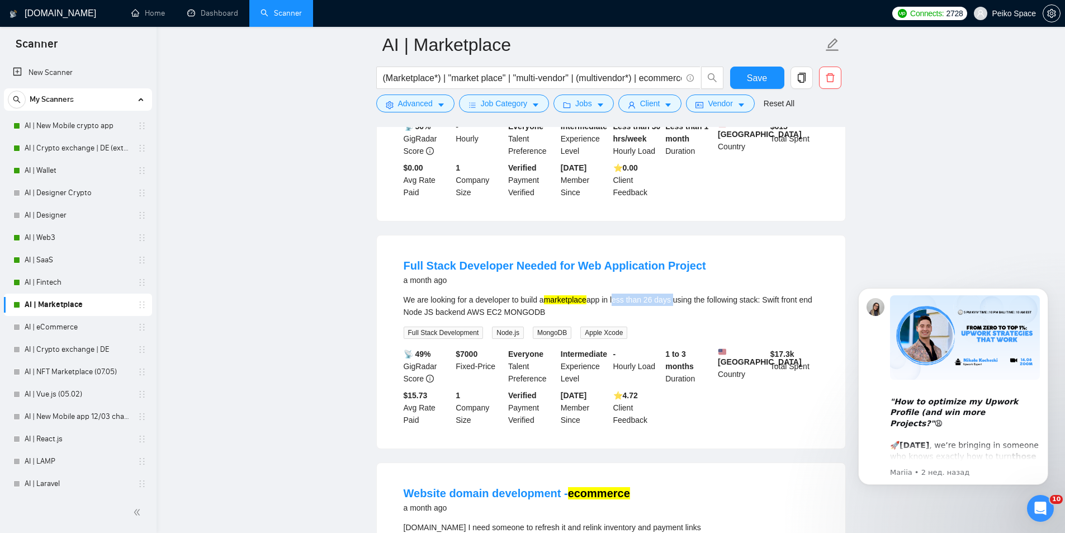
drag, startPoint x: 673, startPoint y: 263, endPoint x: 616, endPoint y: 266, distance: 56.6
click at [616, 294] on div "We are looking for a developer to build a marketplace app in less than 26 days …" at bounding box center [611, 306] width 415 height 25
copy div "less than 26 days"
click at [405, 105] on span "Advanced" at bounding box center [415, 103] width 35 height 12
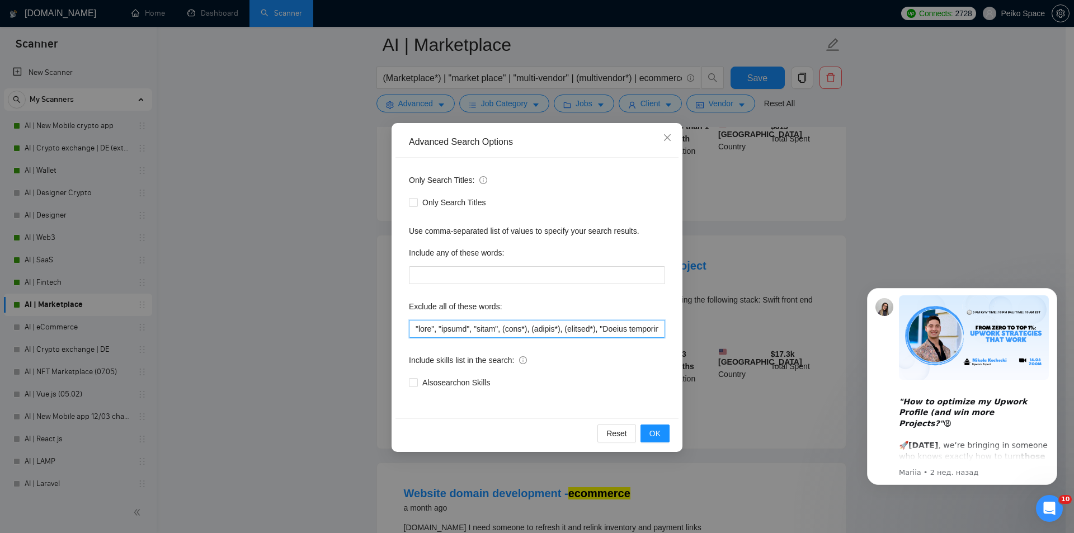
click at [416, 327] on input "text" at bounding box center [537, 329] width 256 height 18
paste input "less than 26 days"
type input ""less than 26 days", "tool", "simple", "quick", (test*), (assist*), (recreat*),…"
click at [645, 436] on button "OK" at bounding box center [654, 433] width 29 height 18
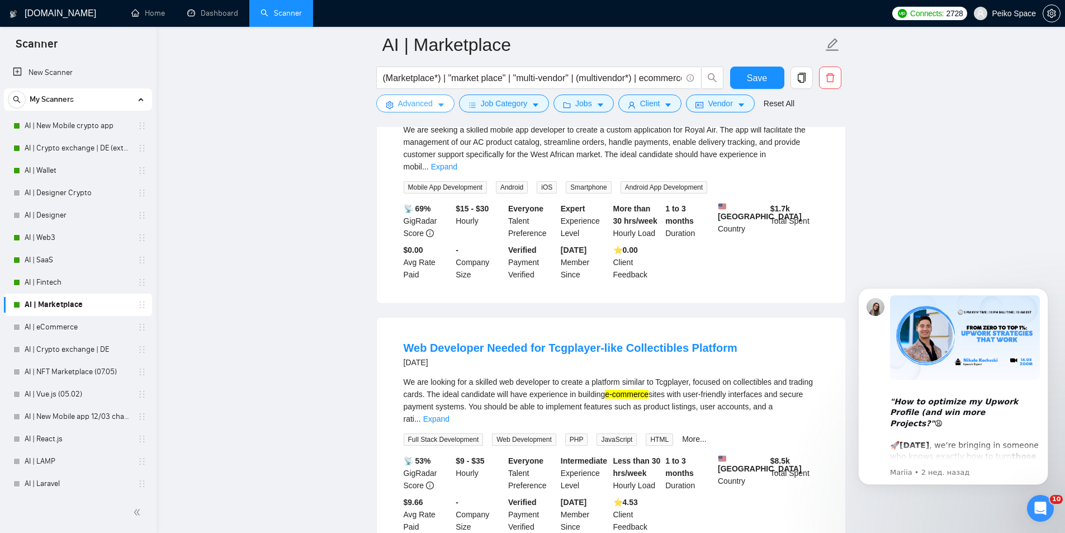
scroll to position [2204, 0]
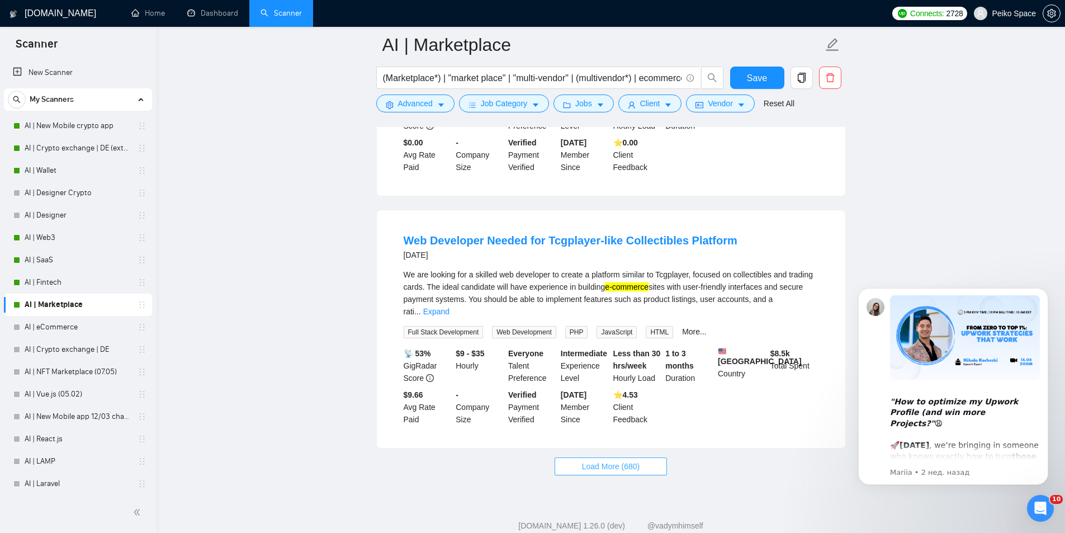
click at [603, 457] on button "Load More (680)" at bounding box center [611, 466] width 113 height 18
click at [743, 74] on button "Save" at bounding box center [757, 78] width 54 height 22
